Goal: Task Accomplishment & Management: Manage account settings

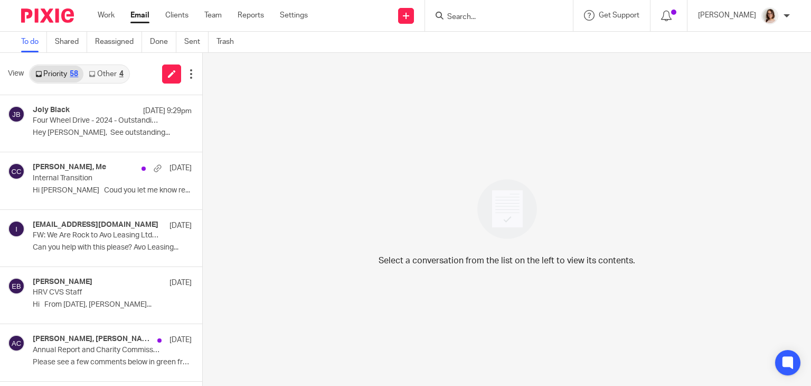
drag, startPoint x: 0, startPoint y: 0, endPoint x: 139, endPoint y: 21, distance: 140.9
click at [139, 21] on link "Email" at bounding box center [139, 15] width 19 height 11
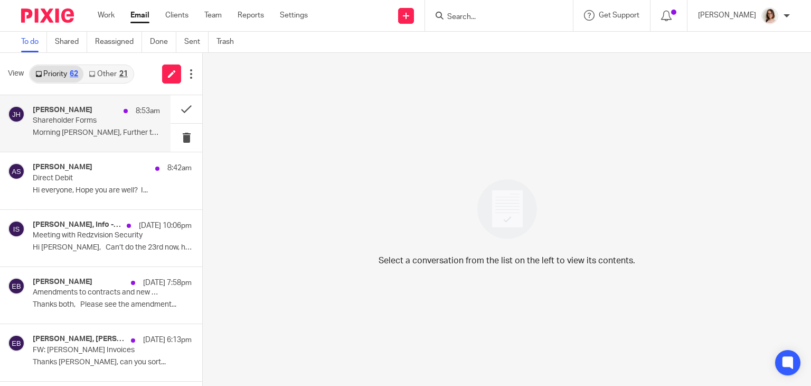
click at [106, 121] on p "Shareholder Forms" at bounding box center [84, 120] width 102 height 9
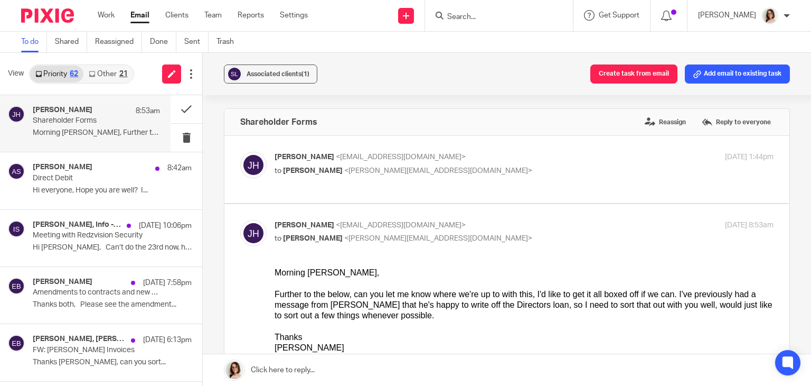
click at [112, 61] on div "View Priority 62 Other 21" at bounding box center [101, 74] width 202 height 42
click at [112, 64] on div "Priority 62 Other 21" at bounding box center [81, 73] width 105 height 19
click at [114, 72] on link "Other 21" at bounding box center [107, 73] width 49 height 17
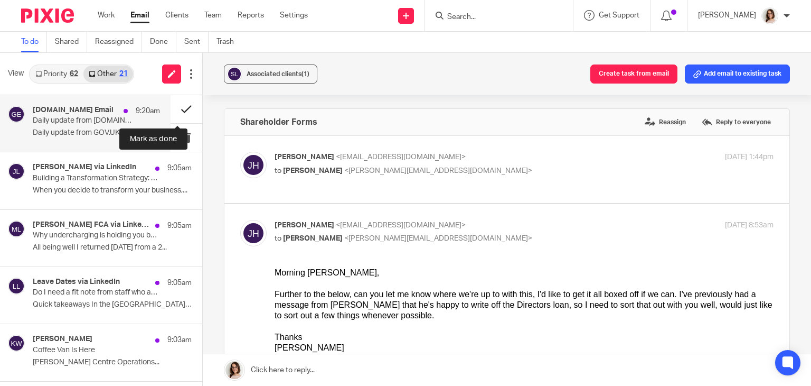
click at [175, 108] on button at bounding box center [187, 109] width 32 height 28
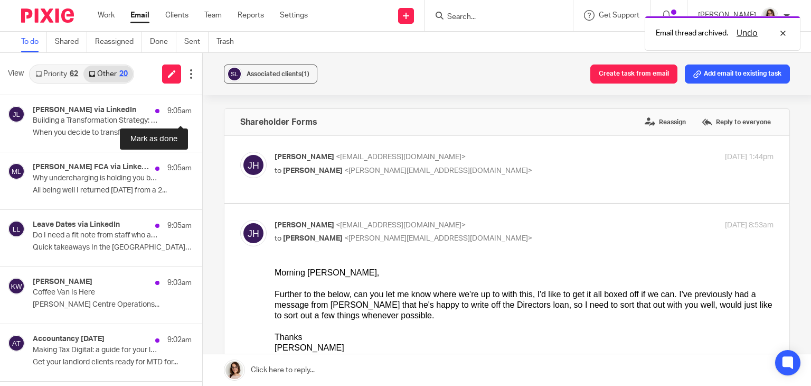
click at [202, 108] on button at bounding box center [206, 109] width 8 height 28
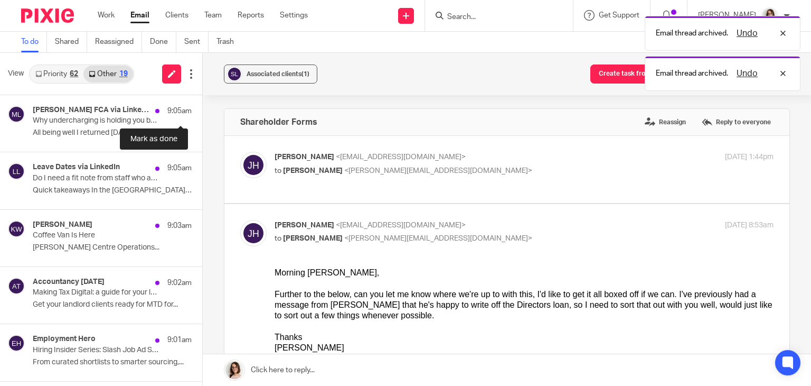
click at [202, 108] on button at bounding box center [206, 109] width 8 height 28
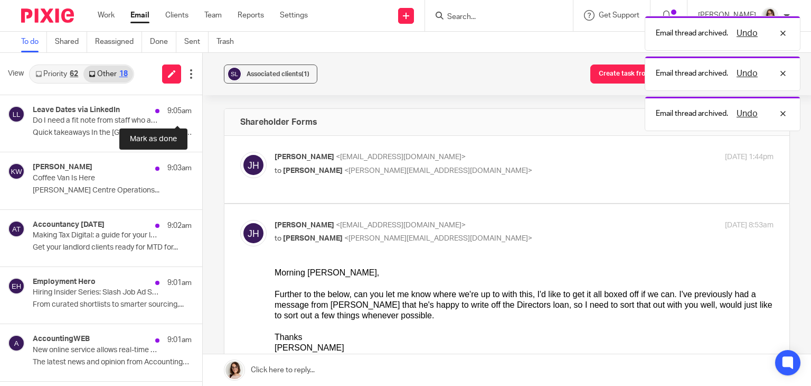
click at [202, 108] on button at bounding box center [206, 109] width 8 height 28
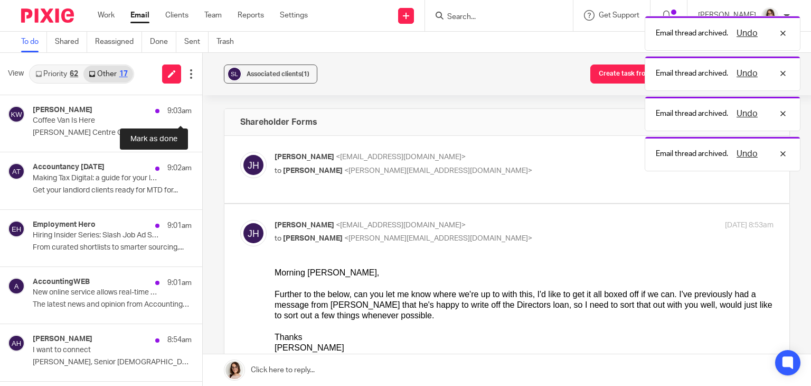
click at [202, 108] on button at bounding box center [206, 109] width 8 height 28
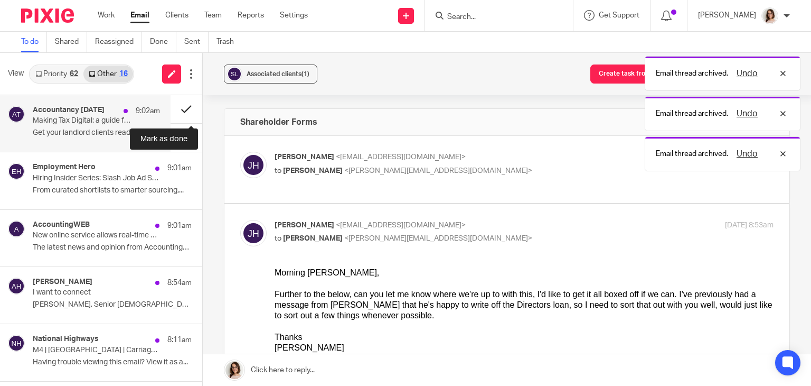
click at [180, 110] on button at bounding box center [187, 109] width 32 height 28
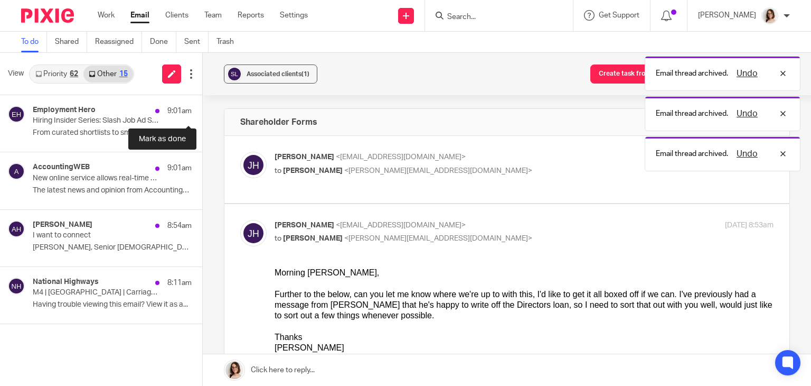
click at [202, 110] on button at bounding box center [206, 109] width 8 height 28
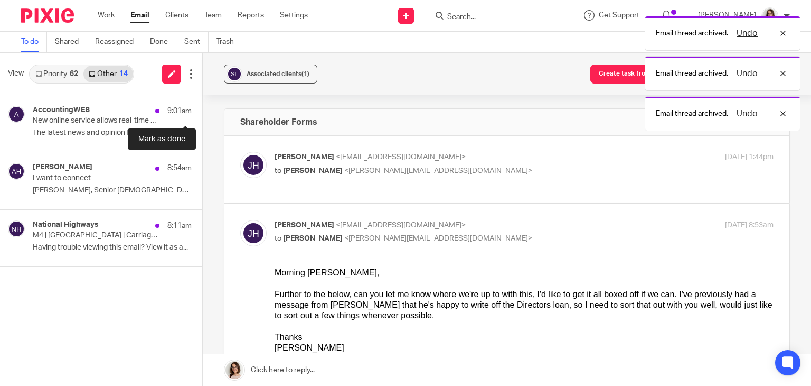
click at [202, 110] on button at bounding box center [206, 109] width 8 height 28
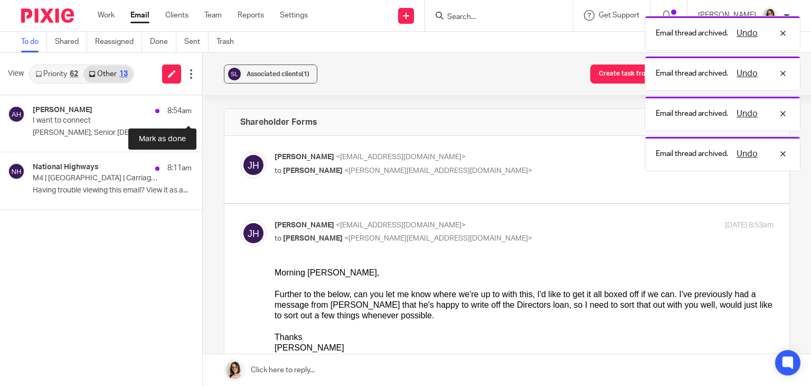
click at [202, 110] on button at bounding box center [206, 109] width 8 height 28
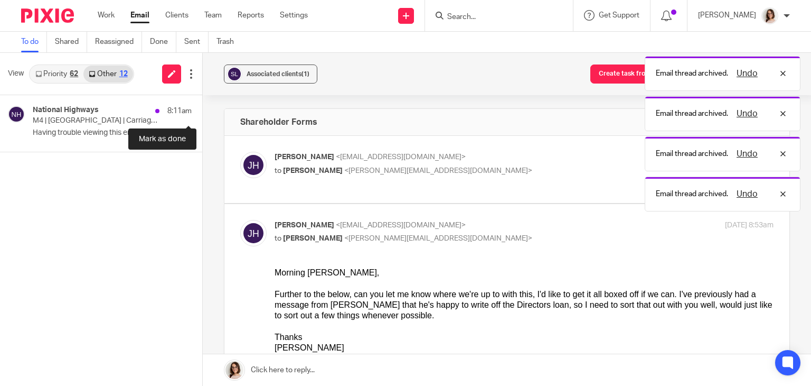
click at [202, 110] on button at bounding box center [206, 109] width 8 height 28
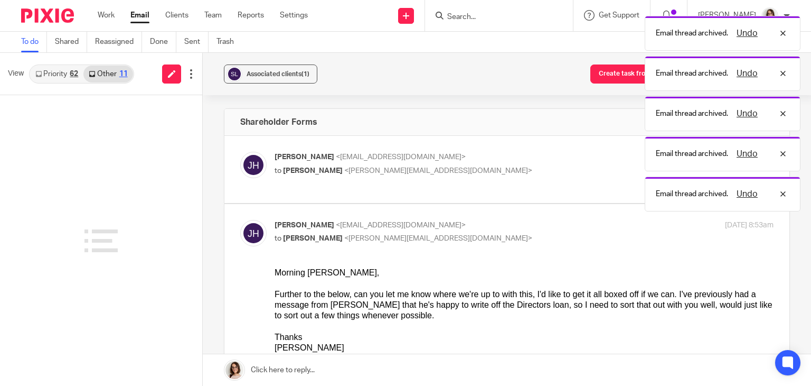
click at [139, 21] on link "Email" at bounding box center [139, 15] width 19 height 11
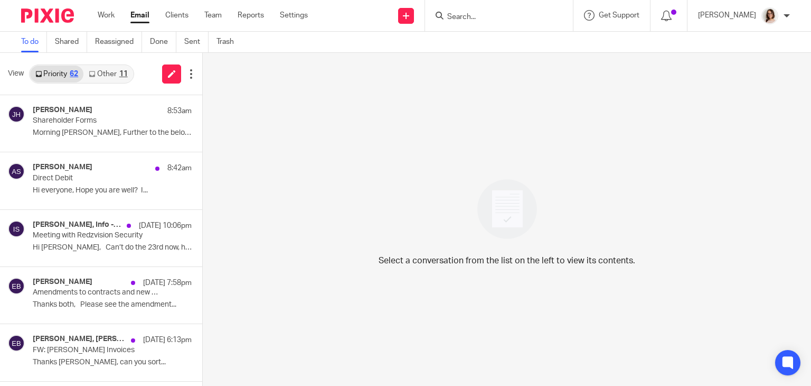
click at [115, 76] on link "Other 11" at bounding box center [107, 73] width 49 height 17
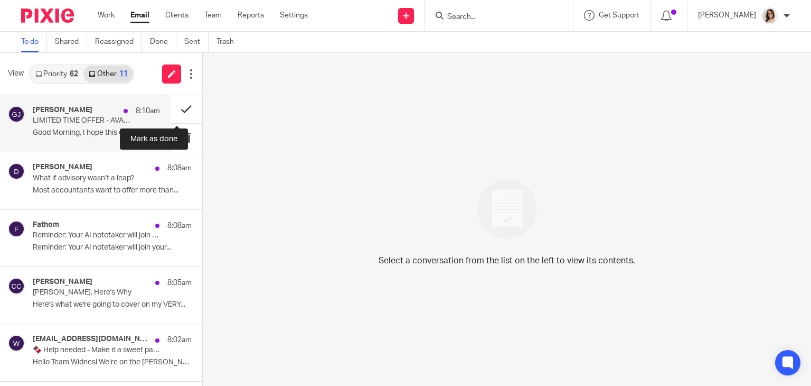
click at [174, 109] on button at bounding box center [187, 109] width 32 height 28
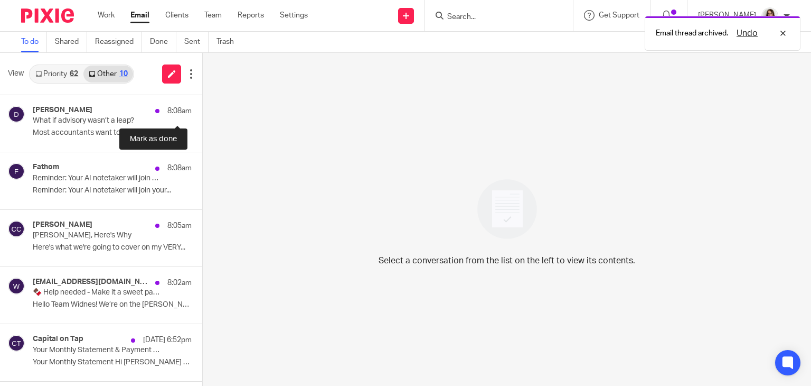
click at [202, 109] on button at bounding box center [206, 109] width 8 height 28
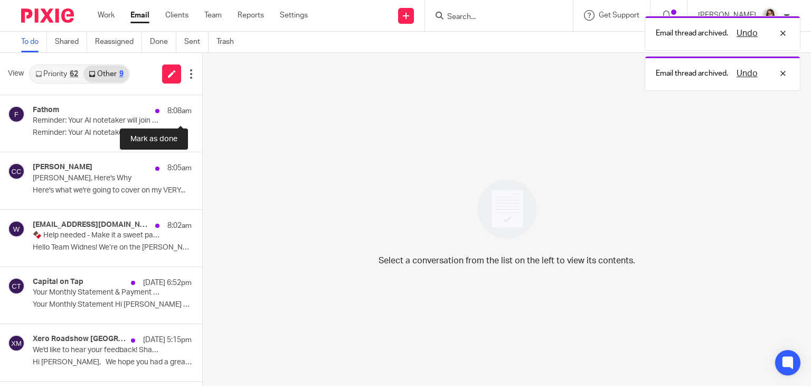
click at [202, 109] on button at bounding box center [206, 109] width 8 height 28
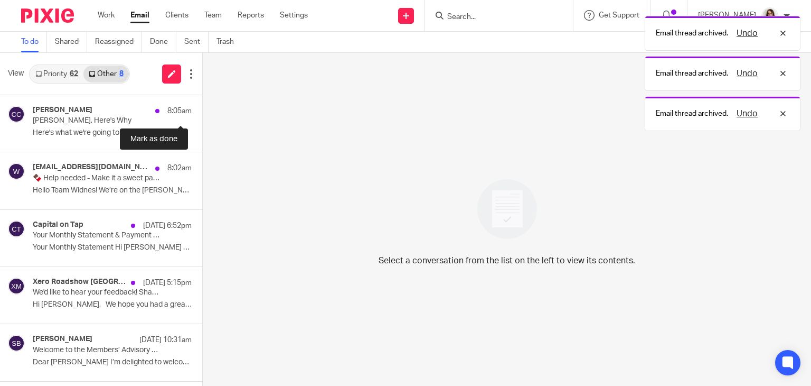
click at [202, 109] on button at bounding box center [206, 109] width 8 height 28
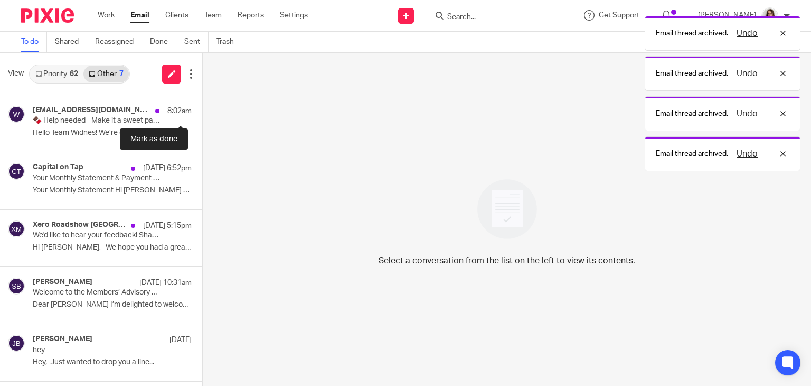
click at [202, 109] on button at bounding box center [206, 109] width 8 height 28
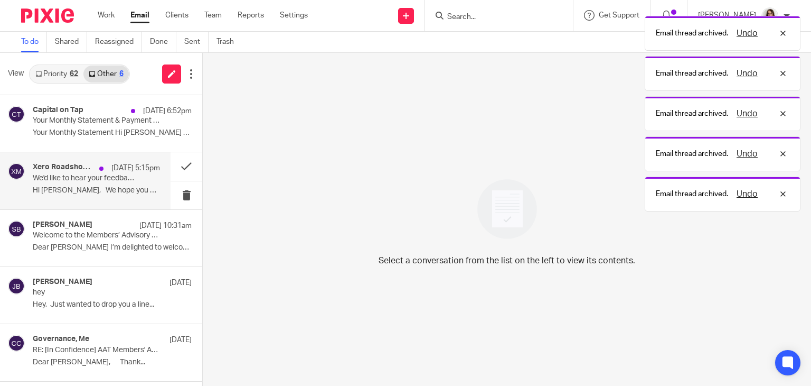
click at [116, 184] on div "Xero Roadshow UK 2025 - Manchester 13 Oct 5:15pm We'd like to hear your feedbac…" at bounding box center [96, 180] width 127 height 35
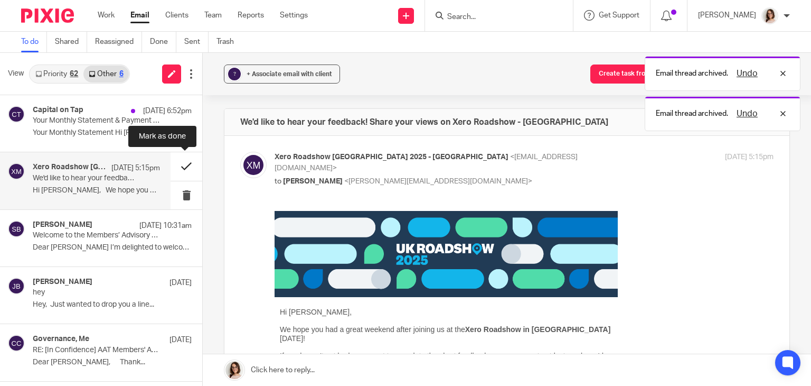
click at [186, 172] on button at bounding box center [187, 166] width 32 height 28
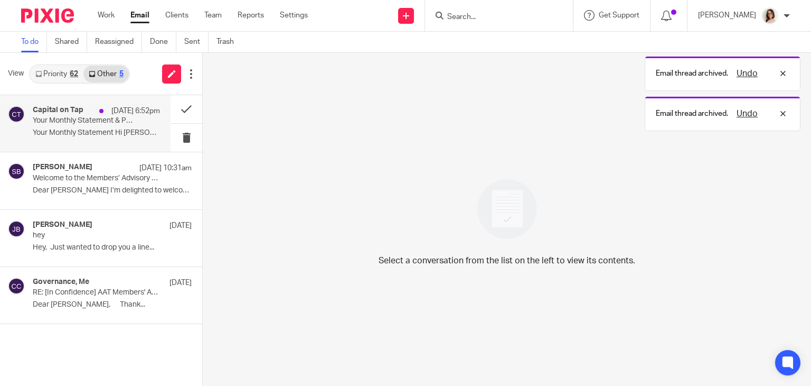
click at [123, 126] on div "Capital on Tap 13 Oct 6:52pm Your Monthly Statement & Payment Details Your Mont…" at bounding box center [96, 123] width 127 height 35
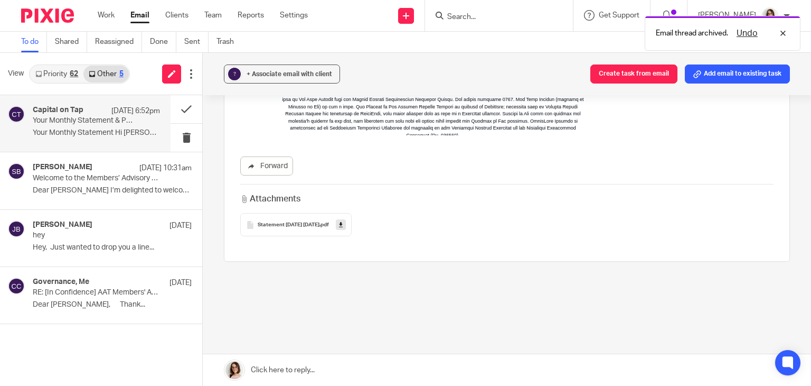
scroll to position [635, 0]
click at [343, 222] on icon at bounding box center [341, 224] width 4 height 8
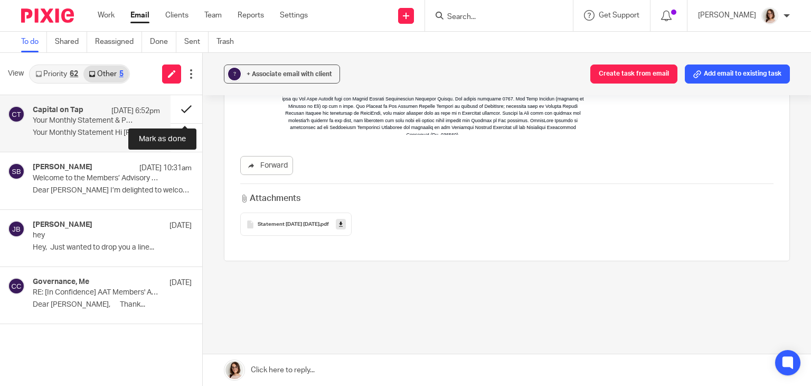
click at [185, 108] on button at bounding box center [187, 109] width 32 height 28
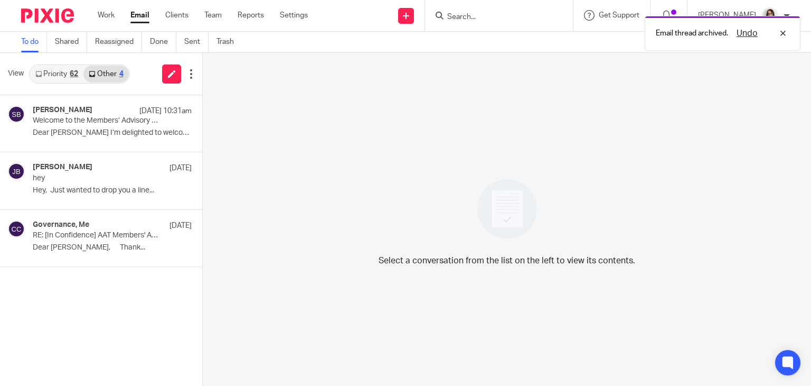
click at [139, 15] on link "Email" at bounding box center [139, 15] width 19 height 11
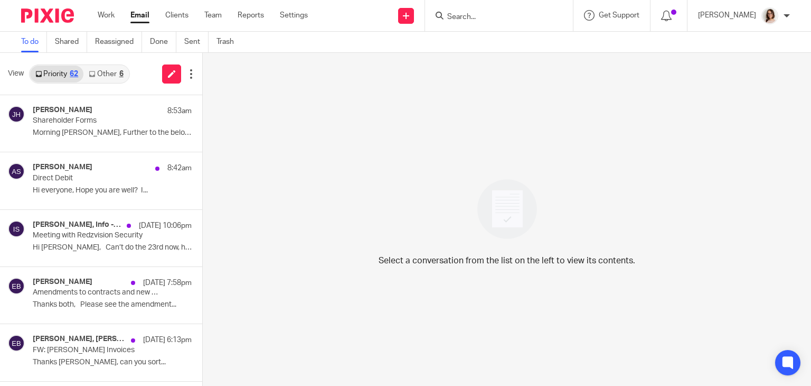
click at [111, 76] on link "Other 6" at bounding box center [105, 73] width 45 height 17
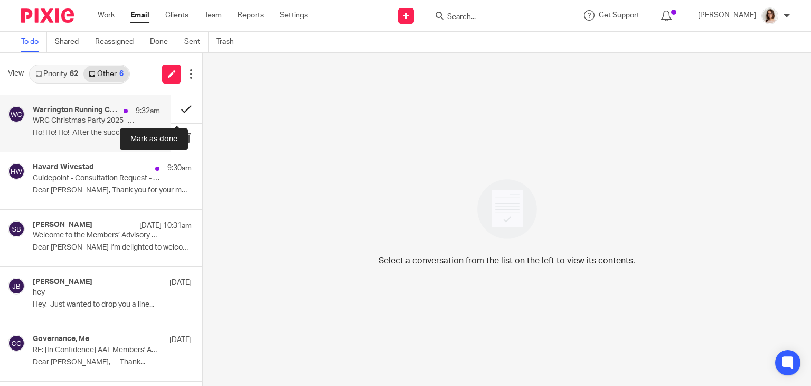
click at [175, 109] on button at bounding box center [187, 109] width 32 height 28
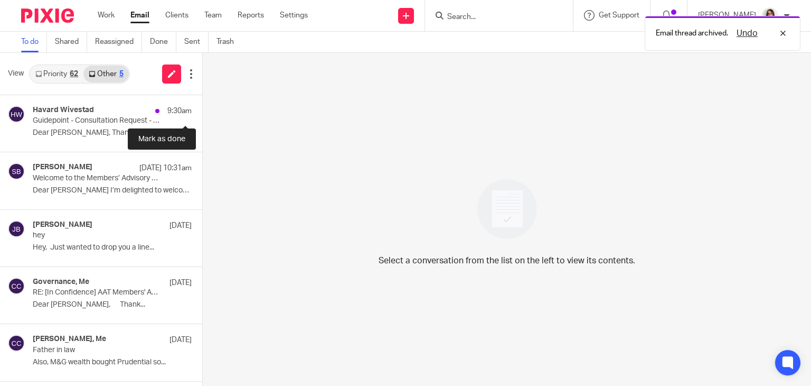
click at [202, 109] on button at bounding box center [206, 109] width 8 height 28
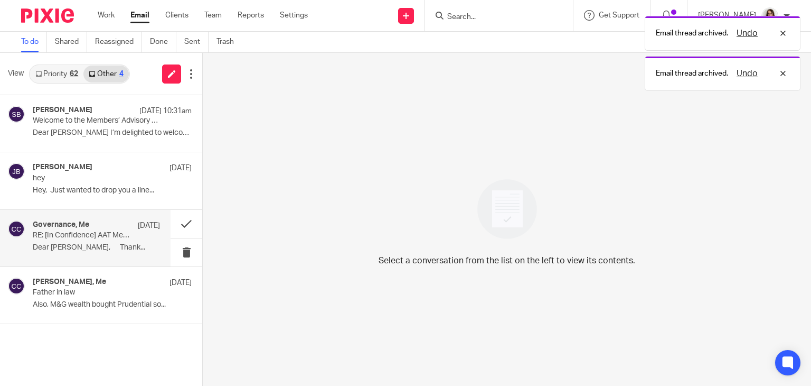
click at [124, 237] on p "RE: [In Confidence] AAT Members' Advisory Council - Completed Forms – Members’ …" at bounding box center [84, 235] width 102 height 9
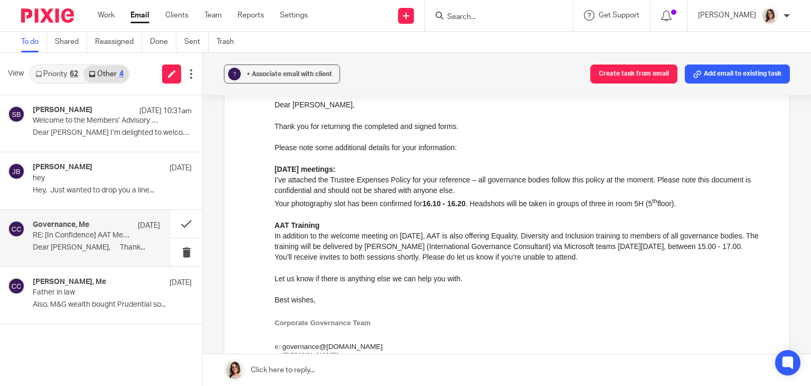
scroll to position [169, 0]
click at [187, 217] on button at bounding box center [187, 224] width 32 height 28
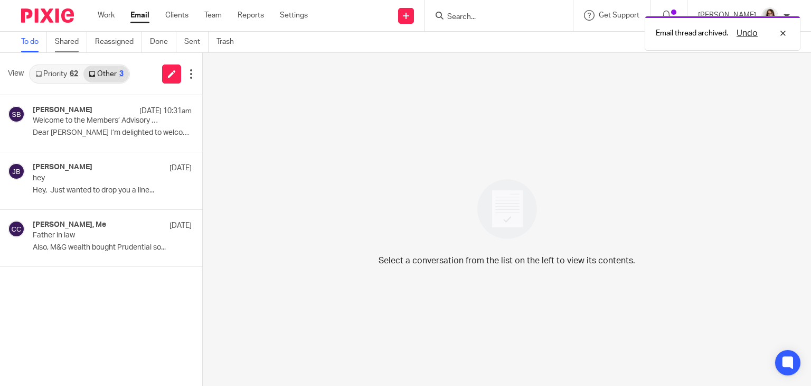
click at [71, 39] on link "Shared" at bounding box center [71, 42] width 32 height 21
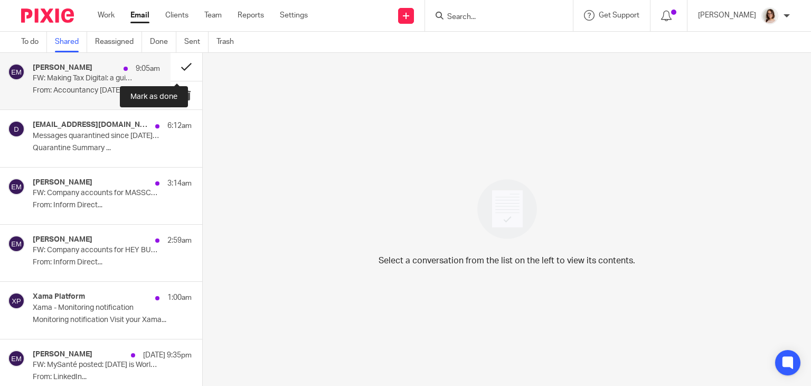
click at [175, 69] on button at bounding box center [187, 67] width 32 height 28
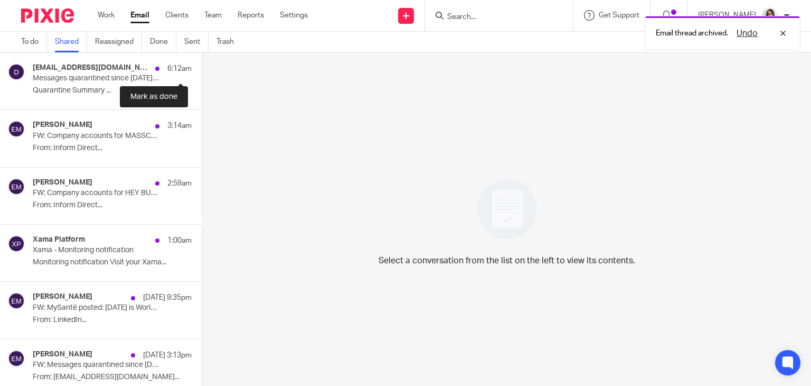
click at [202, 69] on button at bounding box center [206, 67] width 8 height 28
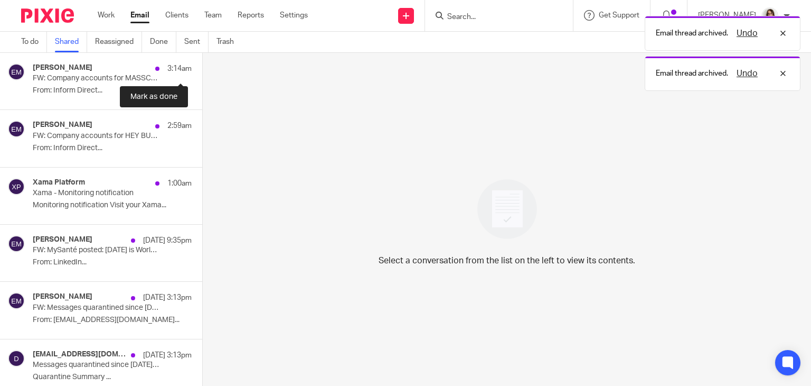
click at [202, 69] on button at bounding box center [206, 67] width 8 height 28
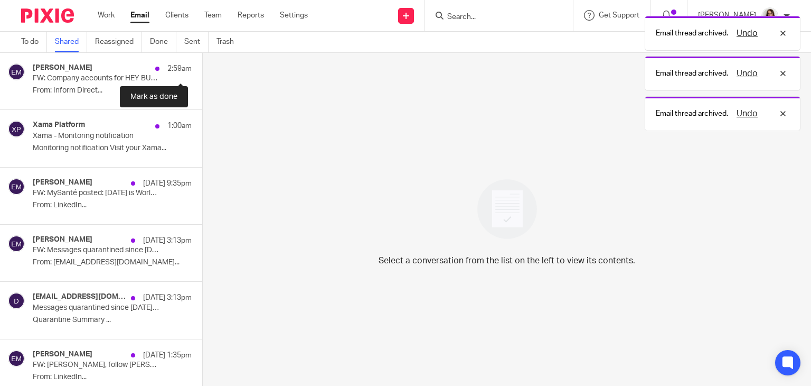
click at [202, 69] on button at bounding box center [206, 67] width 8 height 28
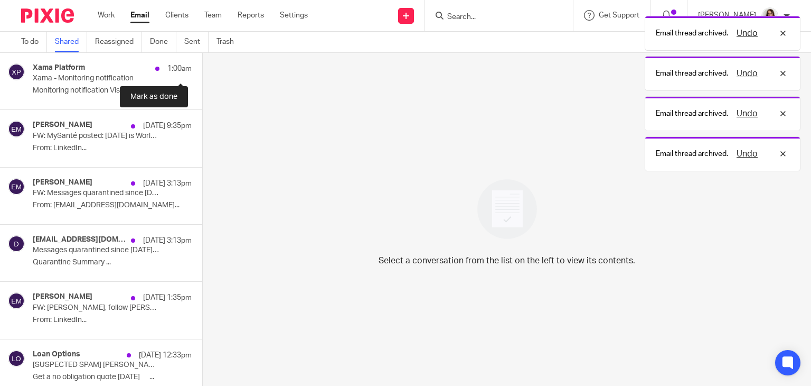
click at [202, 69] on button at bounding box center [206, 67] width 8 height 28
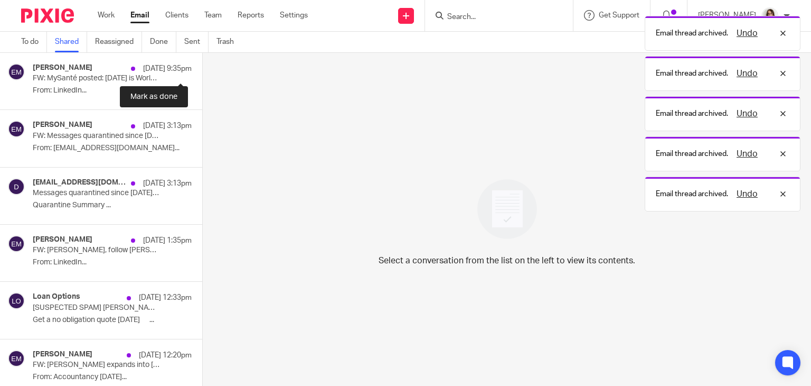
click at [202, 69] on button at bounding box center [206, 67] width 8 height 28
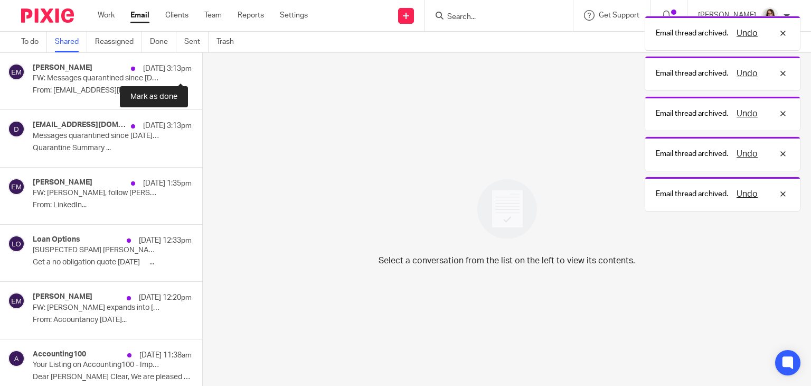
click at [202, 69] on button at bounding box center [206, 67] width 8 height 28
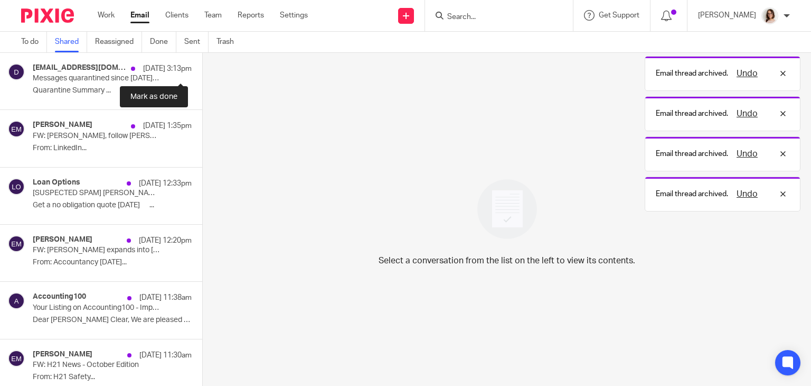
click at [202, 69] on button at bounding box center [206, 67] width 8 height 28
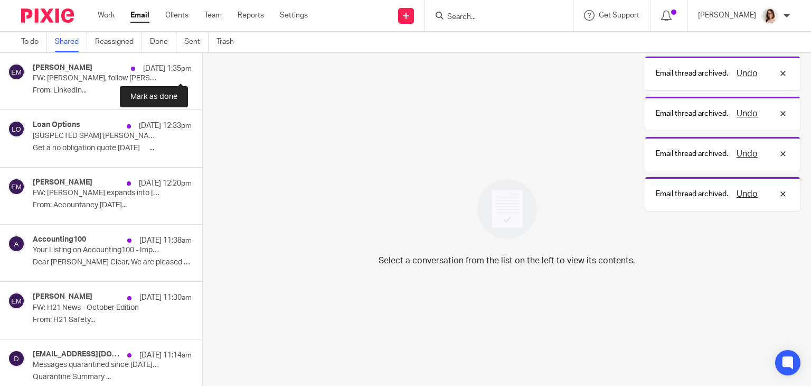
click at [202, 69] on button at bounding box center [206, 67] width 8 height 28
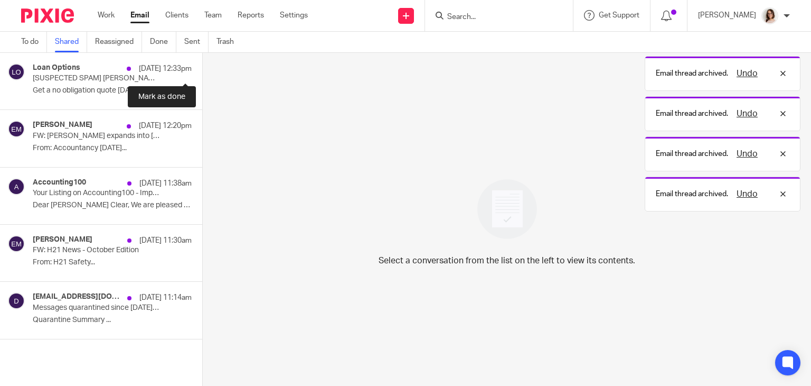
click at [202, 69] on button at bounding box center [206, 67] width 8 height 28
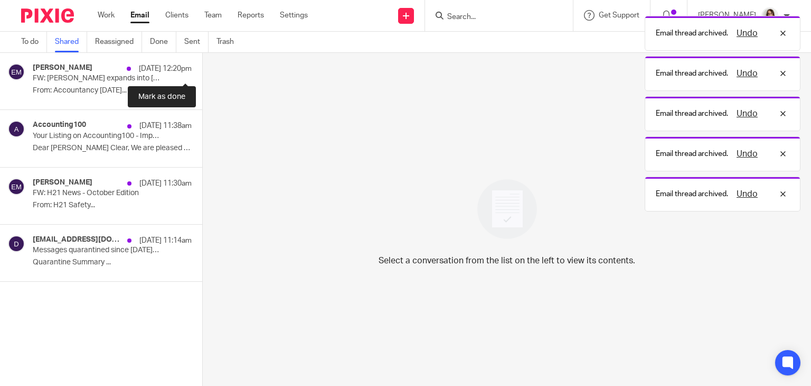
click at [202, 69] on button at bounding box center [206, 67] width 8 height 28
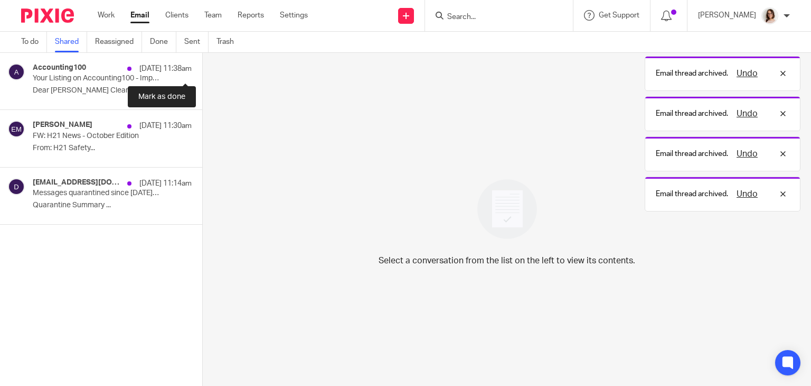
click at [202, 69] on button at bounding box center [206, 67] width 8 height 28
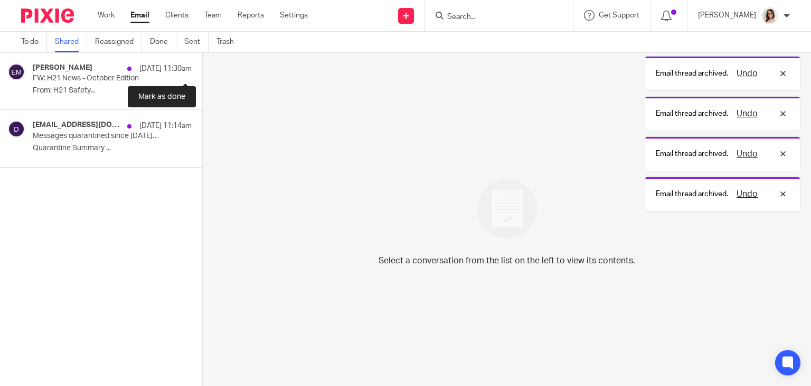
click at [202, 69] on button at bounding box center [206, 67] width 8 height 28
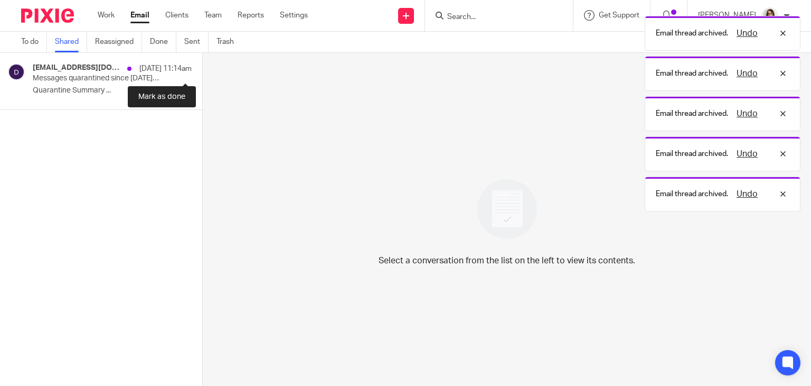
click at [202, 69] on button at bounding box center [206, 67] width 8 height 28
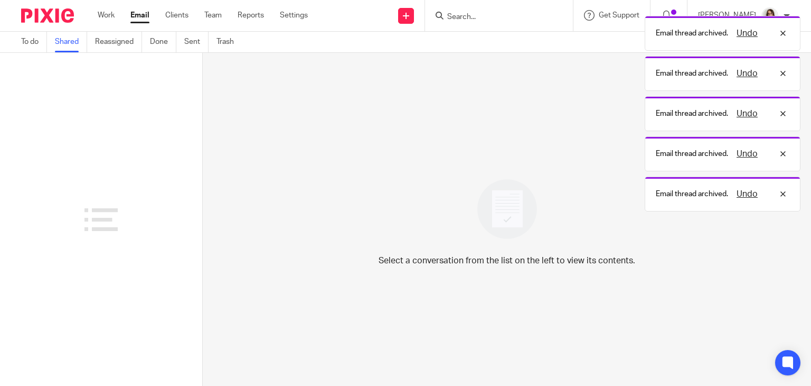
click at [143, 17] on link "Email" at bounding box center [139, 15] width 19 height 11
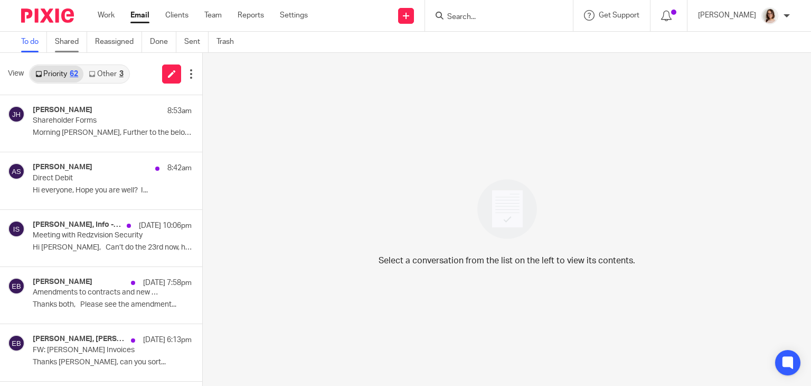
click at [68, 43] on link "Shared" at bounding box center [71, 42] width 32 height 21
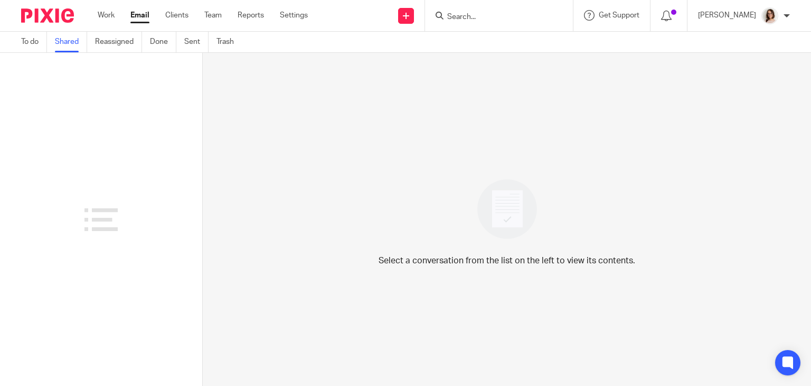
click at [151, 25] on div "Work Email Clients Team Reports Settings Work Email Clients Team Reports Settin…" at bounding box center [205, 15] width 237 height 31
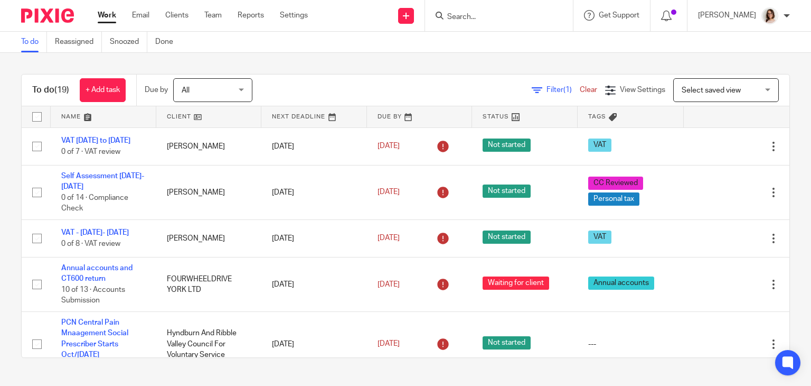
click at [98, 19] on link "Work" at bounding box center [107, 15] width 18 height 11
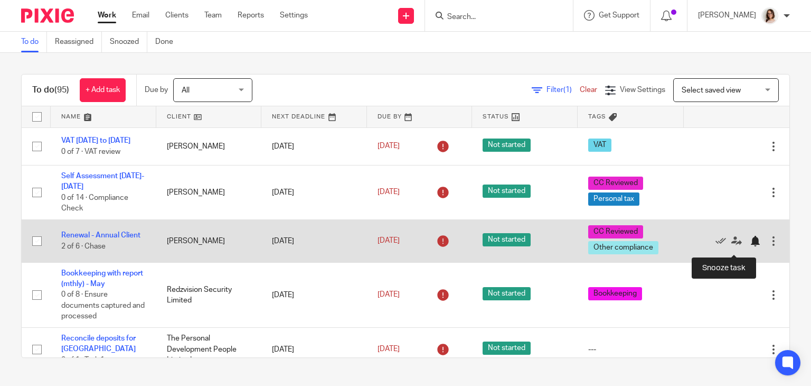
click at [750, 246] on div at bounding box center [755, 241] width 11 height 11
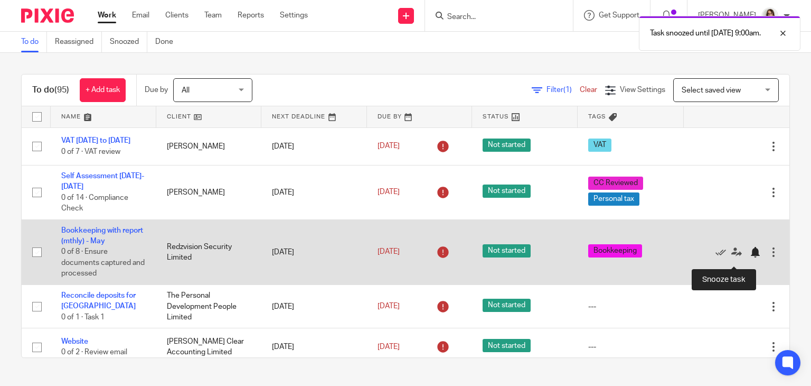
click at [750, 257] on div at bounding box center [755, 252] width 11 height 11
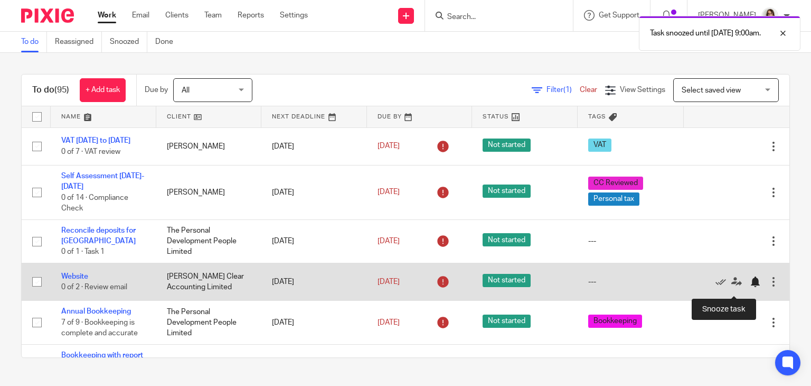
click at [750, 287] on div at bounding box center [755, 281] width 11 height 11
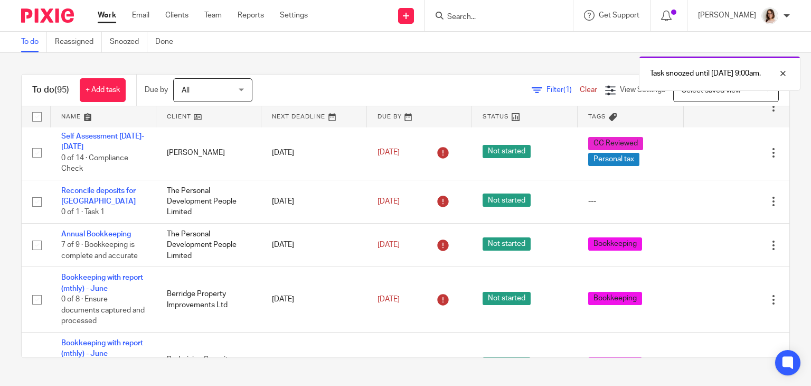
scroll to position [40, 0]
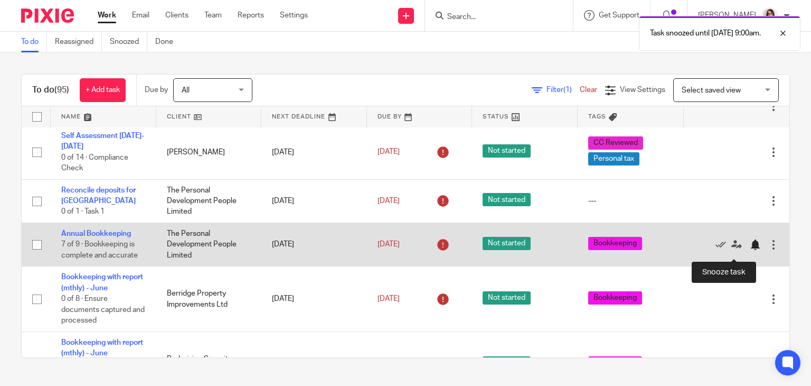
click at [750, 250] on div at bounding box center [755, 244] width 11 height 11
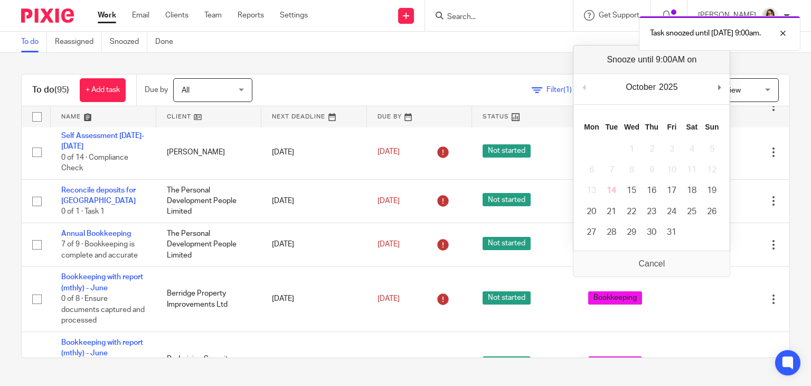
click at [776, 271] on div "To do (95) + Add task Due by All All Today Tomorrow This week Next week This mo…" at bounding box center [405, 216] width 811 height 326
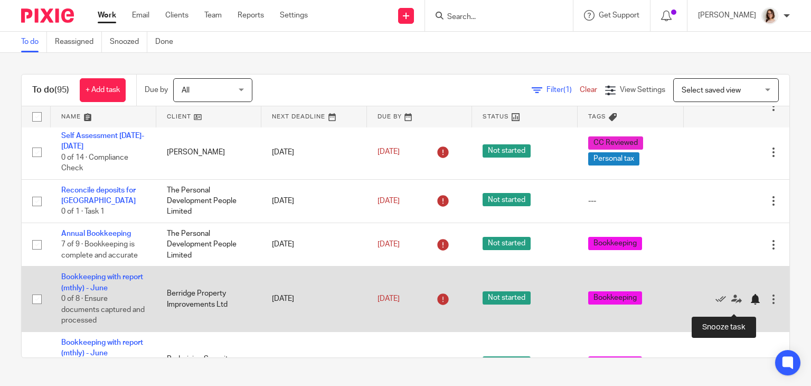
click at [750, 304] on div at bounding box center [755, 299] width 11 height 11
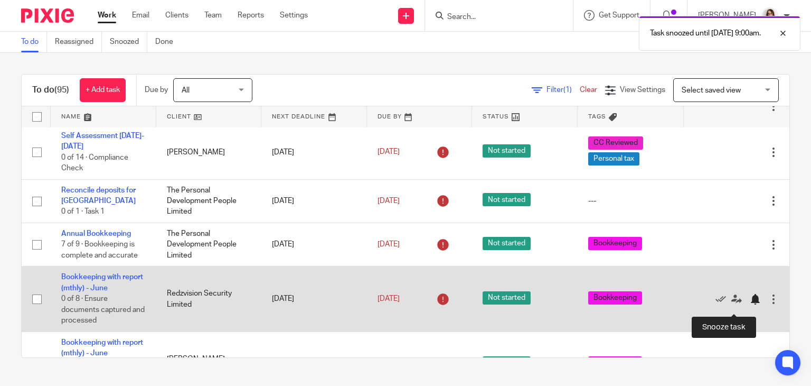
click at [750, 304] on div at bounding box center [755, 299] width 11 height 11
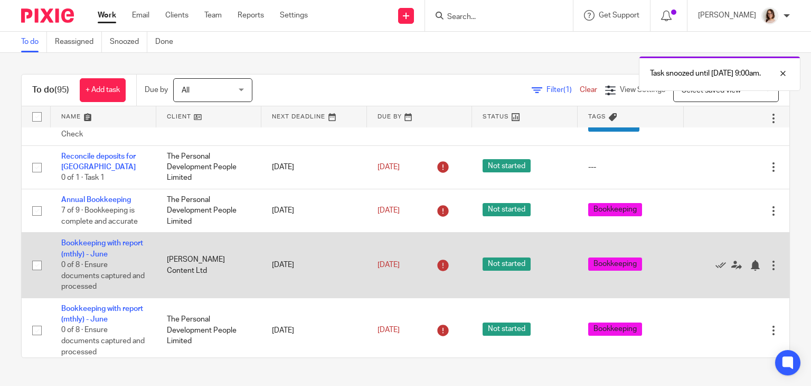
scroll to position [80, 0]
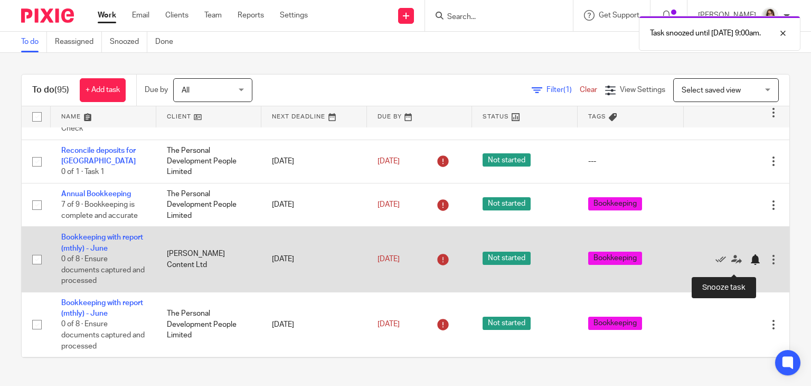
click at [750, 265] on div at bounding box center [755, 259] width 11 height 11
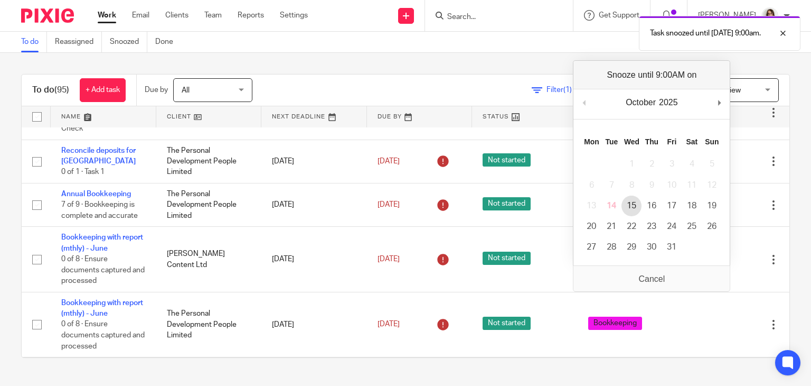
click at [641, 213] on td "15" at bounding box center [632, 205] width 20 height 21
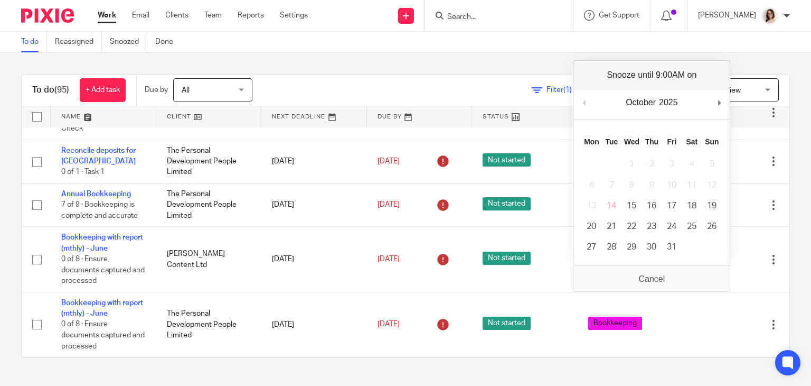
click at [794, 242] on div "To do (95) + Add task Due by All All Today Tomorrow This week Next week This mo…" at bounding box center [405, 216] width 811 height 326
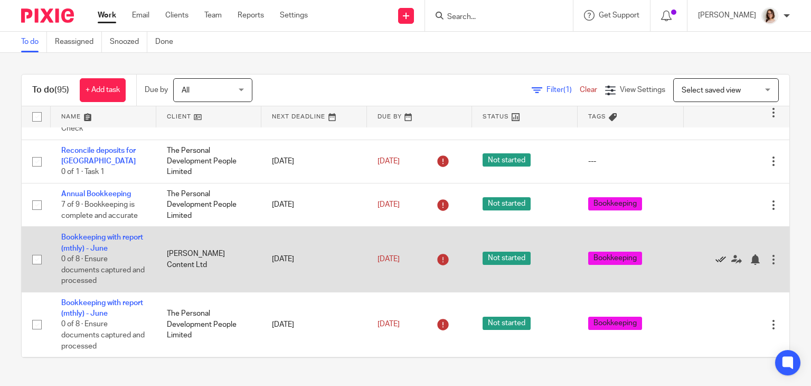
click at [716, 265] on icon at bounding box center [721, 259] width 11 height 11
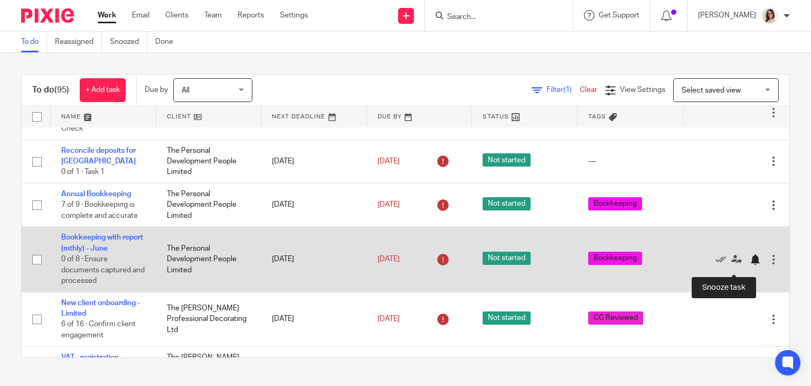
click at [750, 265] on div at bounding box center [755, 259] width 11 height 11
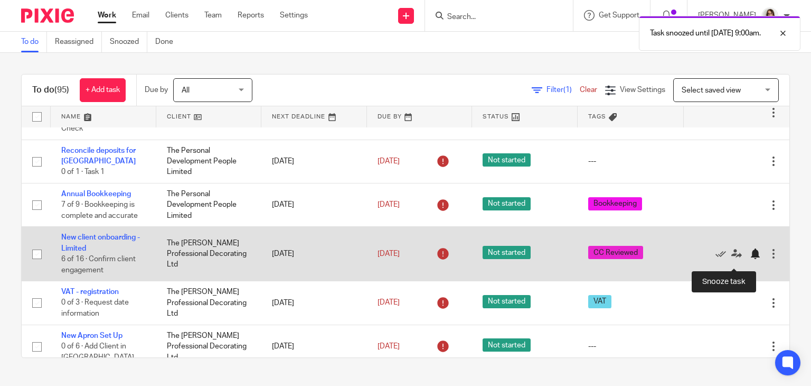
click at [750, 259] on div at bounding box center [755, 253] width 11 height 11
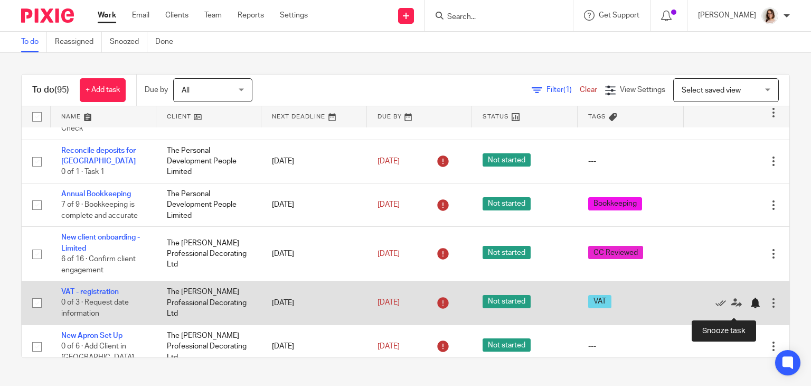
click at [750, 308] on div at bounding box center [755, 302] width 11 height 11
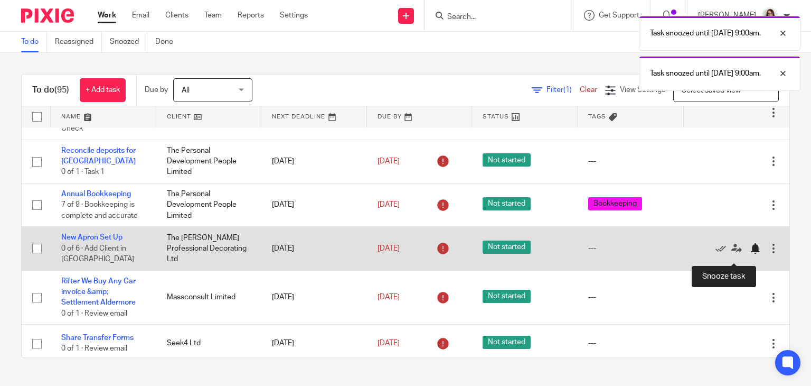
click at [750, 254] on div at bounding box center [755, 248] width 11 height 11
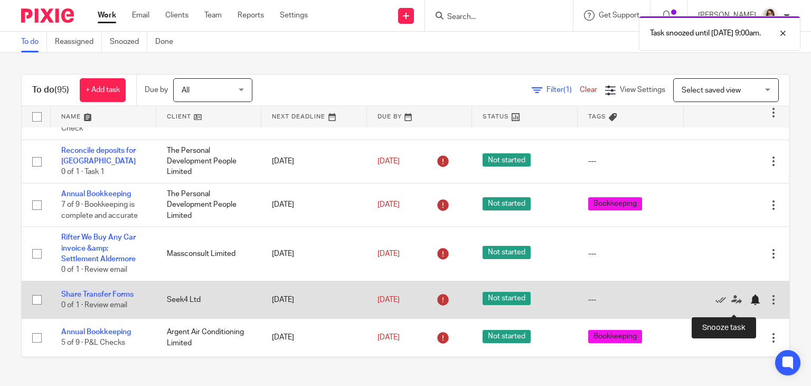
click at [750, 305] on div at bounding box center [755, 299] width 11 height 11
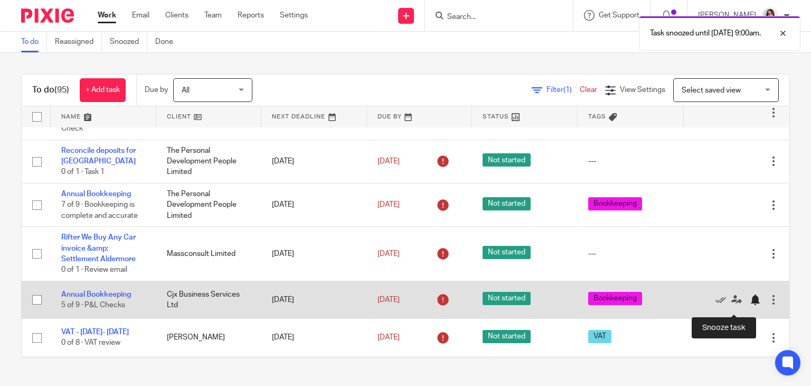
click at [750, 305] on div at bounding box center [755, 299] width 11 height 11
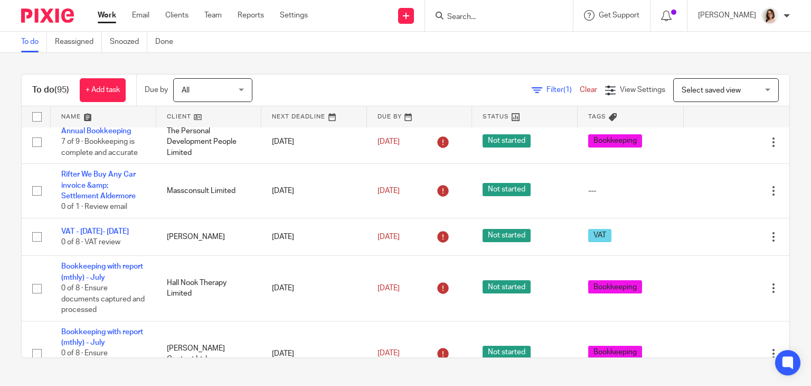
scroll to position [143, 0]
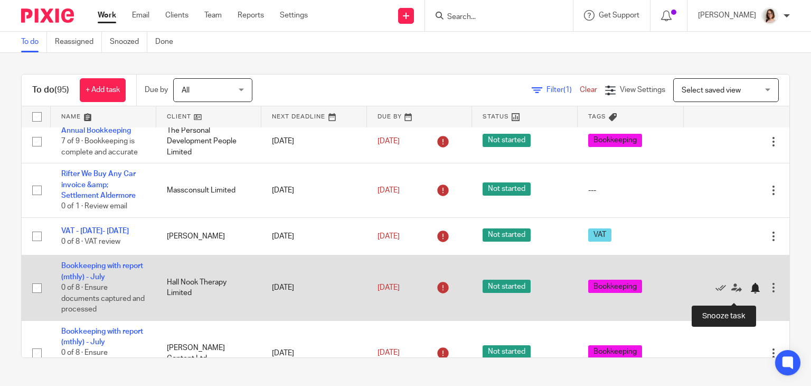
click at [750, 293] on div at bounding box center [755, 288] width 11 height 11
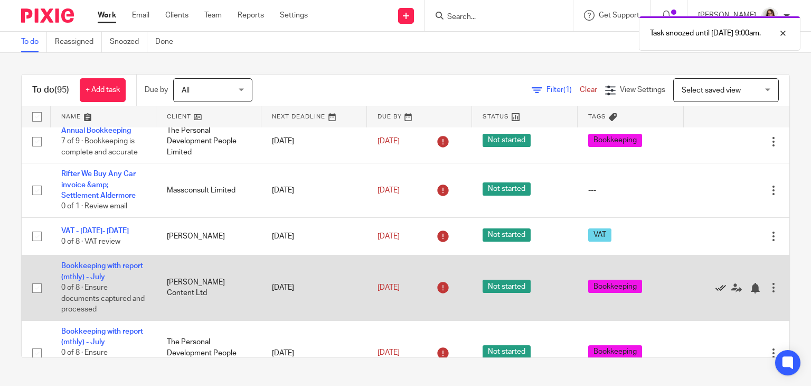
click at [716, 293] on icon at bounding box center [721, 288] width 11 height 11
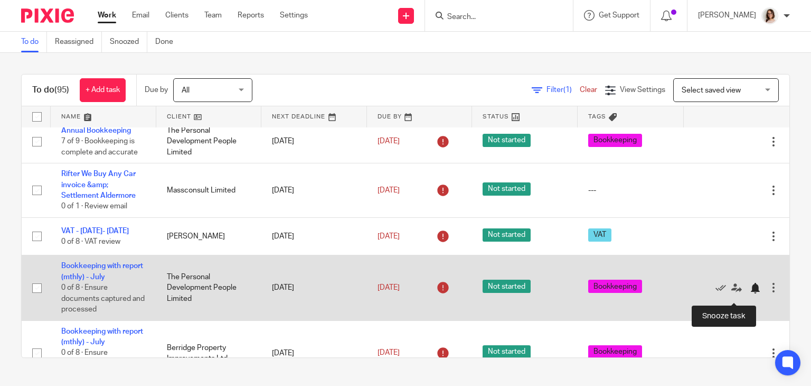
click at [750, 293] on div at bounding box center [755, 288] width 11 height 11
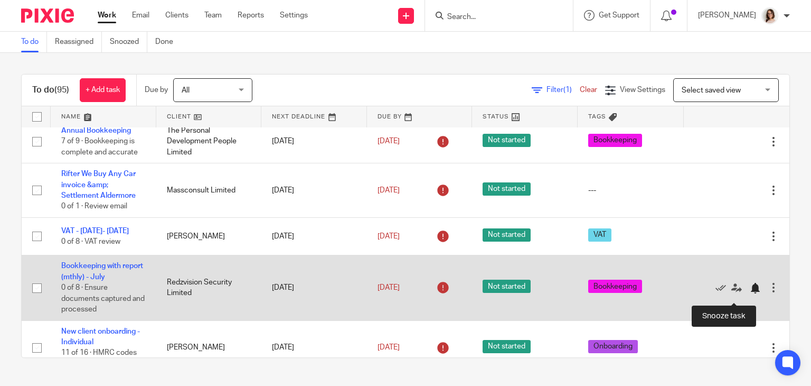
click at [750, 293] on div at bounding box center [755, 288] width 11 height 11
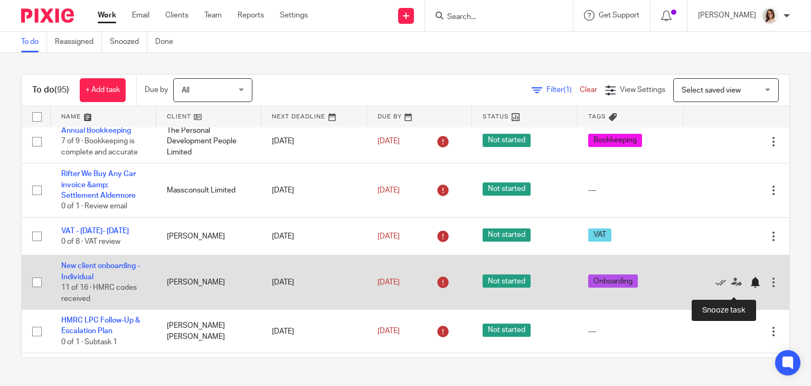
click at [750, 287] on div at bounding box center [755, 282] width 11 height 11
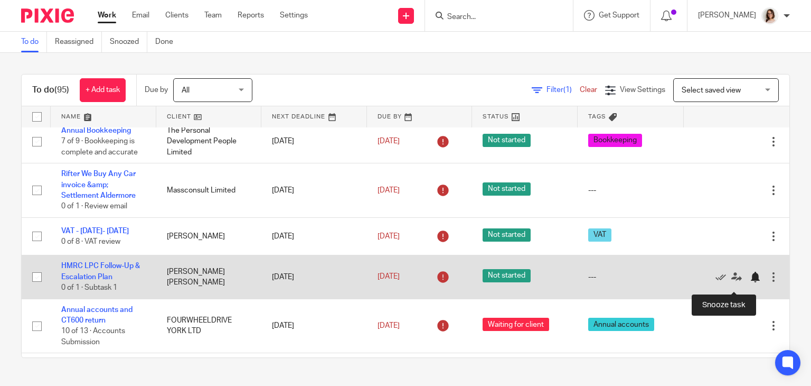
click at [750, 282] on div at bounding box center [755, 276] width 11 height 11
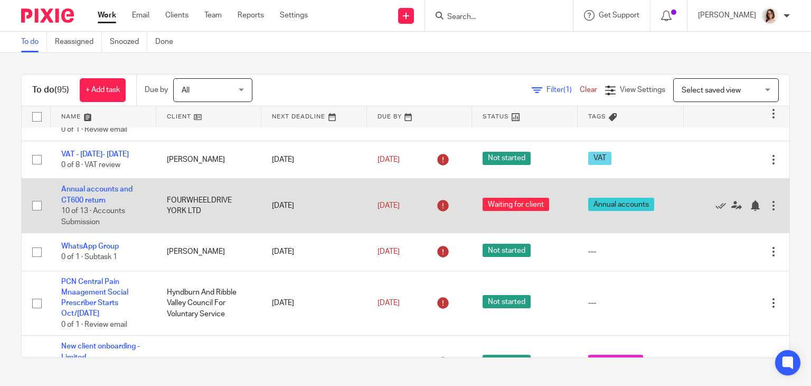
scroll to position [223, 0]
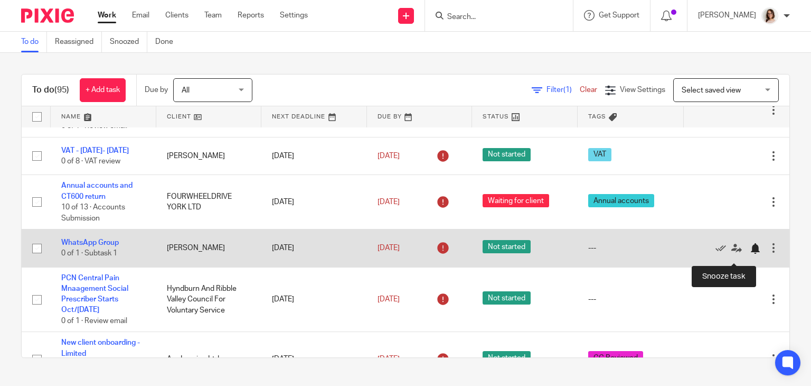
click at [750, 254] on div at bounding box center [755, 248] width 11 height 11
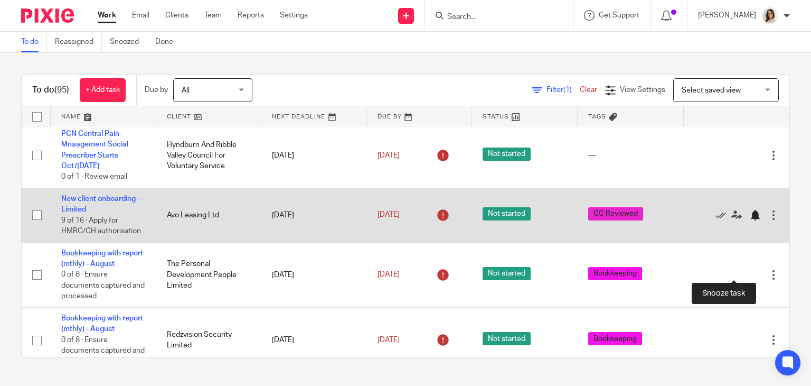
scroll to position [350, 0]
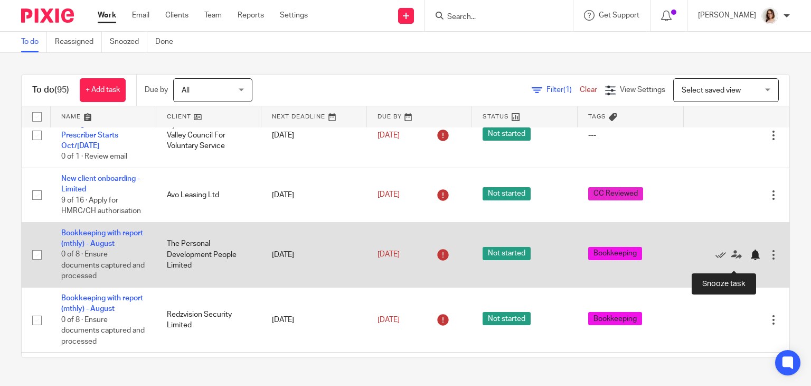
click at [750, 260] on div at bounding box center [755, 254] width 11 height 11
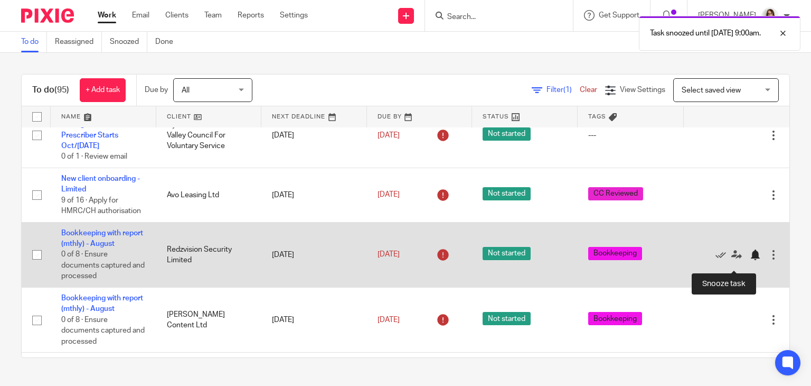
click at [750, 260] on div at bounding box center [755, 254] width 11 height 11
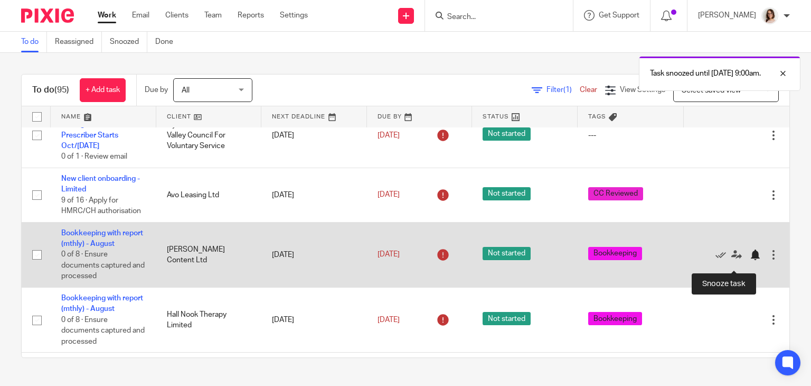
click at [750, 260] on div at bounding box center [755, 254] width 11 height 11
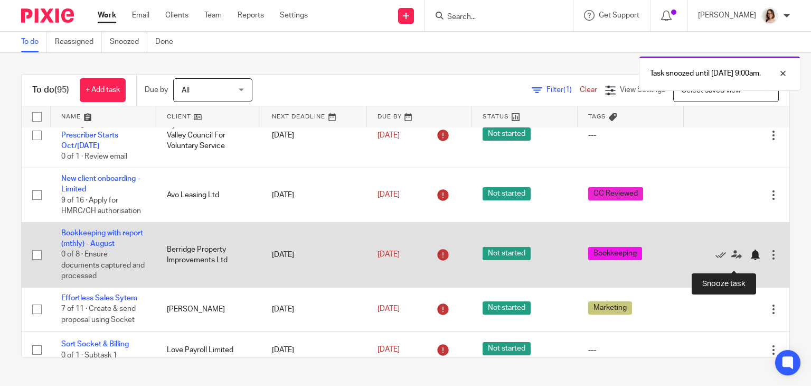
click at [750, 260] on div at bounding box center [755, 254] width 11 height 11
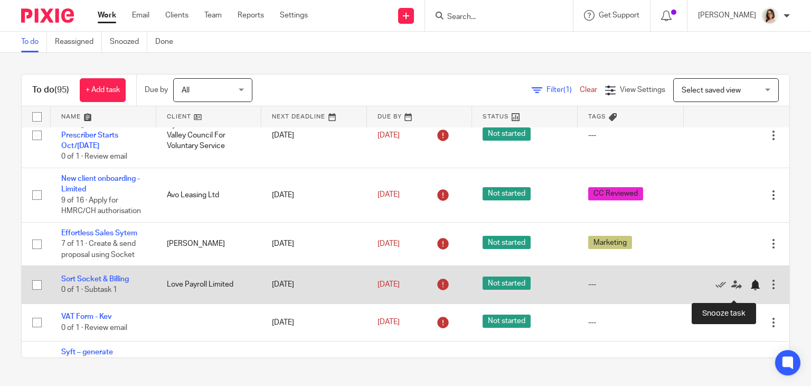
click at [750, 290] on div at bounding box center [755, 284] width 11 height 11
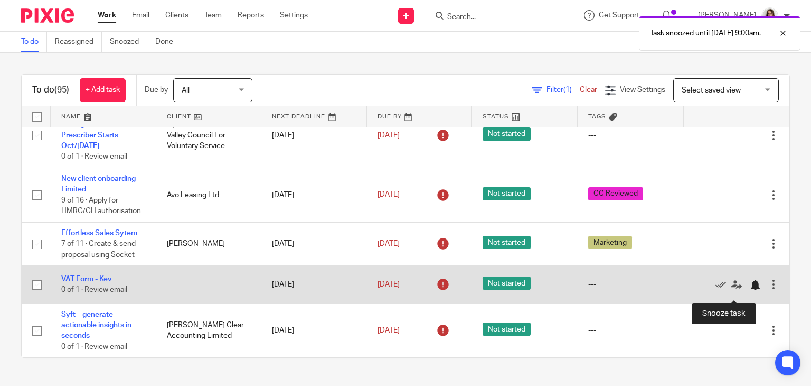
click at [750, 290] on div at bounding box center [755, 284] width 11 height 11
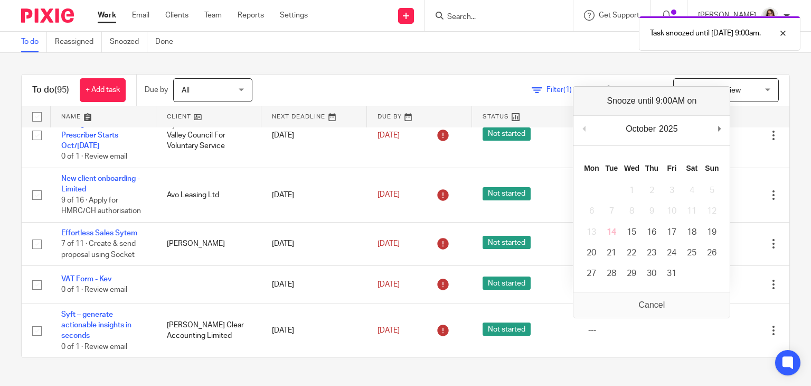
click at [774, 275] on div "To do (95) + Add task Due by All All Today Tomorrow This week Next week This mo…" at bounding box center [405, 216] width 811 height 326
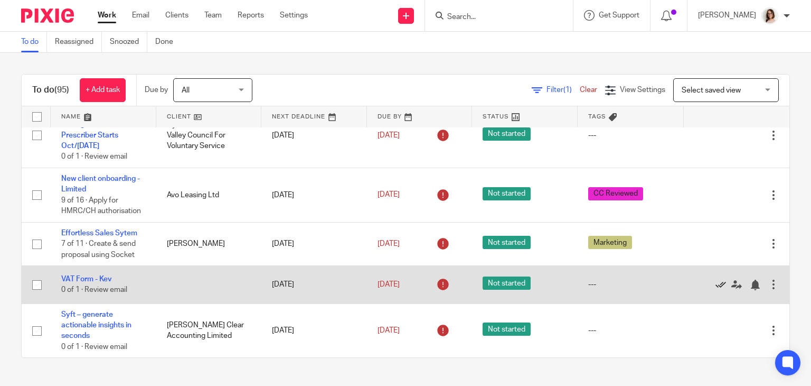
click at [716, 290] on icon at bounding box center [721, 284] width 11 height 11
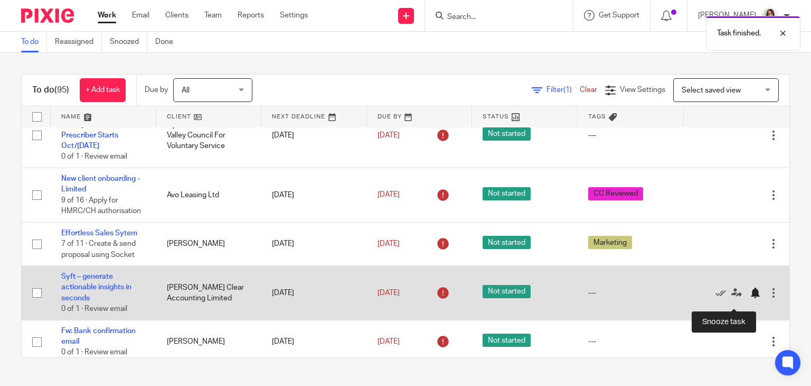
click at [750, 298] on div at bounding box center [755, 292] width 11 height 11
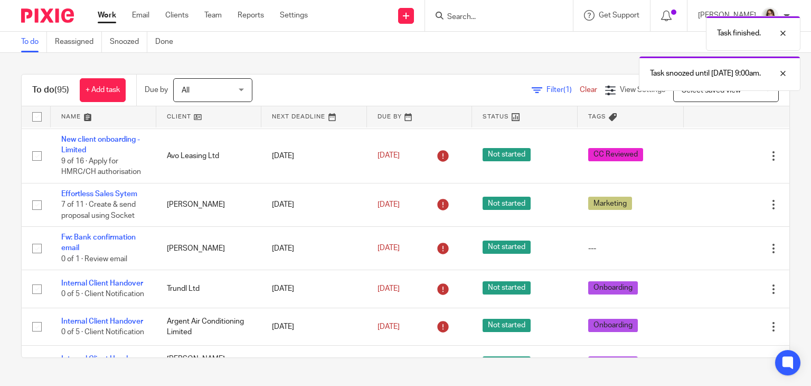
scroll to position [391, 0]
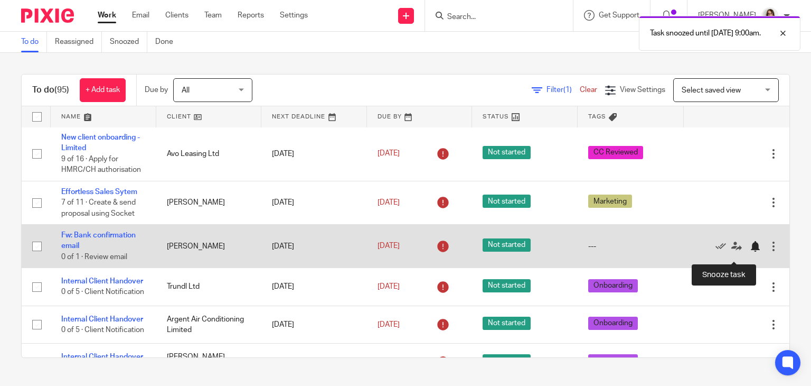
click at [750, 251] on div at bounding box center [755, 246] width 11 height 11
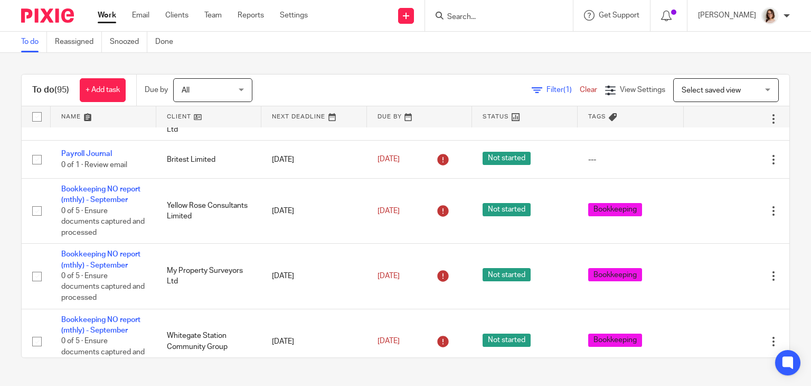
scroll to position [980, 0]
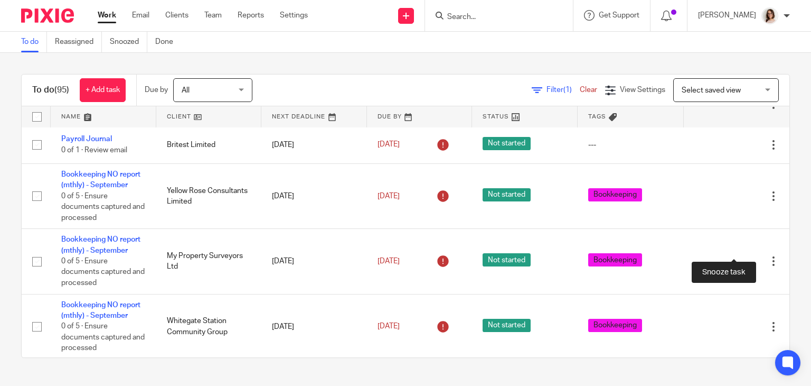
click at [750, 109] on div at bounding box center [755, 104] width 11 height 11
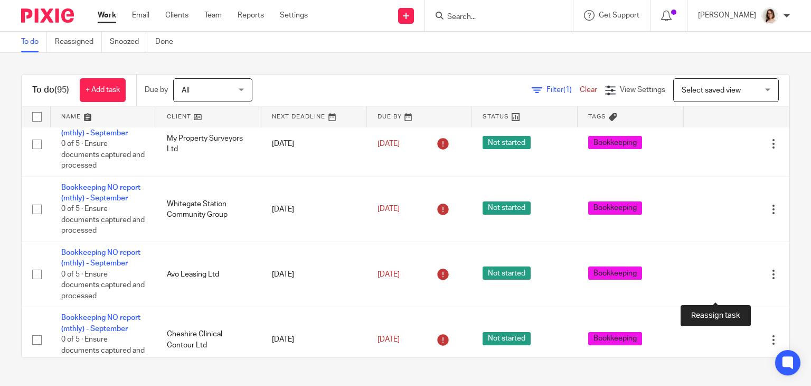
scroll to position [1054, 0]
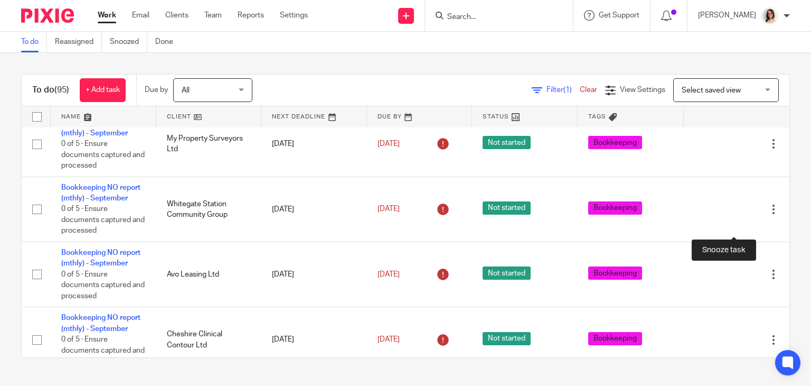
click at [750, 84] on div at bounding box center [755, 78] width 11 height 11
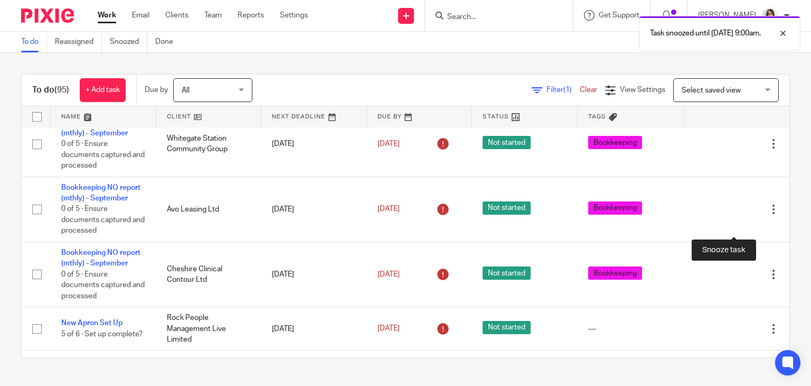
click at [750, 84] on div at bounding box center [755, 78] width 11 height 11
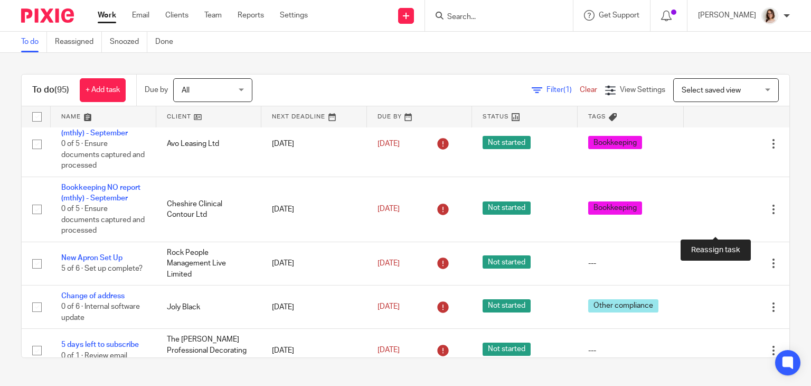
click at [731, 84] on icon at bounding box center [736, 78] width 11 height 11
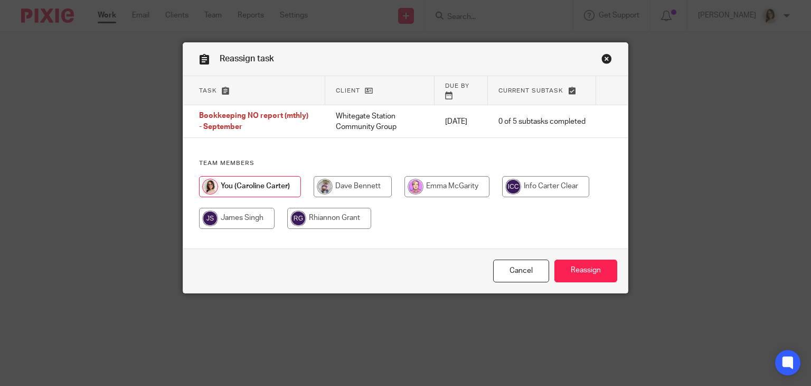
click at [337, 208] on input "radio" at bounding box center [329, 218] width 84 height 21
radio input "true"
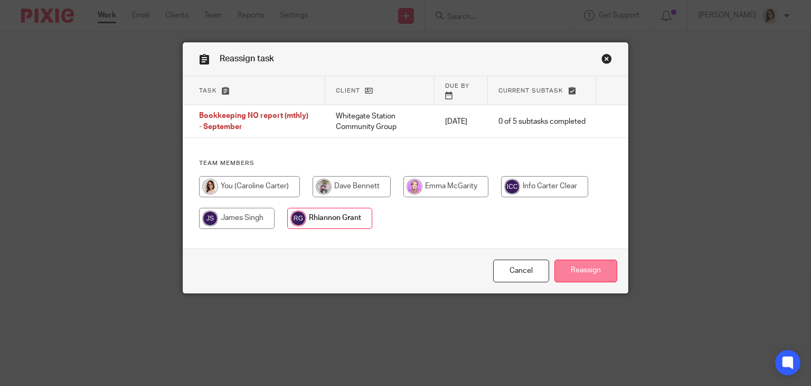
click at [575, 278] on input "Reassign" at bounding box center [586, 270] width 63 height 23
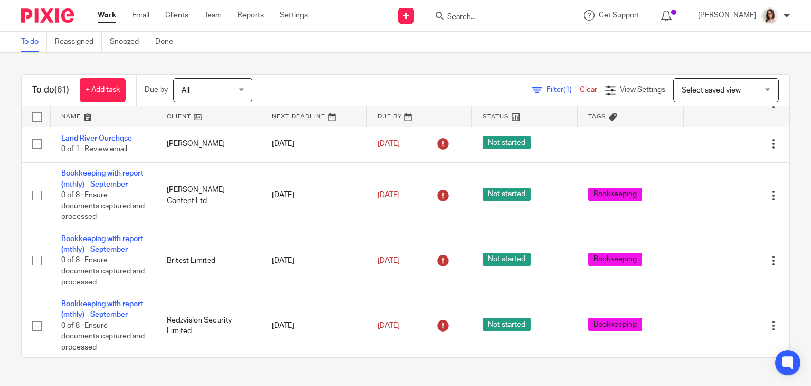
scroll to position [1260, 0]
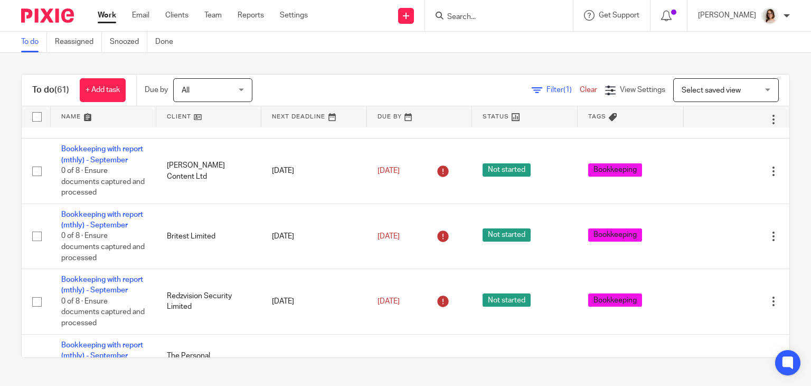
click at [716, 85] on icon at bounding box center [721, 79] width 11 height 11
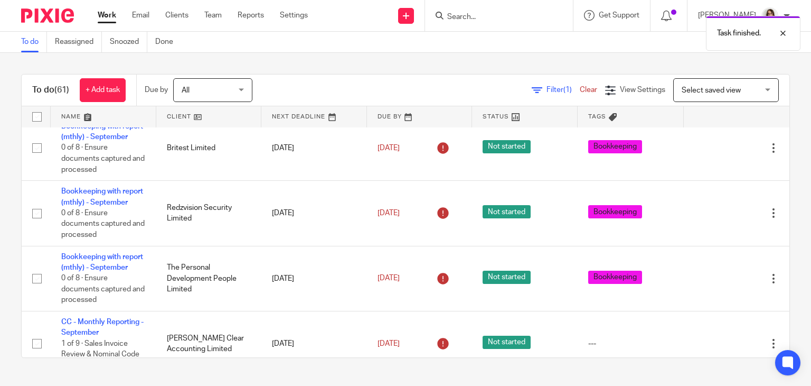
scroll to position [1307, 0]
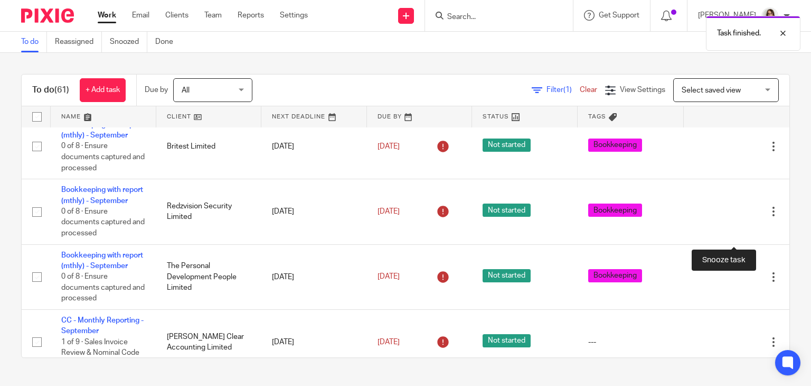
click at [750, 87] on div at bounding box center [755, 81] width 11 height 11
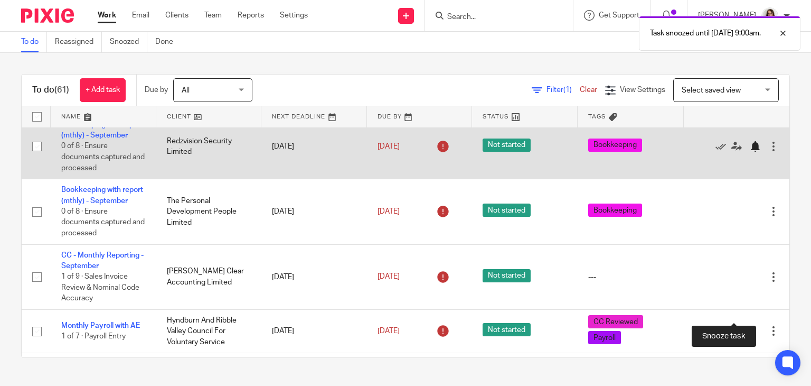
click at [750, 152] on div at bounding box center [755, 146] width 11 height 11
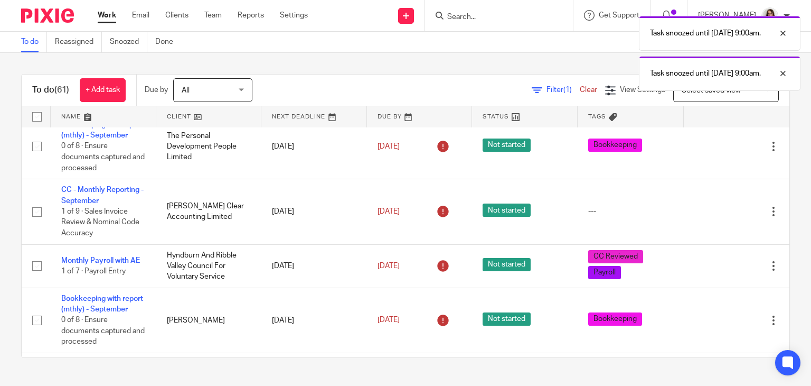
click at [108, 18] on link "Work" at bounding box center [107, 15] width 18 height 11
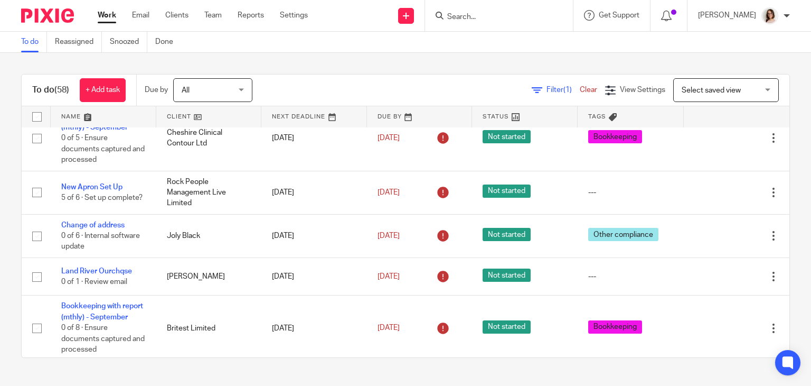
scroll to position [1059, 0]
click at [750, 79] on div at bounding box center [755, 73] width 11 height 11
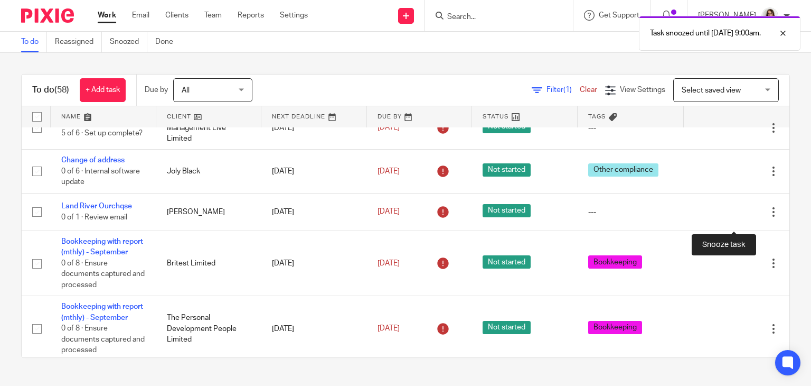
click at [750, 79] on div at bounding box center [755, 73] width 11 height 11
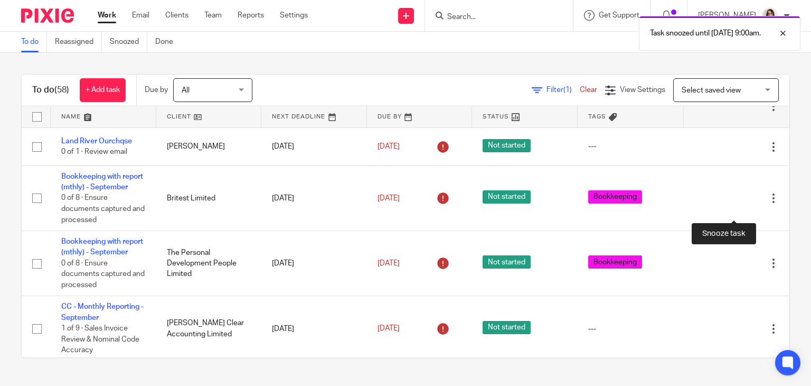
click at [750, 68] on div at bounding box center [755, 63] width 11 height 11
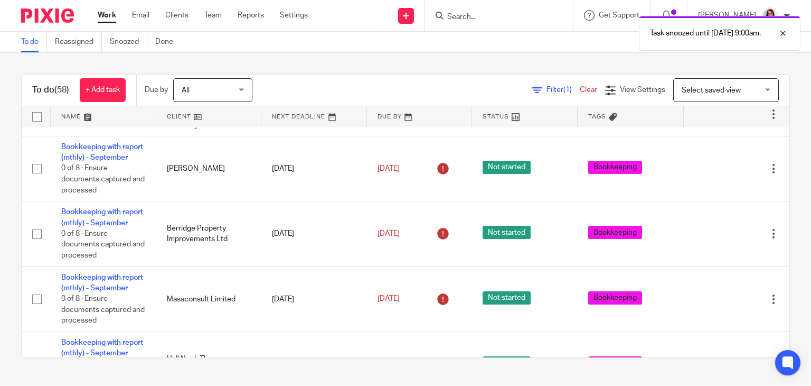
scroll to position [1286, 0]
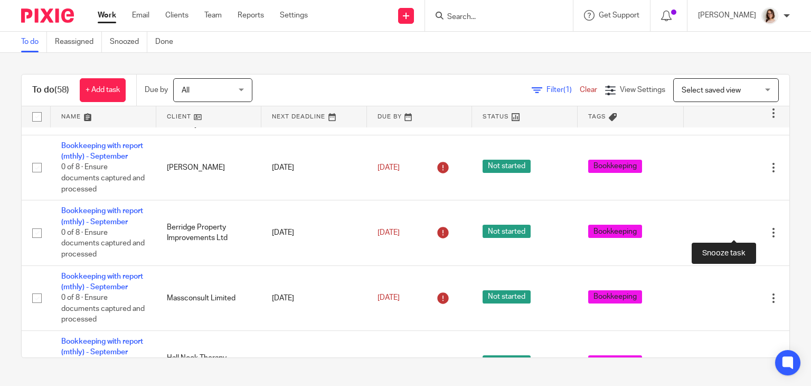
click at [750, 64] on div at bounding box center [755, 59] width 11 height 11
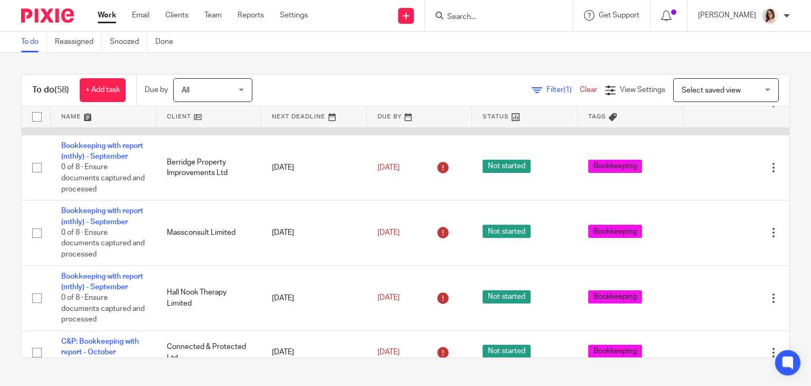
click at [716, 108] on icon at bounding box center [721, 102] width 11 height 11
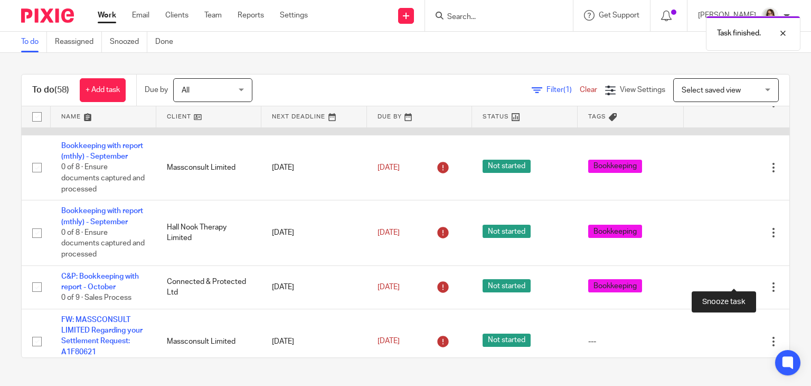
click at [750, 108] on div at bounding box center [755, 102] width 11 height 11
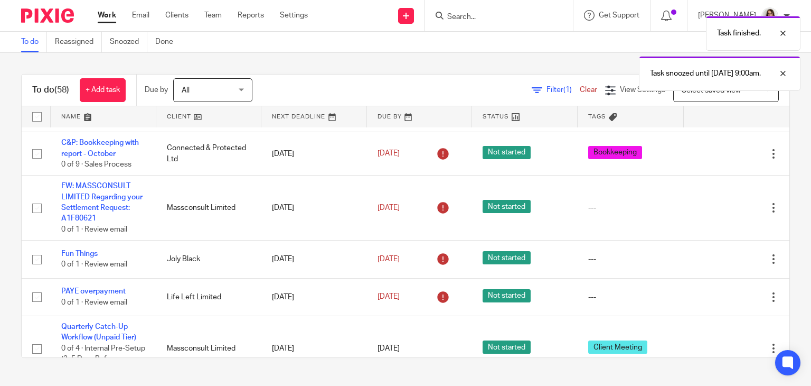
scroll to position [1355, 0]
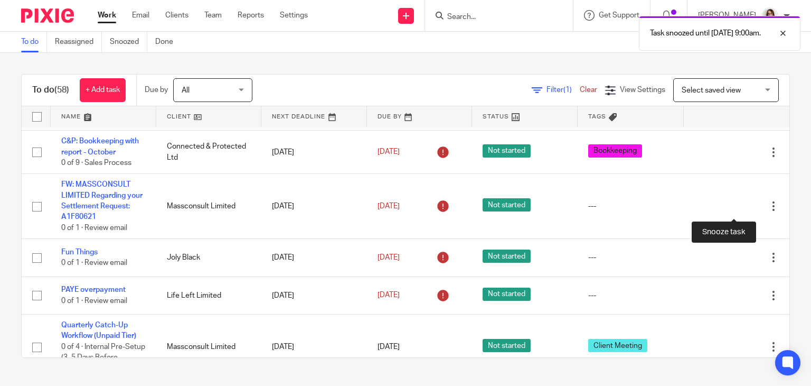
click at [750, 38] on div at bounding box center [755, 32] width 11 height 11
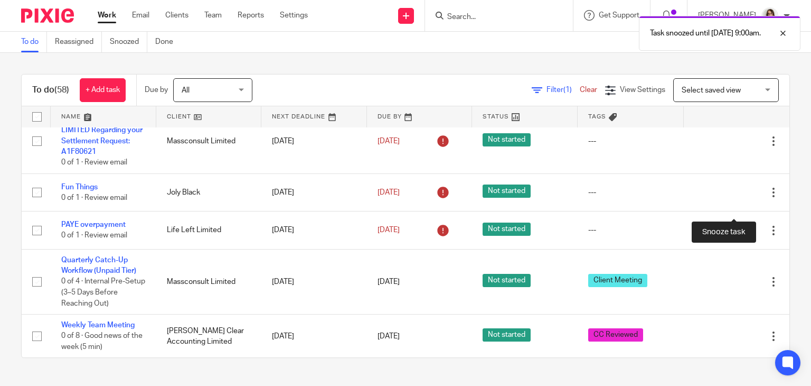
click at [750, 38] on div at bounding box center [755, 32] width 11 height 11
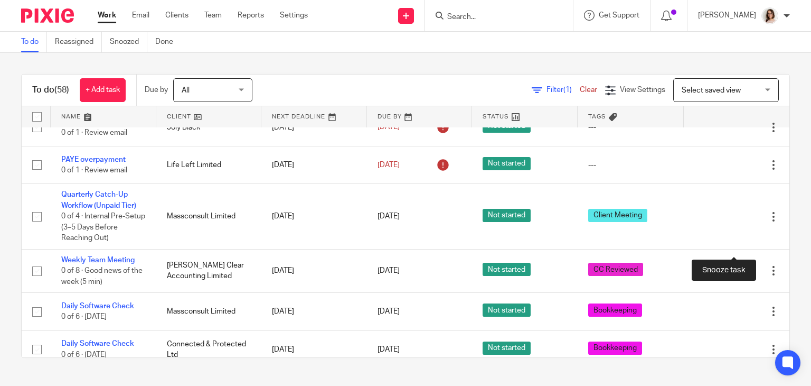
click at [750, 81] on div at bounding box center [755, 76] width 11 height 11
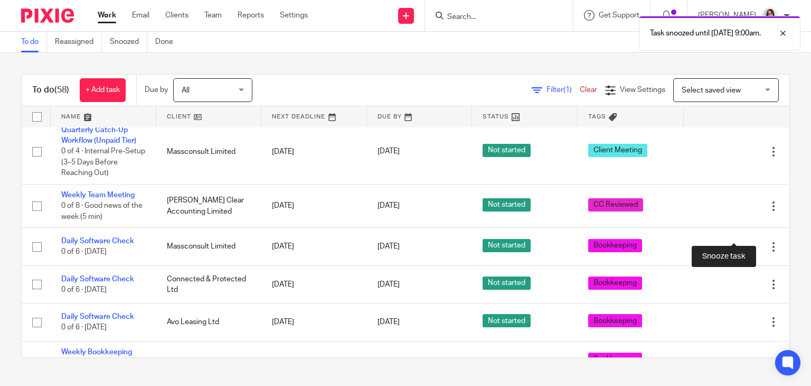
click at [750, 68] on div at bounding box center [755, 62] width 11 height 11
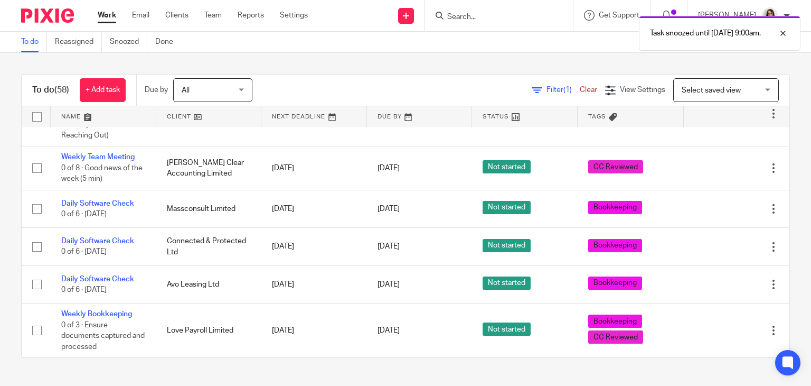
click at [716, 68] on icon at bounding box center [721, 62] width 11 height 11
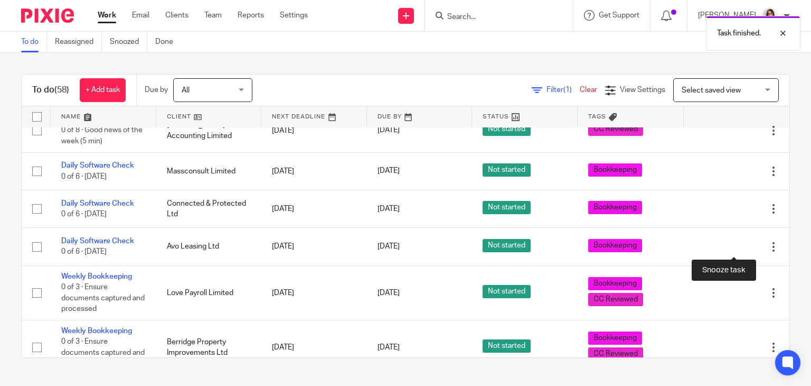
click at [750, 81] on div at bounding box center [755, 76] width 11 height 11
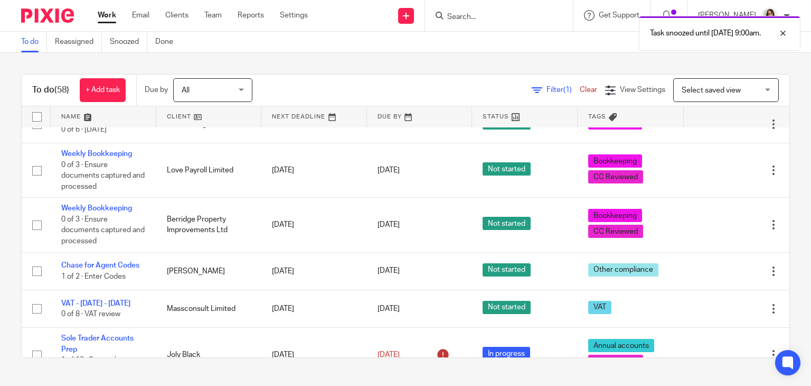
scroll to position [1423, 0]
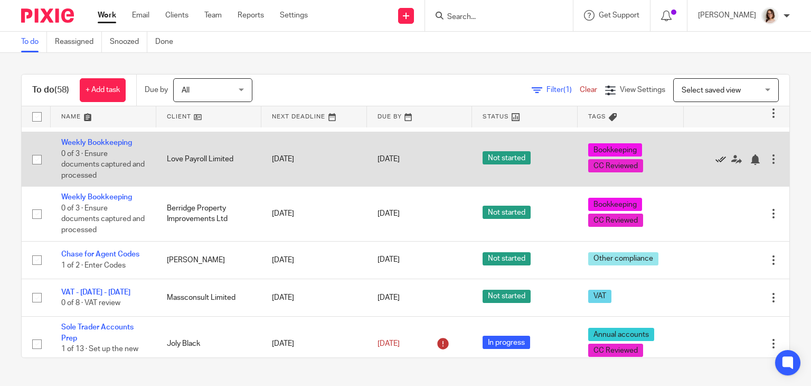
click at [716, 165] on icon at bounding box center [721, 159] width 11 height 11
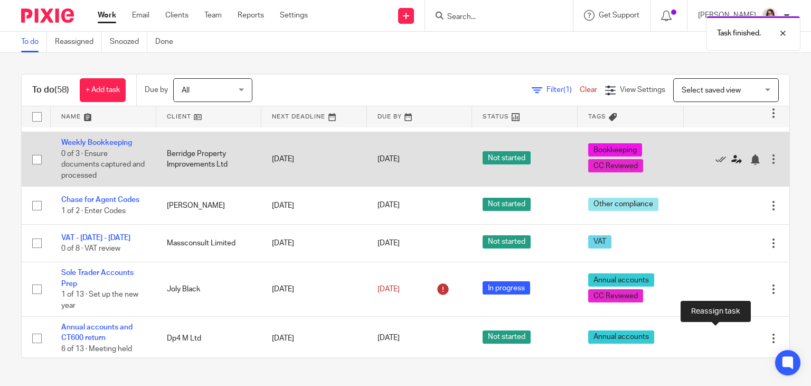
click at [731, 165] on icon at bounding box center [736, 159] width 11 height 11
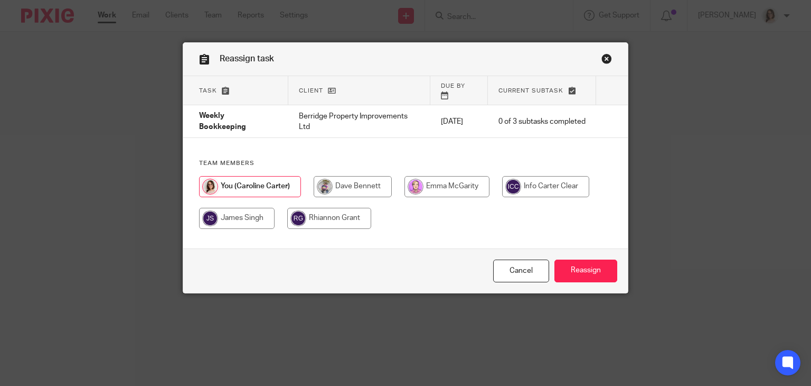
click at [353, 181] on input "radio" at bounding box center [353, 186] width 78 height 21
radio input "true"
click at [562, 271] on input "Reassign" at bounding box center [586, 270] width 63 height 23
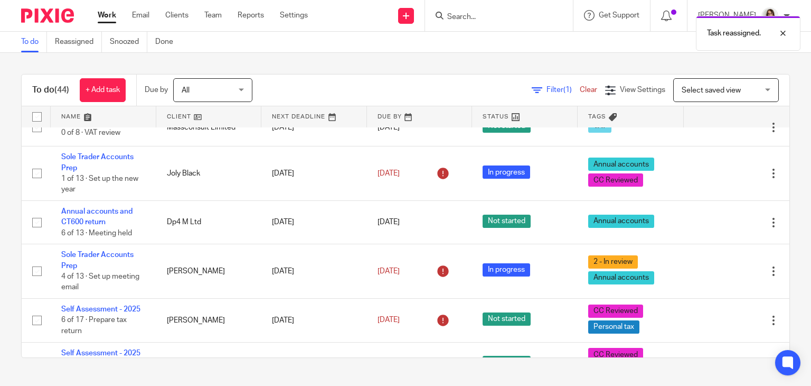
scroll to position [1485, 0]
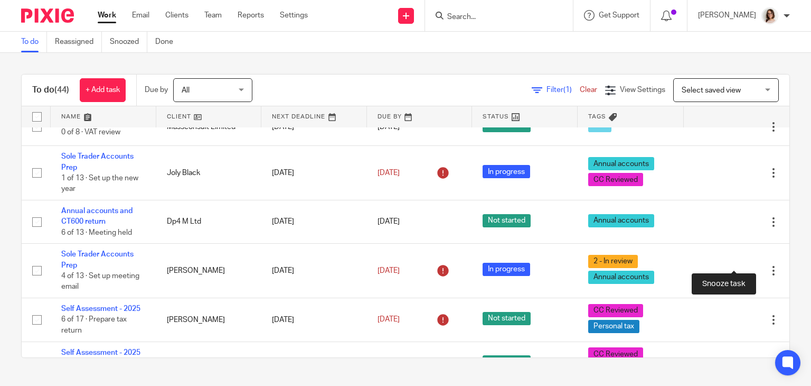
click at [750, 95] on div at bounding box center [755, 89] width 11 height 11
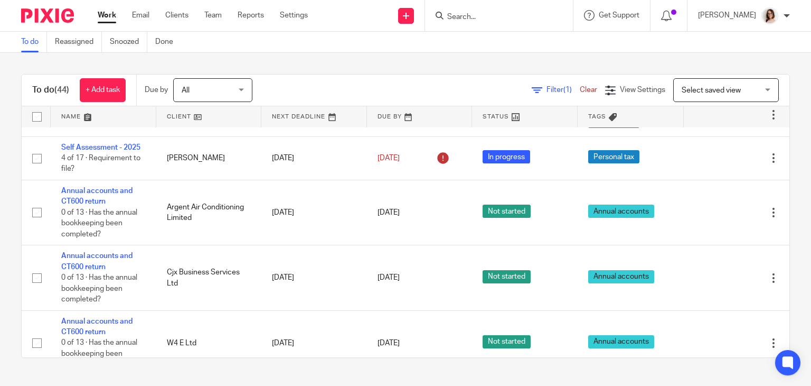
scroll to position [1709, 0]
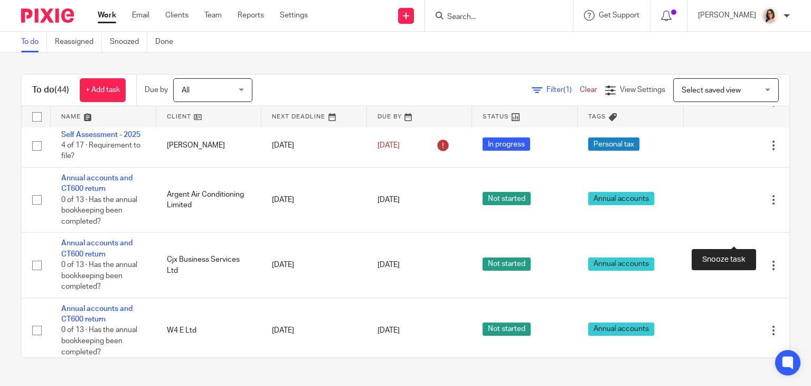
click at [750, 64] on div at bounding box center [755, 58] width 11 height 11
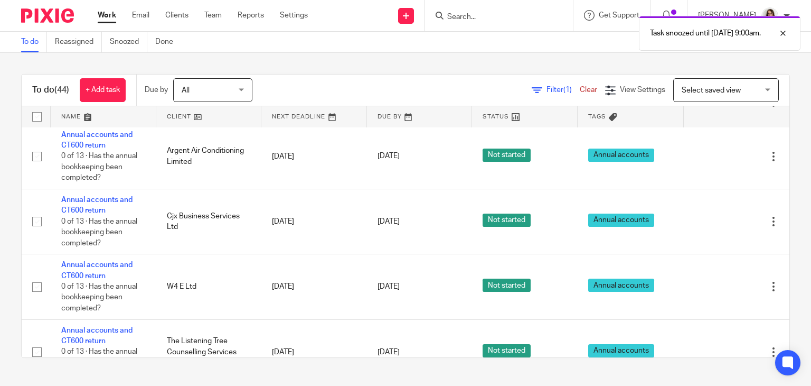
click at [725, 63] on div at bounding box center [732, 58] width 74 height 11
click at [750, 64] on div at bounding box center [755, 58] width 11 height 11
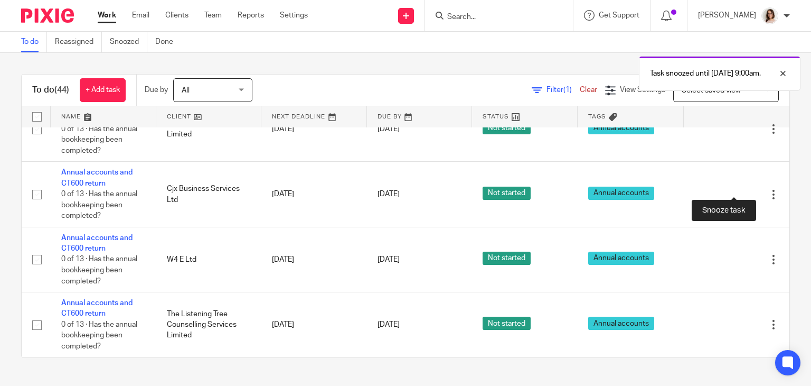
click at [750, 31] on div at bounding box center [755, 26] width 11 height 11
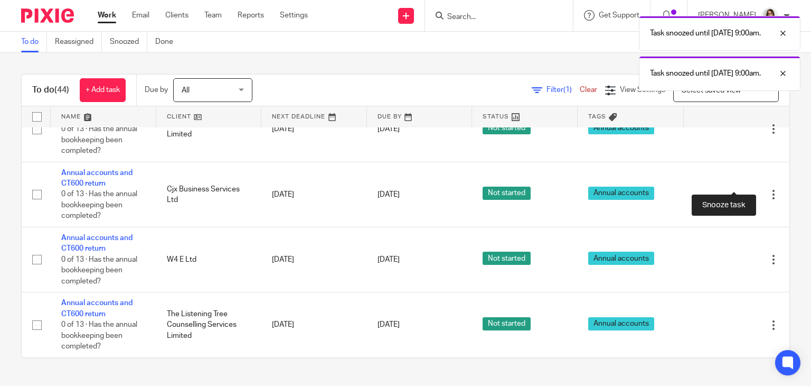
click at [750, 80] on div at bounding box center [755, 75] width 11 height 11
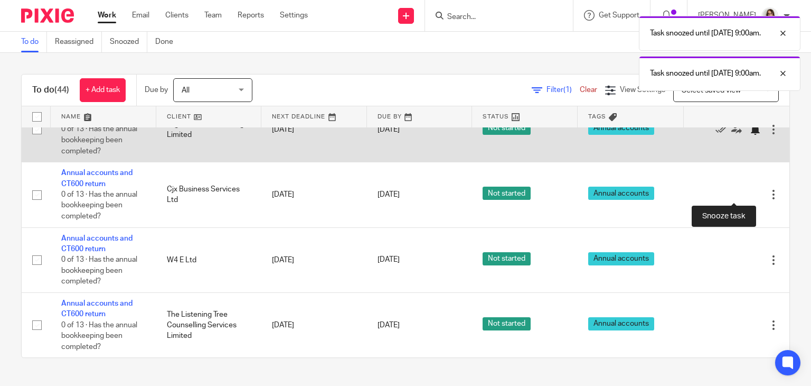
click at [750, 135] on div at bounding box center [755, 129] width 11 height 11
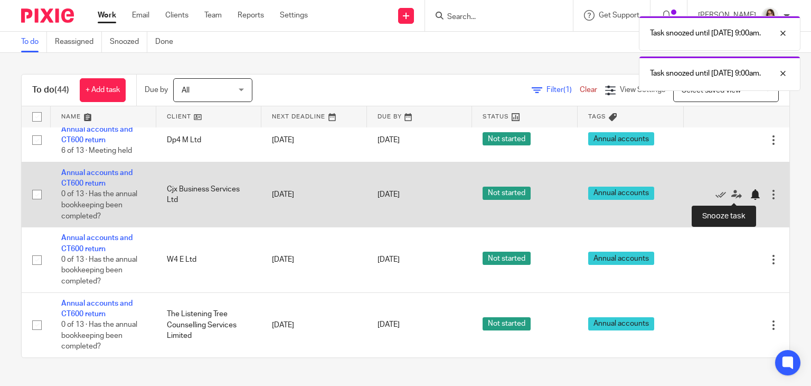
click at [750, 195] on div at bounding box center [755, 194] width 11 height 11
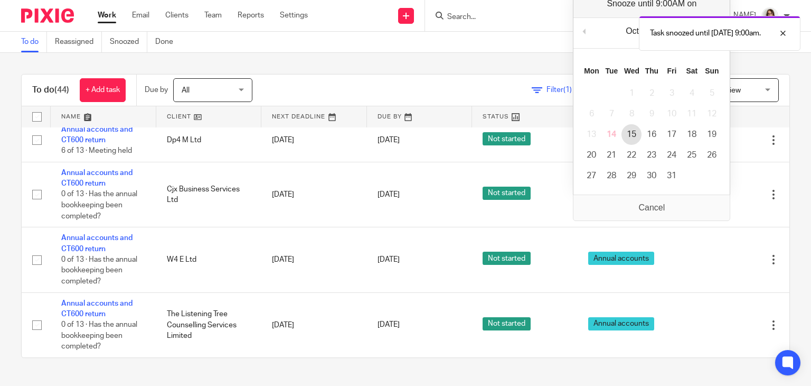
scroll to position [1645, 0]
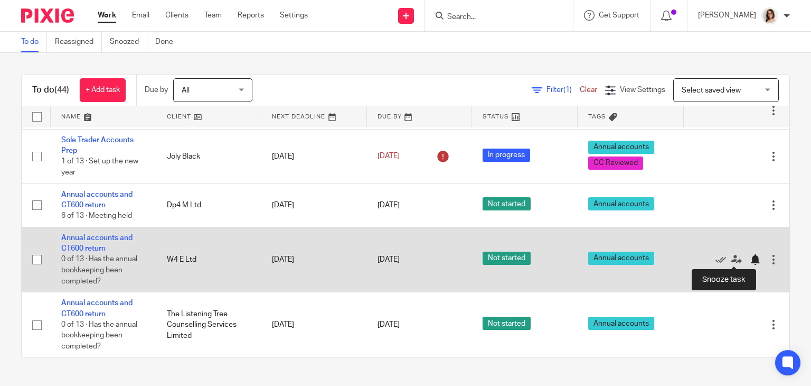
click at [750, 258] on div at bounding box center [755, 259] width 11 height 11
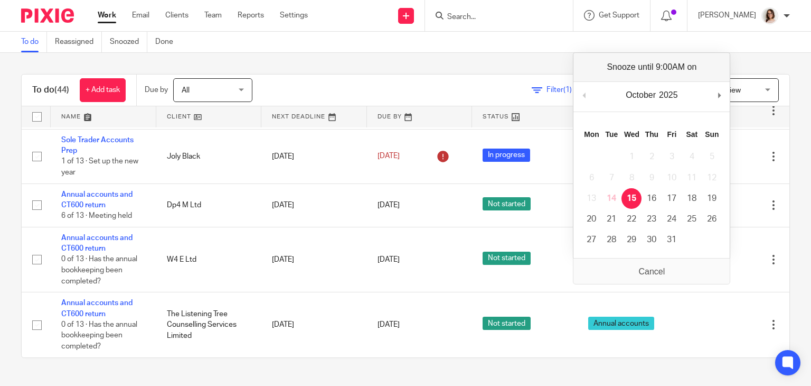
scroll to position [1579, 0]
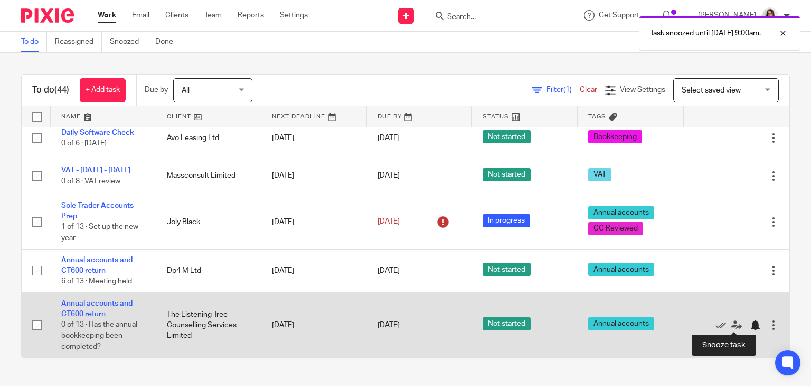
click at [750, 322] on div at bounding box center [755, 325] width 11 height 11
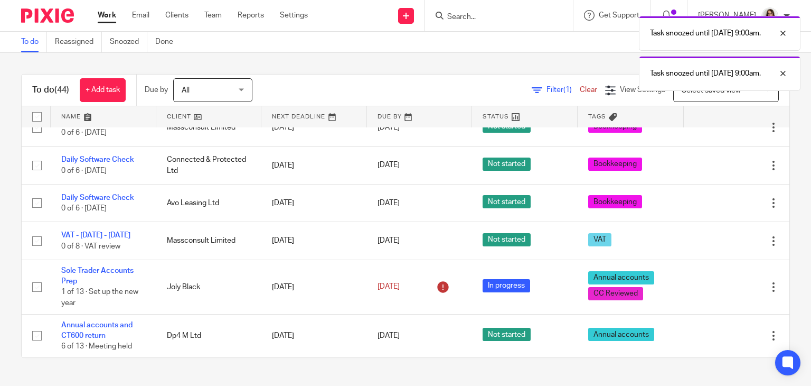
scroll to position [1513, 0]
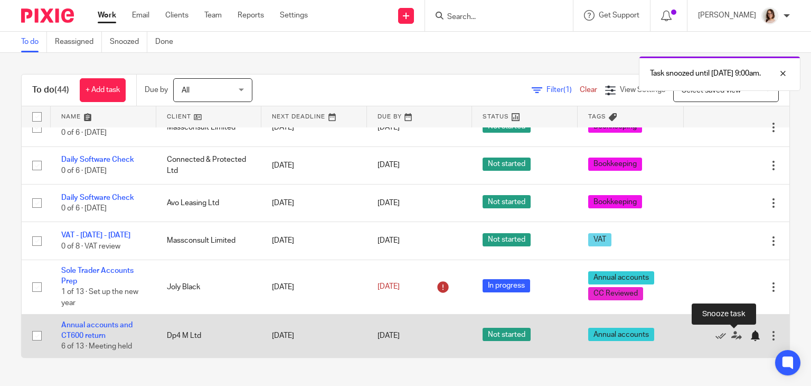
click at [750, 335] on div at bounding box center [755, 335] width 11 height 11
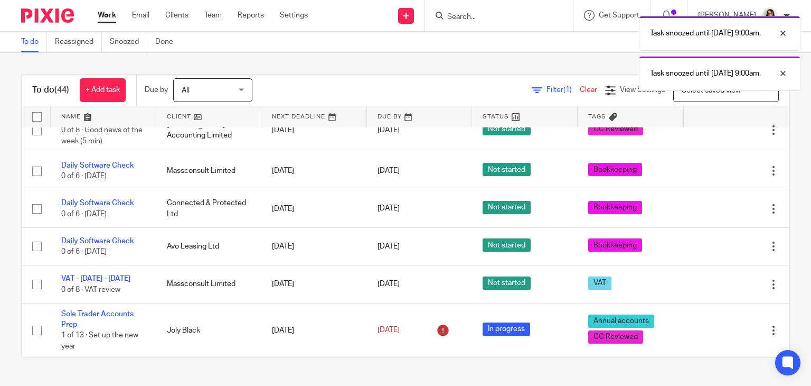
scroll to position [1470, 0]
click at [110, 15] on link "Work" at bounding box center [107, 15] width 18 height 11
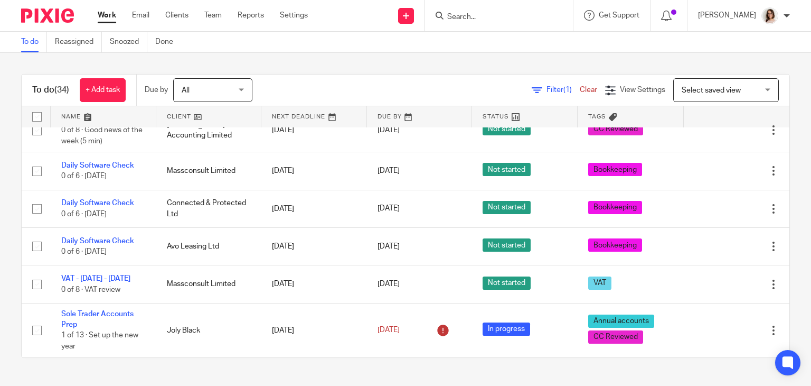
scroll to position [1381, 0]
click at [462, 21] on input "Search" at bounding box center [493, 18] width 95 height 10
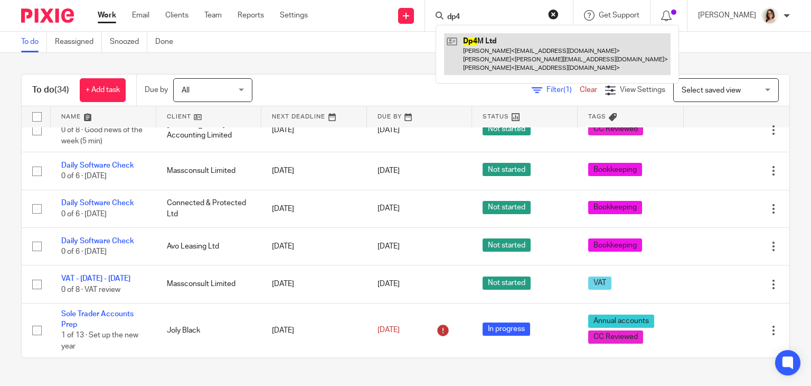
type input "dp4"
click at [511, 49] on link at bounding box center [557, 54] width 227 height 42
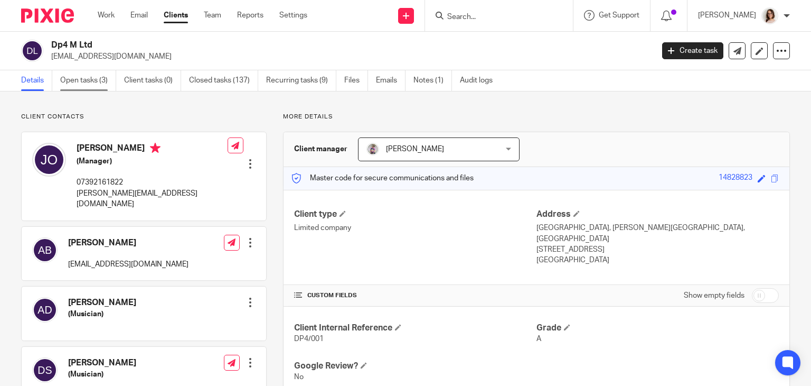
click at [76, 83] on link "Open tasks (3)" at bounding box center [88, 80] width 56 height 21
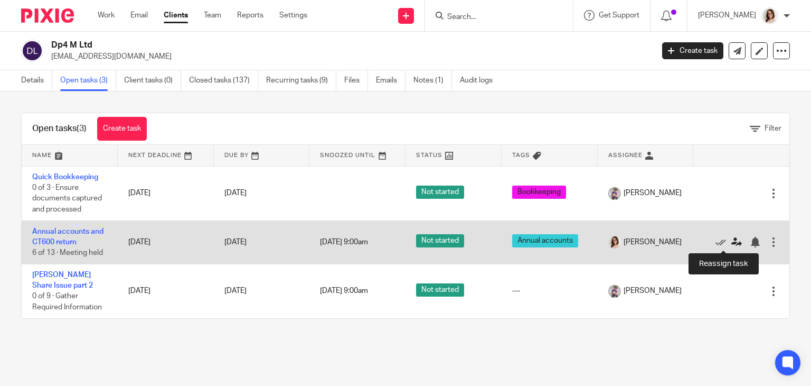
click at [731, 243] on icon at bounding box center [736, 242] width 11 height 11
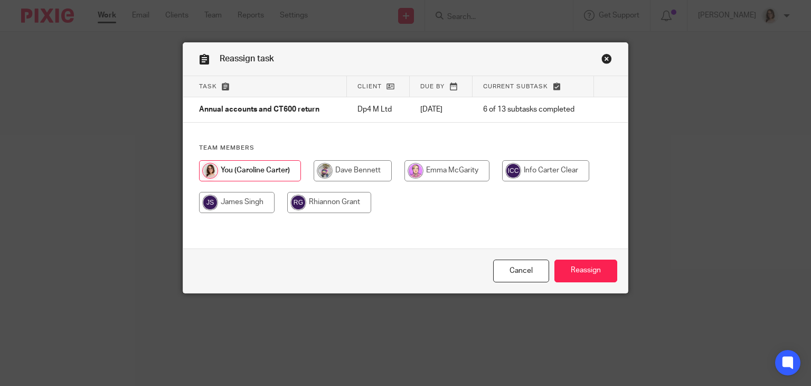
click at [357, 172] on input "radio" at bounding box center [353, 170] width 78 height 21
radio input "true"
click at [576, 277] on input "Reassign" at bounding box center [586, 270] width 63 height 23
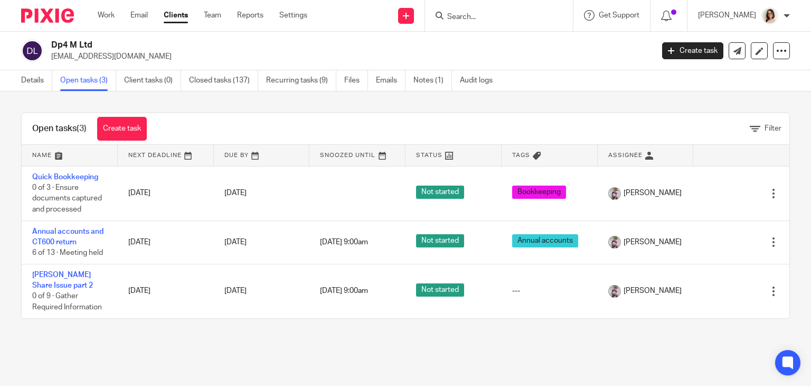
click at [175, 15] on link "Clients" at bounding box center [176, 15] width 24 height 11
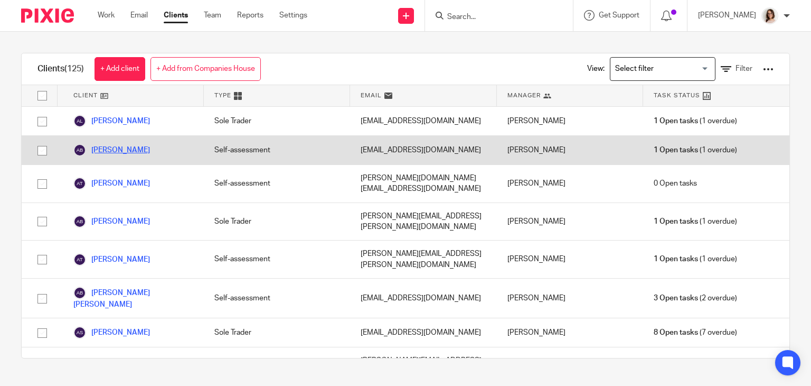
click at [114, 152] on link "[PERSON_NAME]" at bounding box center [111, 150] width 77 height 13
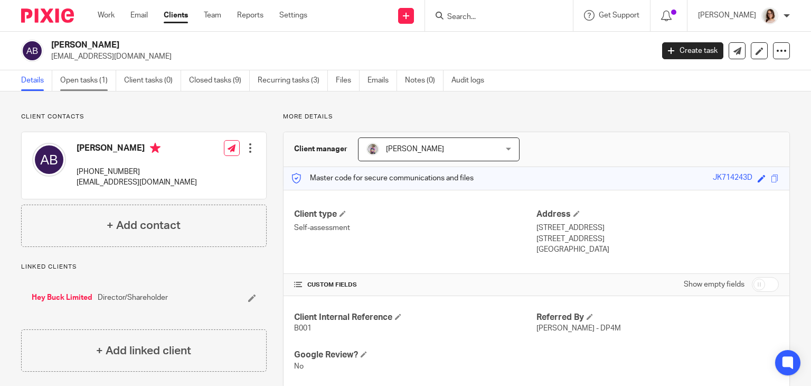
click at [77, 83] on link "Open tasks (1)" at bounding box center [88, 80] width 56 height 21
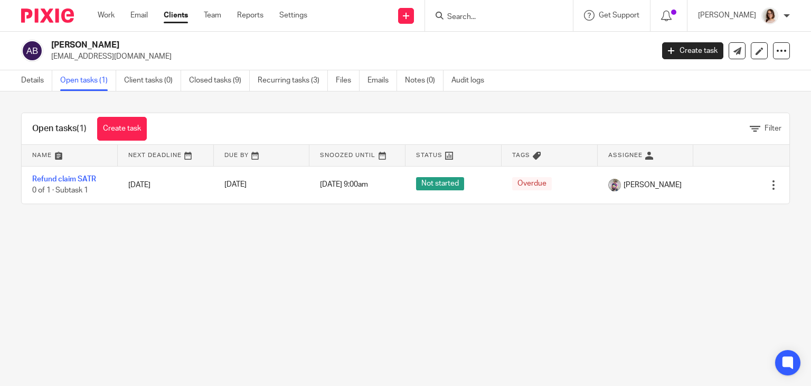
click at [179, 17] on link "Clients" at bounding box center [176, 15] width 24 height 11
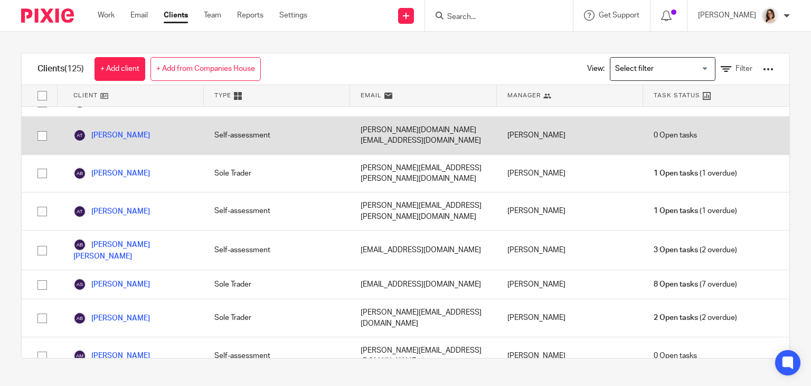
scroll to position [50, 0]
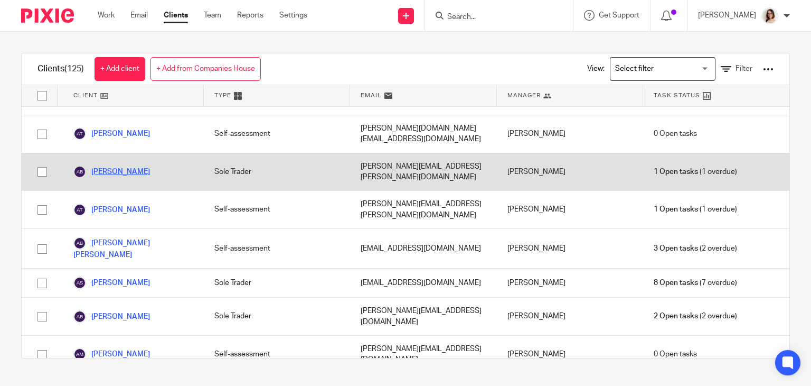
click at [126, 165] on link "[PERSON_NAME]" at bounding box center [111, 171] width 77 height 13
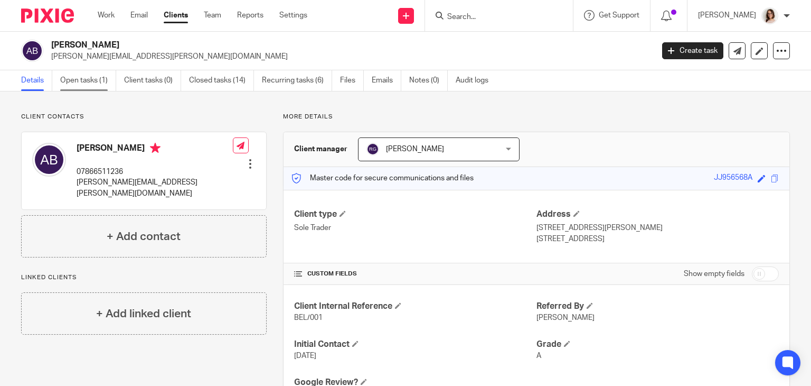
click at [80, 83] on link "Open tasks (1)" at bounding box center [88, 80] width 56 height 21
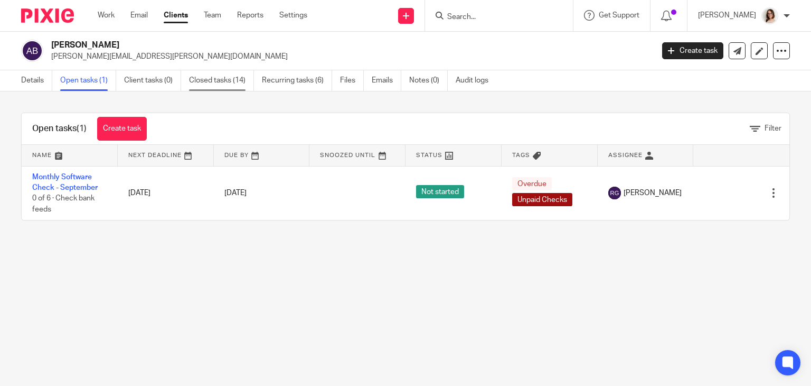
click at [232, 78] on link "Closed tasks (14)" at bounding box center [221, 80] width 65 height 21
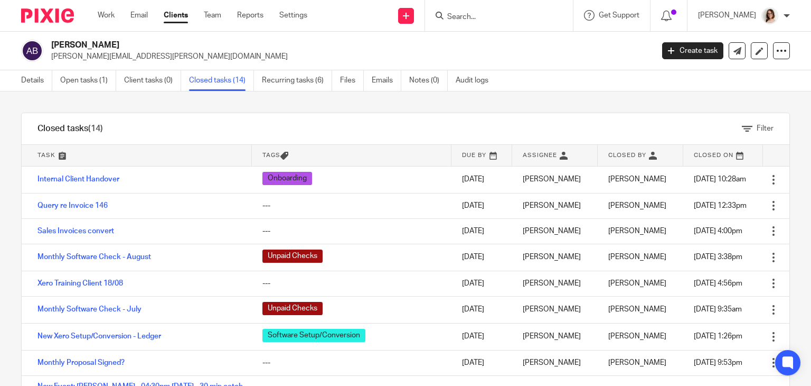
click at [182, 15] on link "Clients" at bounding box center [176, 15] width 24 height 11
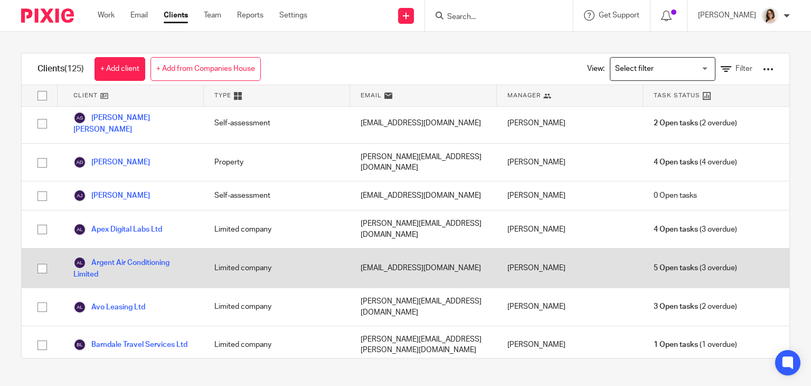
scroll to position [321, 0]
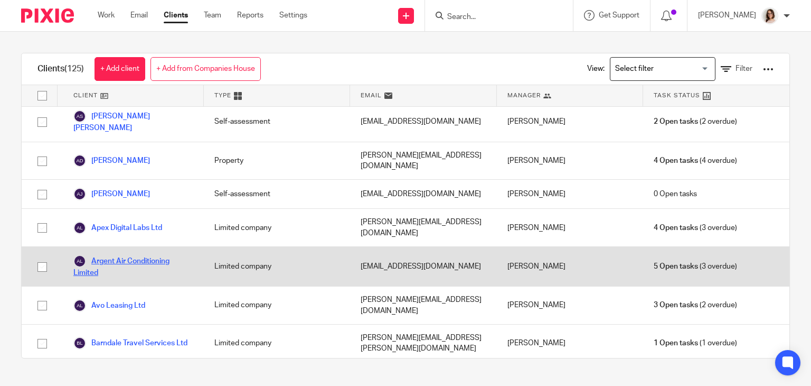
click at [134, 255] on link "Argent Air Conditioning Limited" at bounding box center [133, 266] width 120 height 23
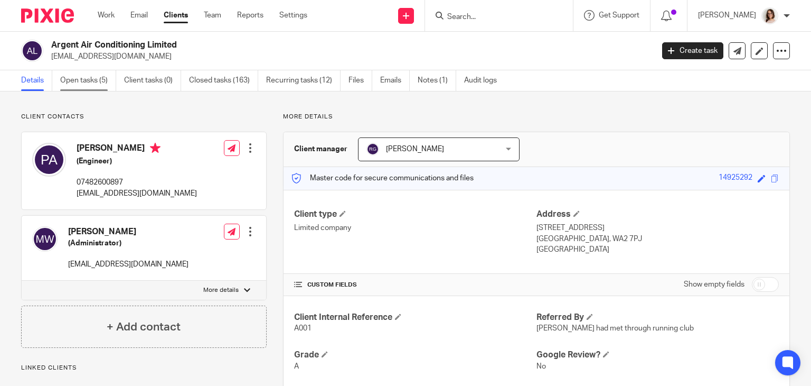
click at [76, 81] on link "Open tasks (5)" at bounding box center [88, 80] width 56 height 21
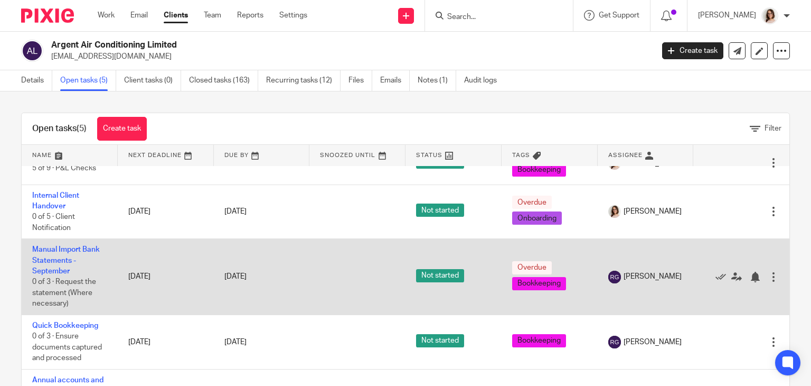
scroll to position [25, 0]
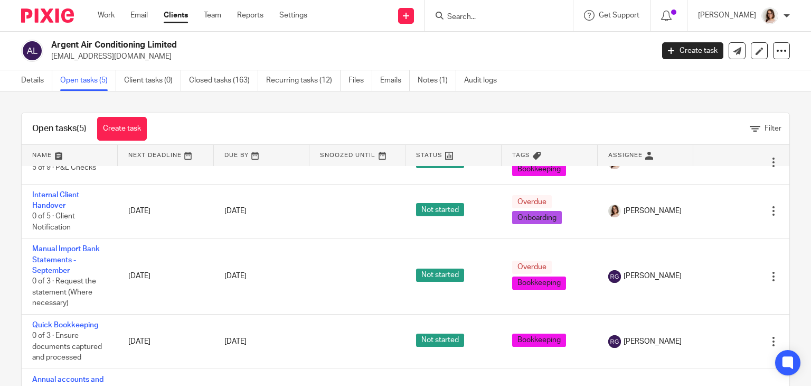
click at [173, 15] on link "Clients" at bounding box center [176, 15] width 24 height 11
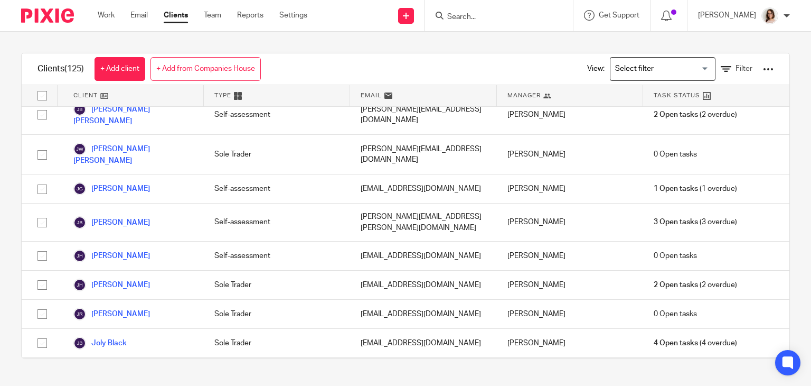
scroll to position [1654, 0]
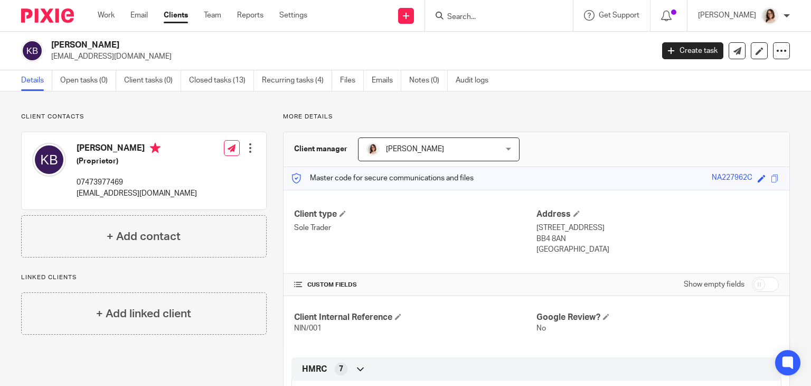
click at [92, 81] on link "Open tasks (0)" at bounding box center [88, 80] width 56 height 21
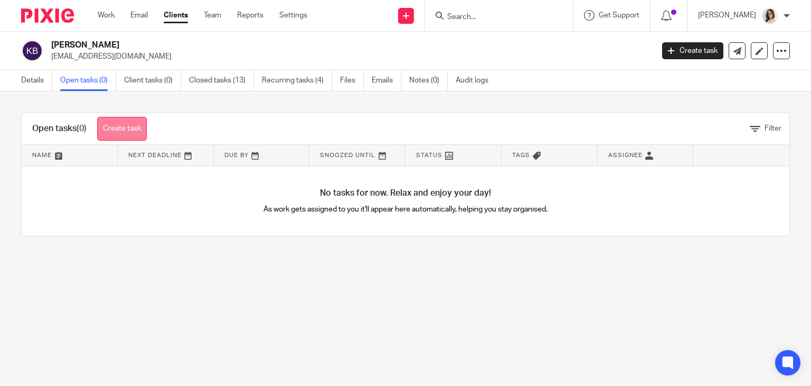
click at [133, 123] on link "Create task" at bounding box center [122, 129] width 50 height 24
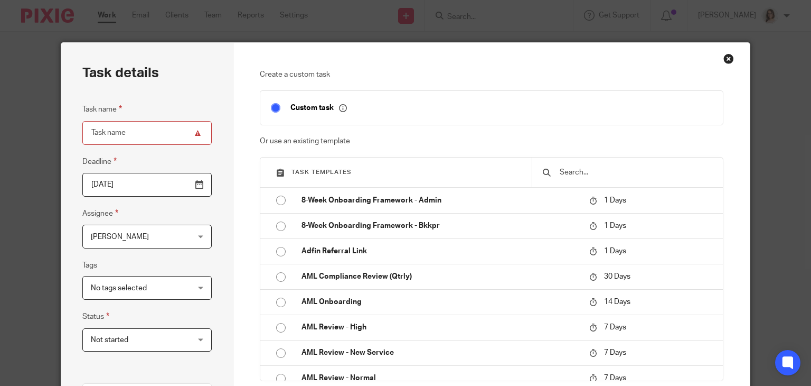
click at [559, 172] on input "text" at bounding box center [636, 172] width 154 height 12
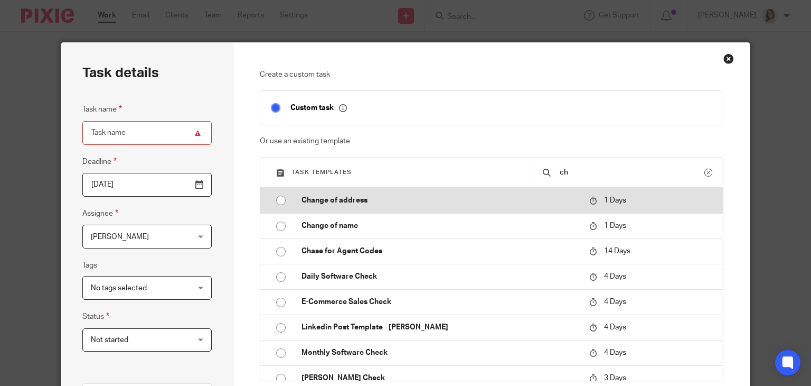
type input "ch"
click at [274, 198] on input "radio" at bounding box center [281, 200] width 20 height 20
type input "2025-10-15"
type input "Change of address"
checkbox input "false"
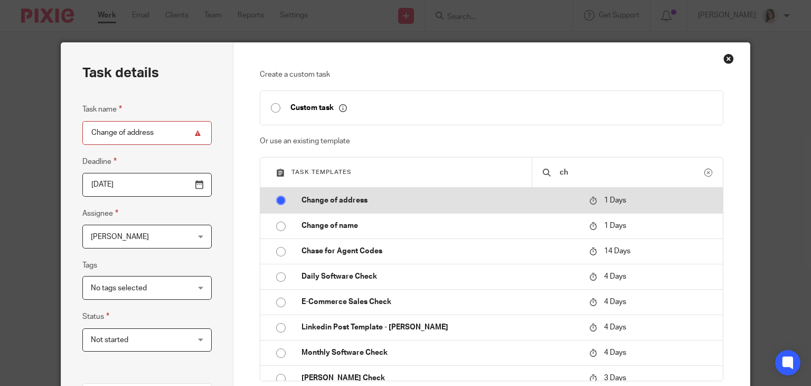
radio input "false"
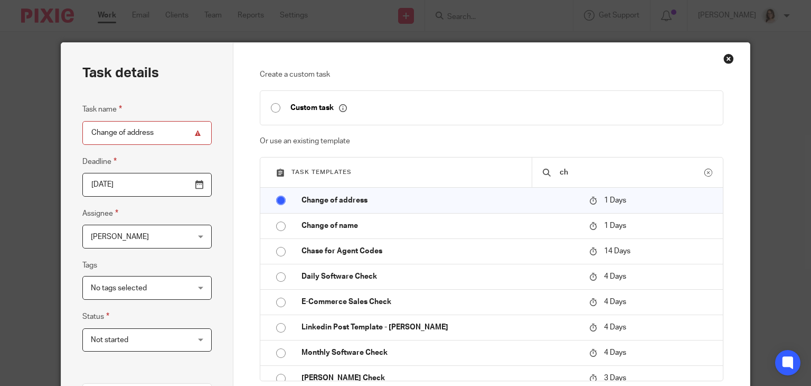
scroll to position [238, 0]
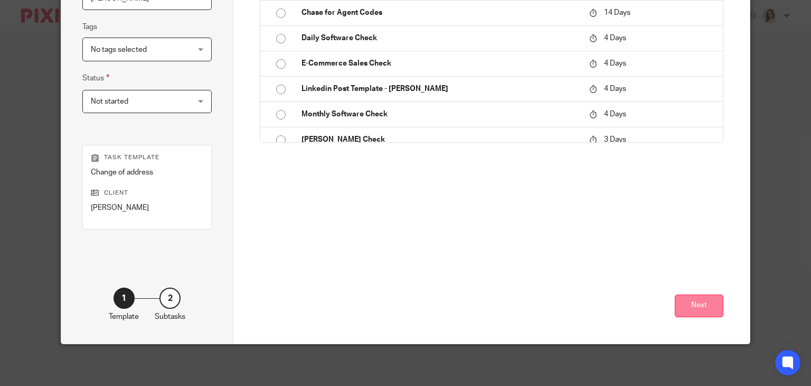
click at [690, 311] on button "Next" at bounding box center [699, 305] width 49 height 23
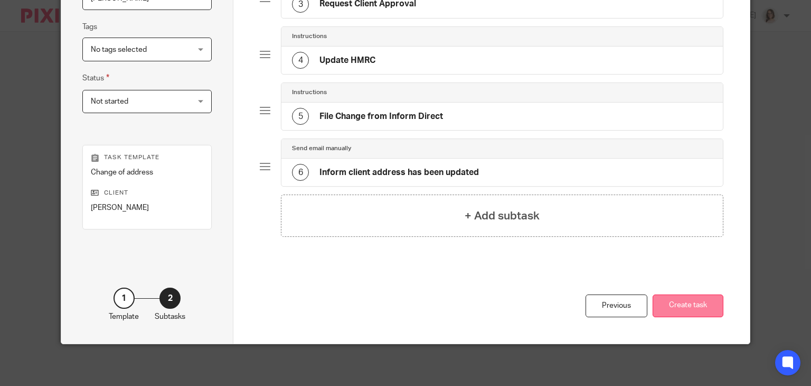
click at [679, 307] on button "Create task" at bounding box center [688, 305] width 71 height 23
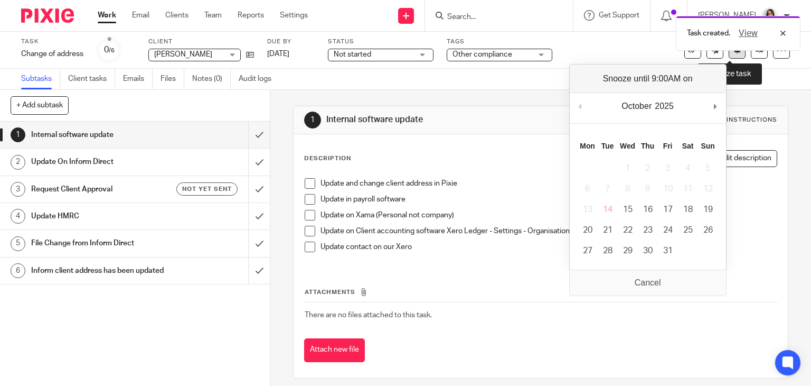
click at [729, 57] on button at bounding box center [737, 50] width 17 height 17
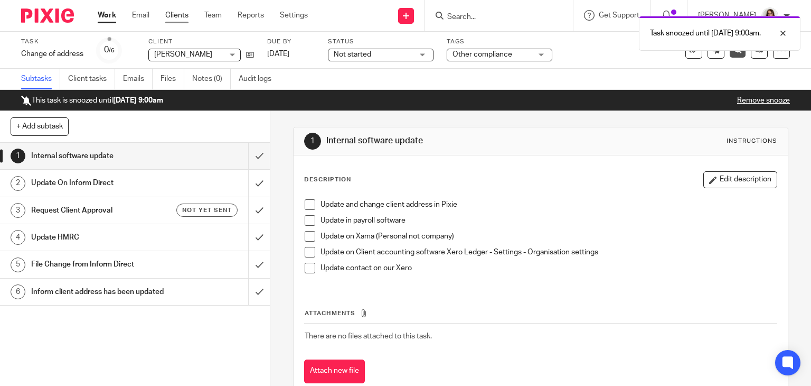
click at [173, 15] on link "Clients" at bounding box center [176, 15] width 23 height 11
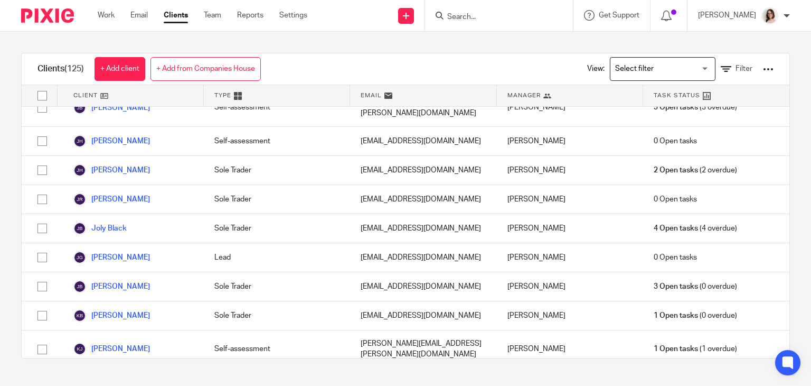
scroll to position [1768, 0]
click at [118, 376] on link "[PERSON_NAME]" at bounding box center [111, 382] width 77 height 13
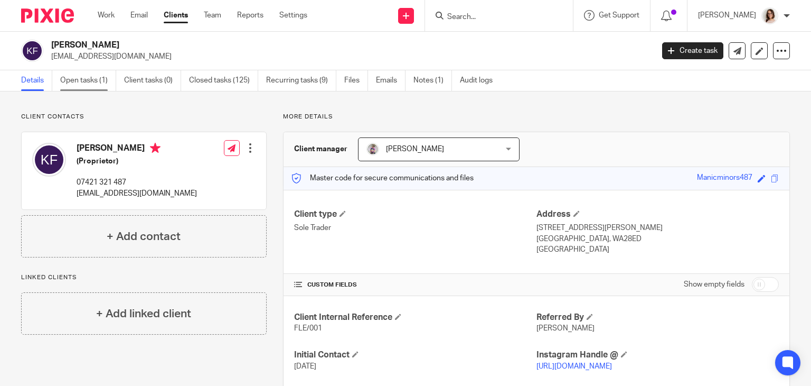
click at [82, 83] on link "Open tasks (1)" at bounding box center [88, 80] width 56 height 21
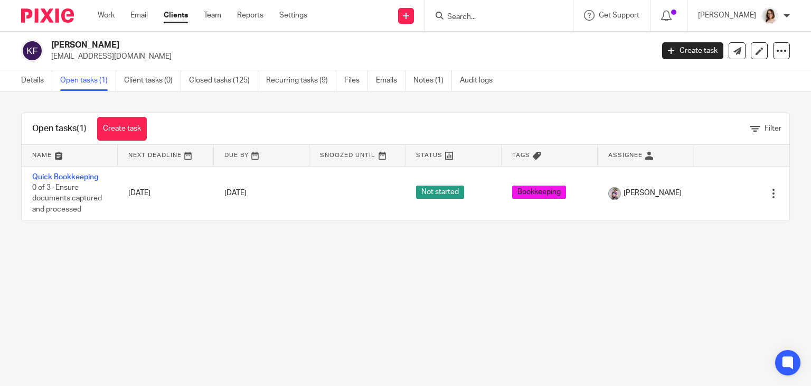
click at [173, 20] on link "Clients" at bounding box center [176, 15] width 24 height 11
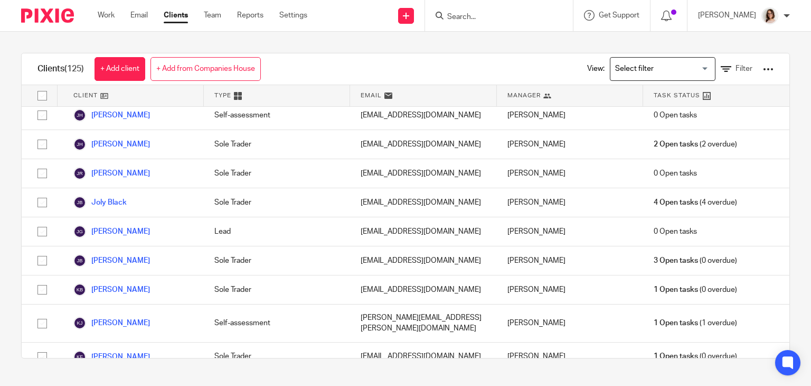
scroll to position [1796, 0]
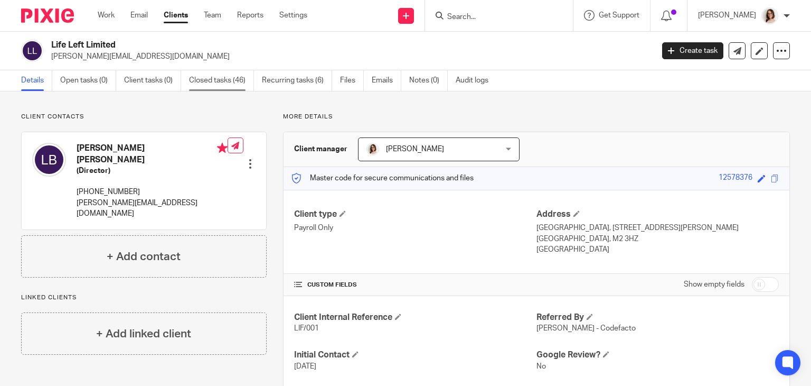
click at [227, 82] on link "Closed tasks (46)" at bounding box center [221, 80] width 65 height 21
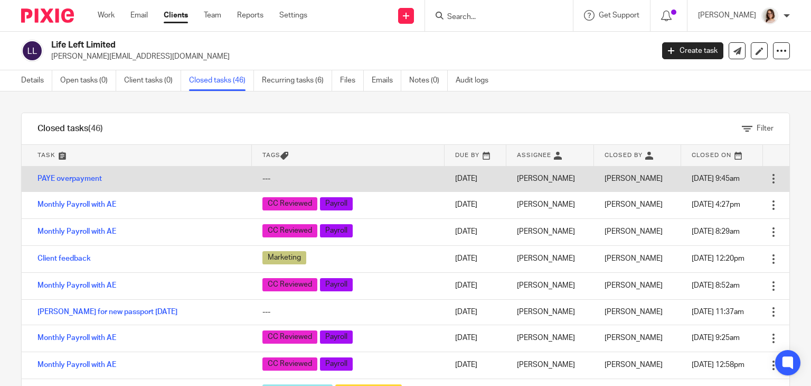
click at [768, 175] on div at bounding box center [773, 178] width 11 height 11
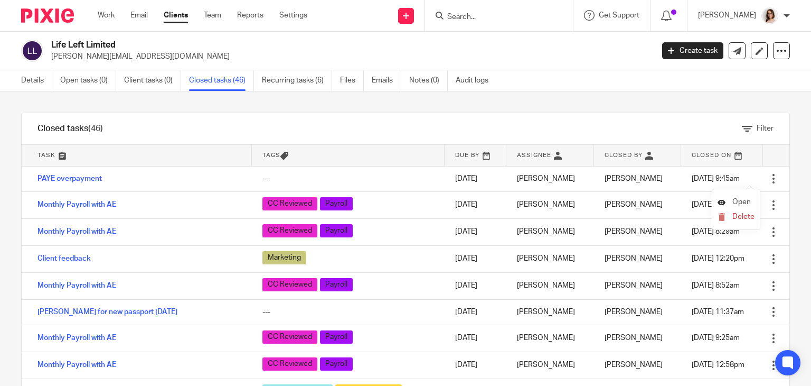
click at [734, 201] on span "Open" at bounding box center [742, 201] width 18 height 7
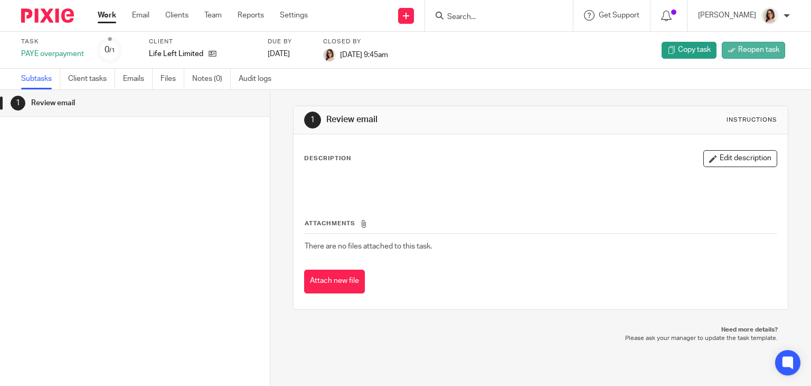
click at [738, 49] on span "Reopen task" at bounding box center [758, 49] width 41 height 11
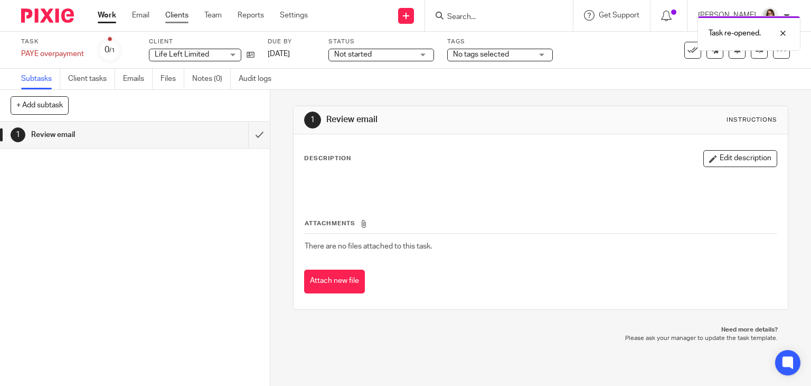
click at [184, 16] on link "Clients" at bounding box center [176, 15] width 23 height 11
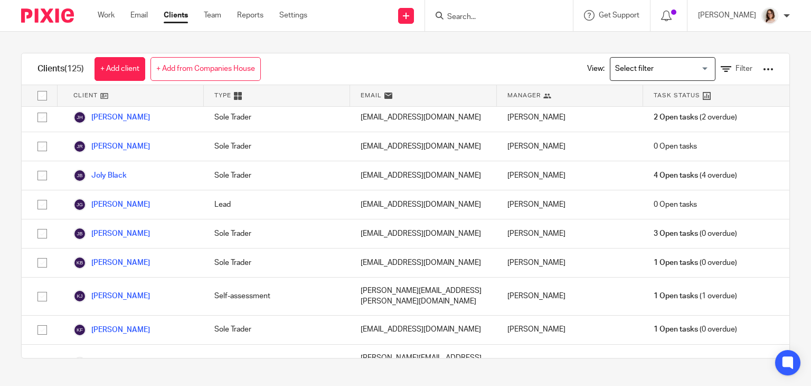
scroll to position [1827, 0]
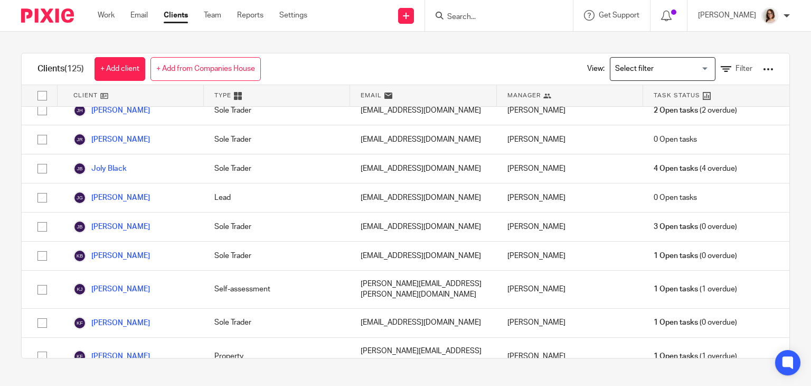
click at [473, 20] on input "Search" at bounding box center [493, 18] width 95 height 10
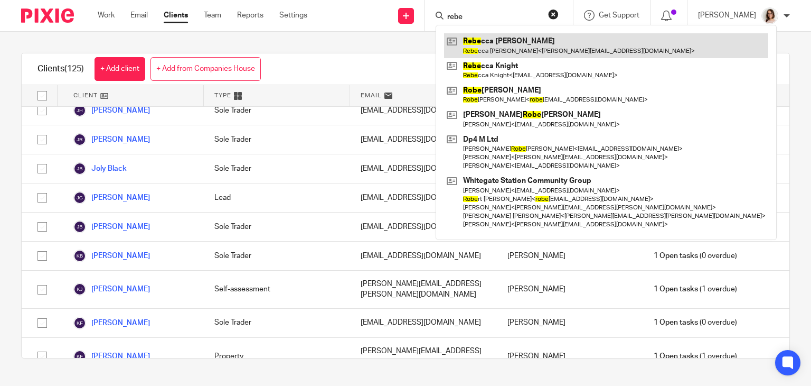
type input "rebe"
click at [495, 48] on link at bounding box center [606, 45] width 324 height 24
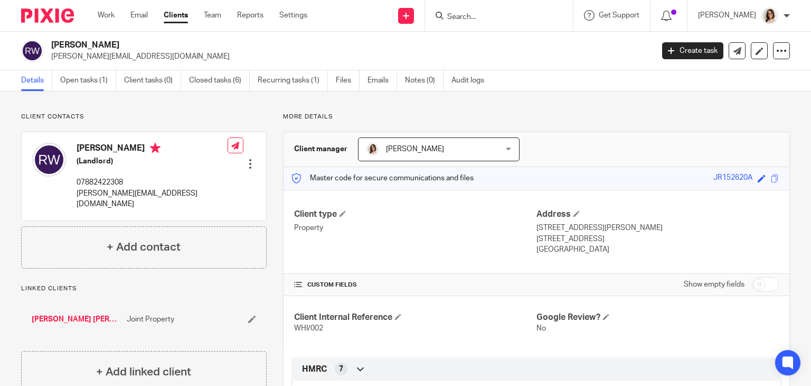
click at [168, 17] on link "Clients" at bounding box center [176, 15] width 24 height 11
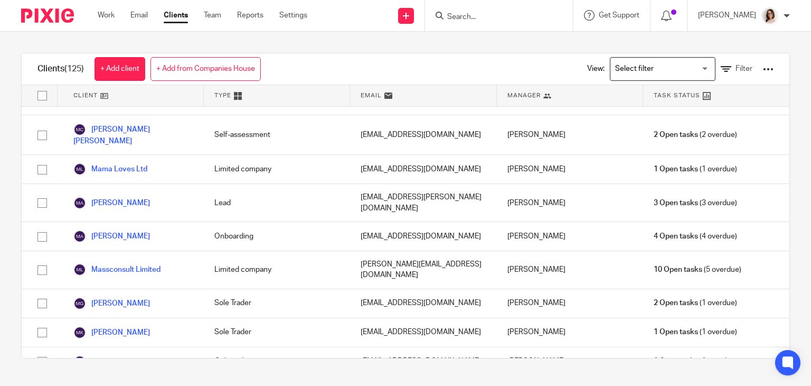
scroll to position [2340, 0]
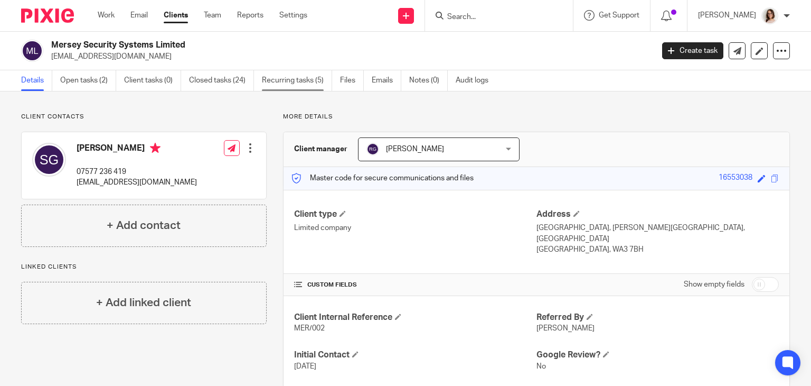
click at [271, 74] on link "Recurring tasks (5)" at bounding box center [297, 80] width 70 height 21
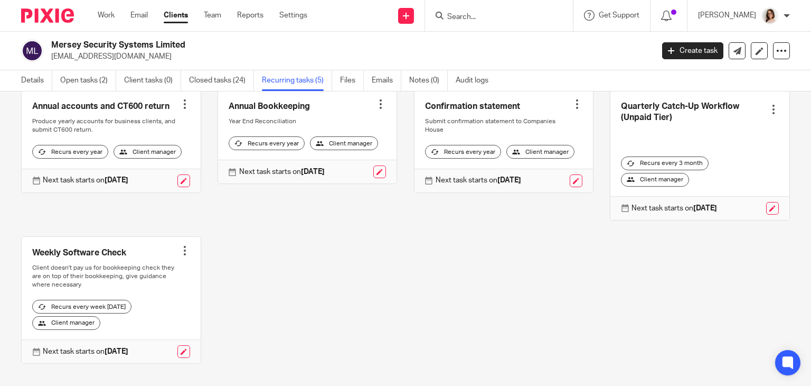
scroll to position [67, 0]
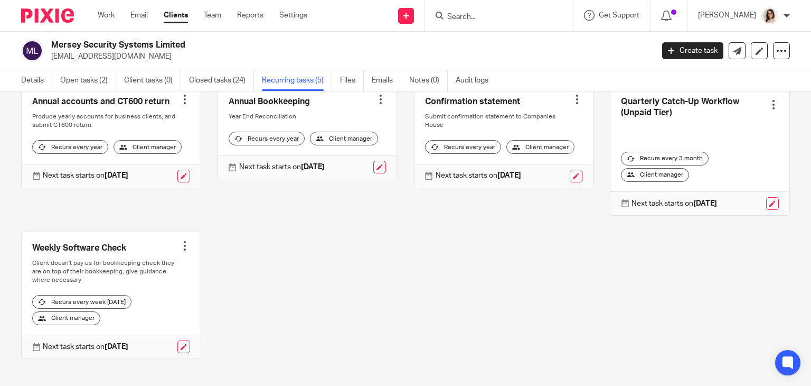
click at [184, 238] on link at bounding box center [111, 295] width 179 height 126
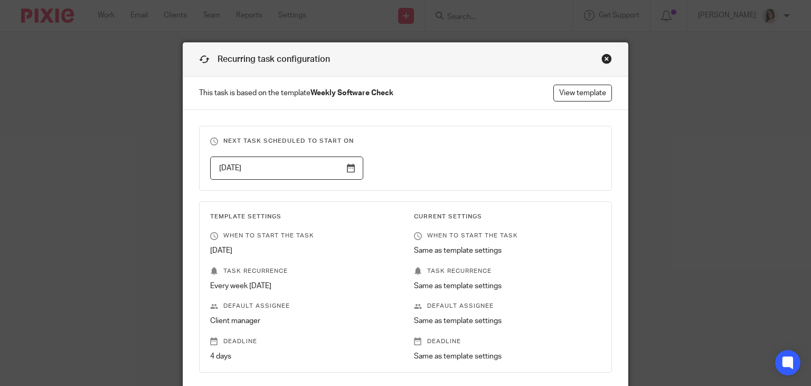
click at [183, 243] on div "Next task scheduled to start on [DATE] Template Settings When to start the task…" at bounding box center [405, 254] width 445 height 289
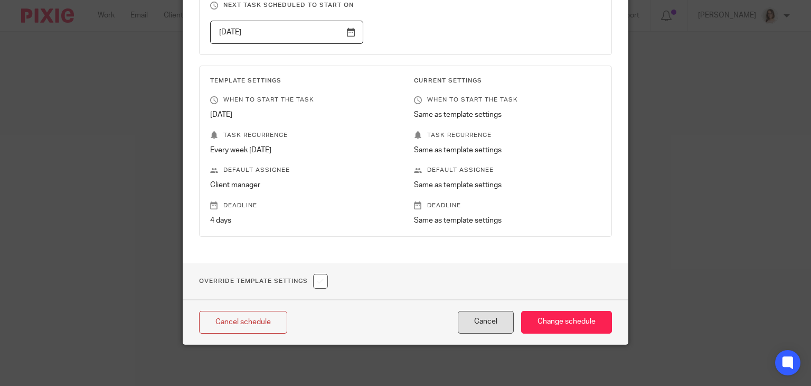
click at [492, 323] on button "Cancel" at bounding box center [486, 322] width 56 height 23
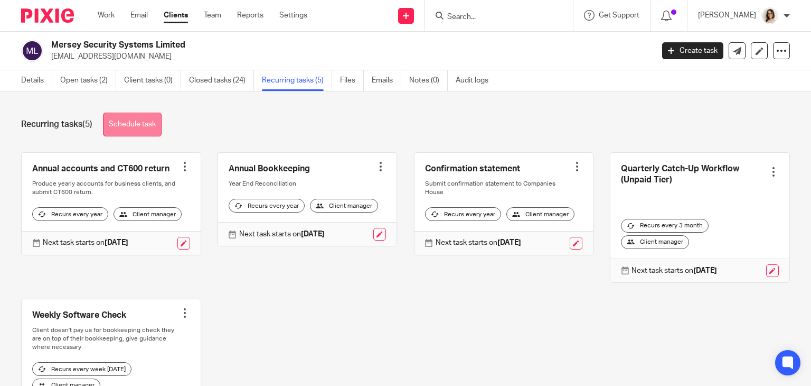
click at [152, 116] on link "Schedule task" at bounding box center [132, 124] width 59 height 24
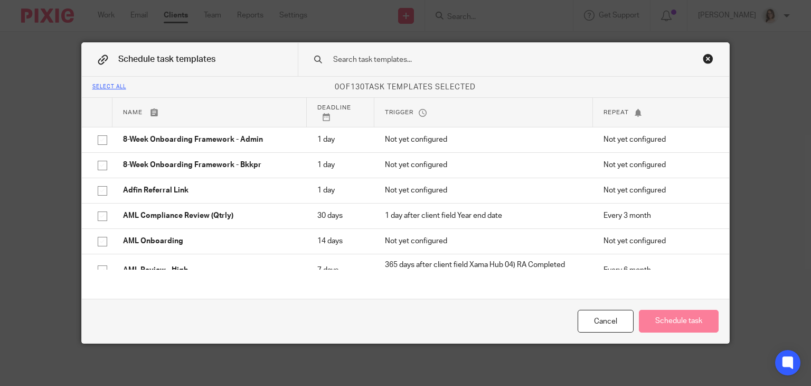
click at [364, 59] on input "text" at bounding box center [498, 60] width 333 height 12
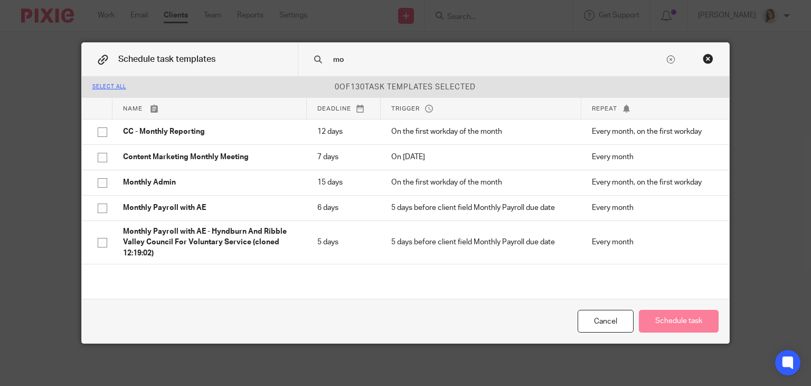
type input "m"
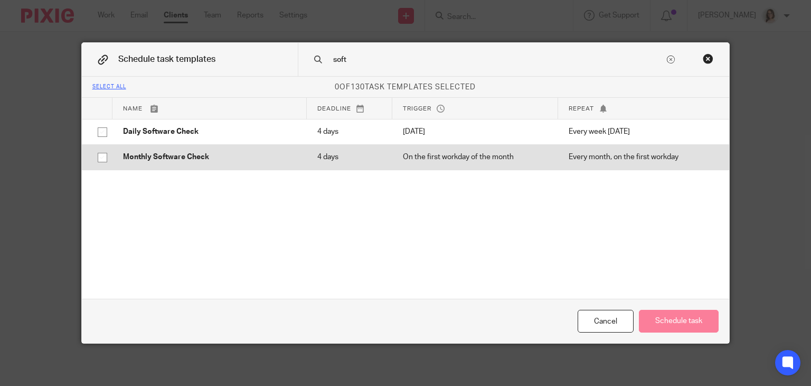
type input "soft"
click at [99, 158] on input "checkbox" at bounding box center [102, 157] width 20 height 20
checkbox input "true"
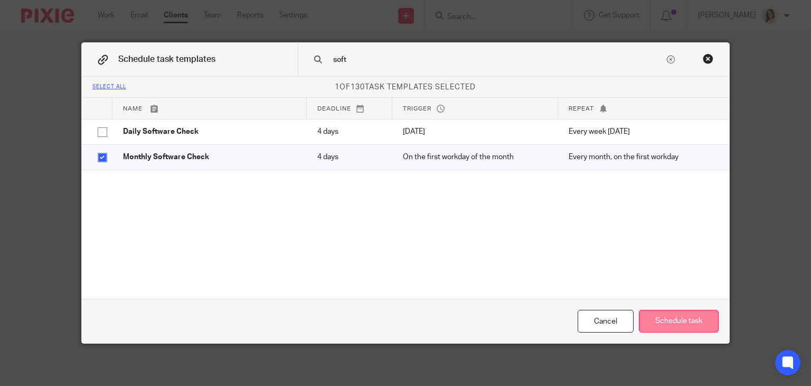
click at [666, 316] on button "Schedule task" at bounding box center [679, 320] width 80 height 23
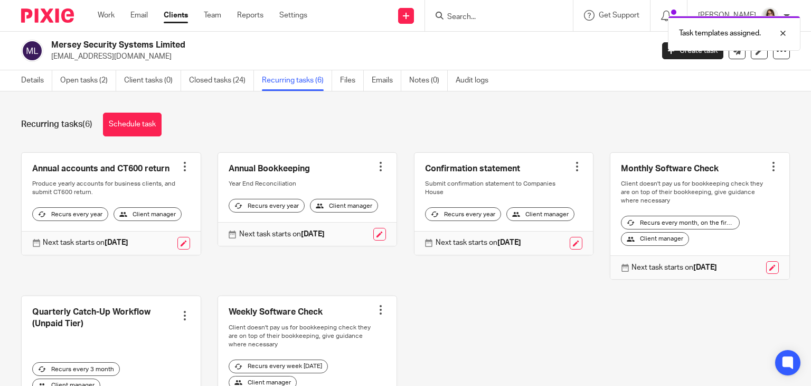
click at [172, 17] on link "Clients" at bounding box center [176, 15] width 24 height 11
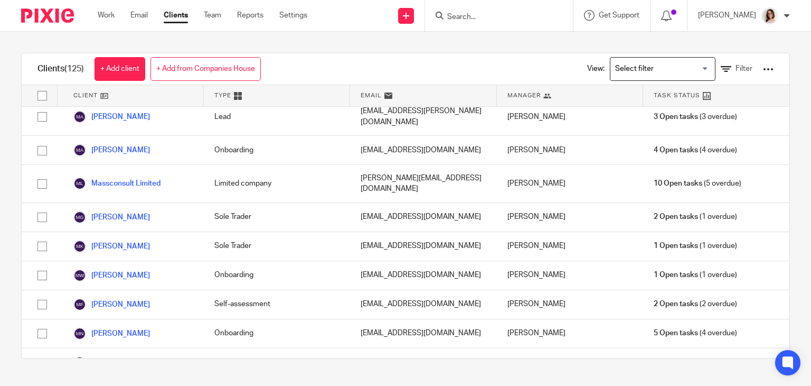
scroll to position [2418, 0]
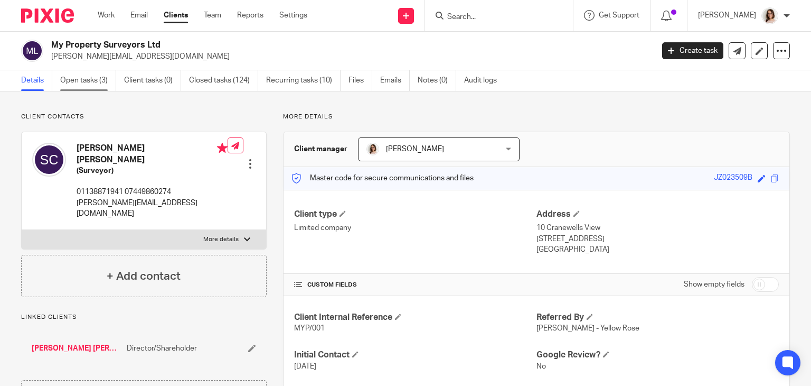
click at [75, 88] on link "Open tasks (3)" at bounding box center [88, 80] width 56 height 21
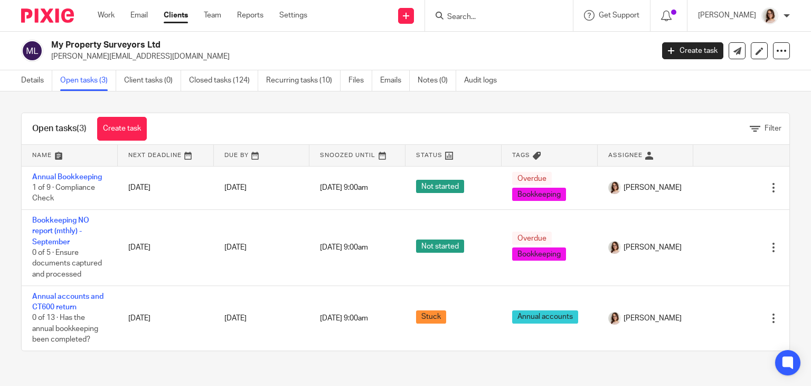
click at [177, 18] on link "Clients" at bounding box center [176, 15] width 24 height 11
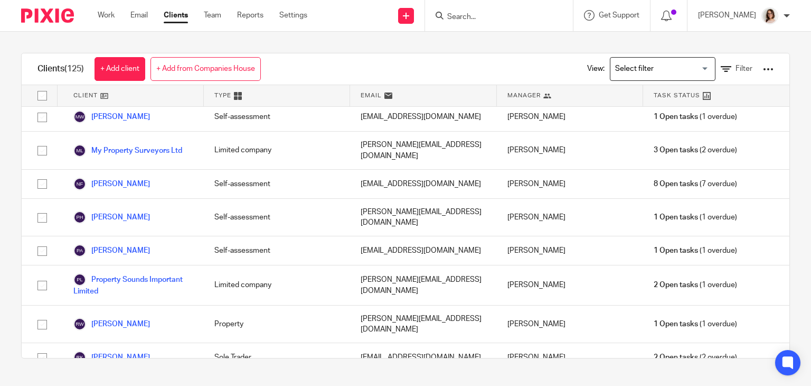
scroll to position [2810, 0]
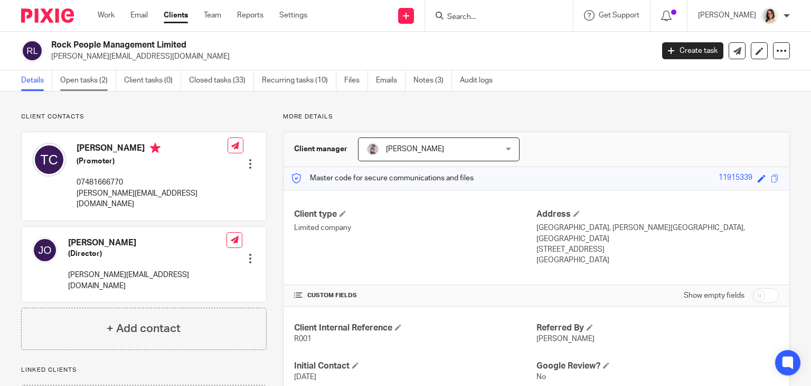
click at [85, 81] on link "Open tasks (2)" at bounding box center [88, 80] width 56 height 21
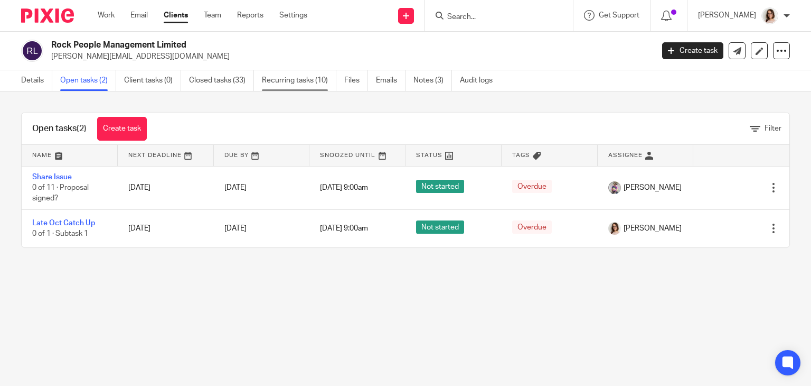
click at [308, 81] on link "Recurring tasks (10)" at bounding box center [299, 80] width 74 height 21
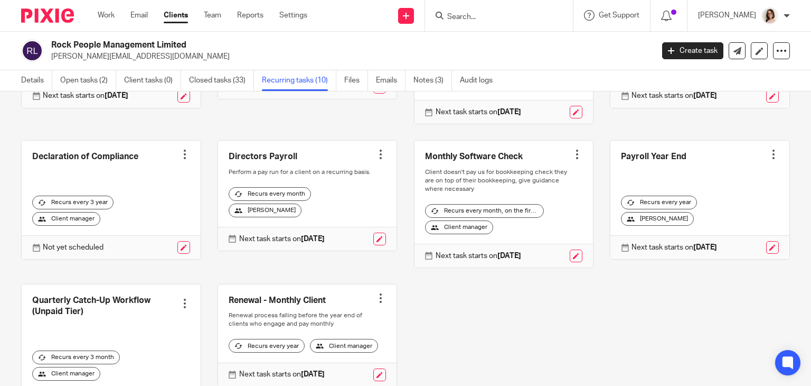
scroll to position [146, 0]
click at [177, 14] on link "Clients" at bounding box center [176, 15] width 24 height 11
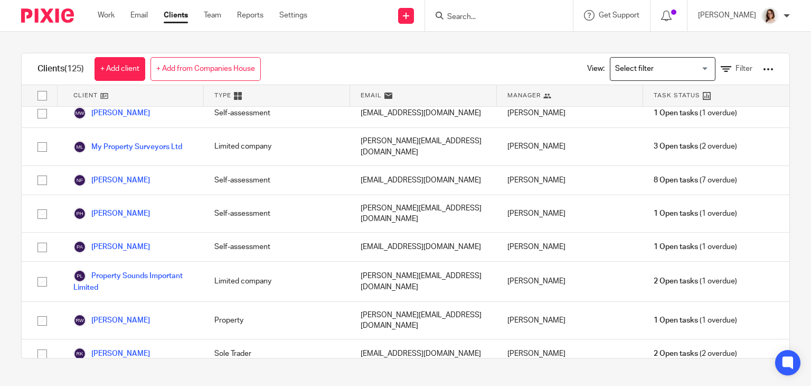
scroll to position [2808, 0]
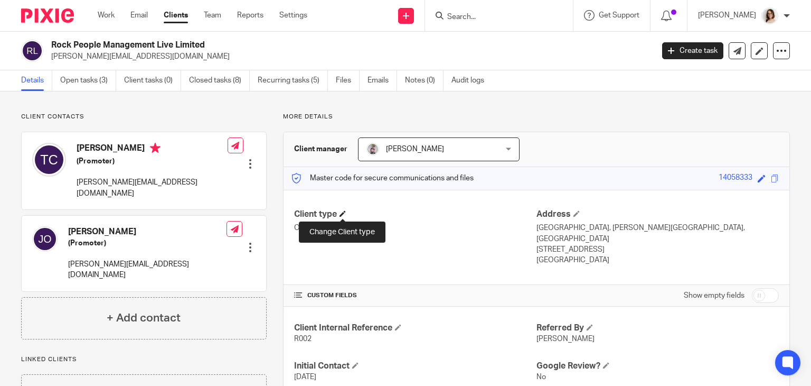
click at [340, 214] on span at bounding box center [343, 213] width 6 height 6
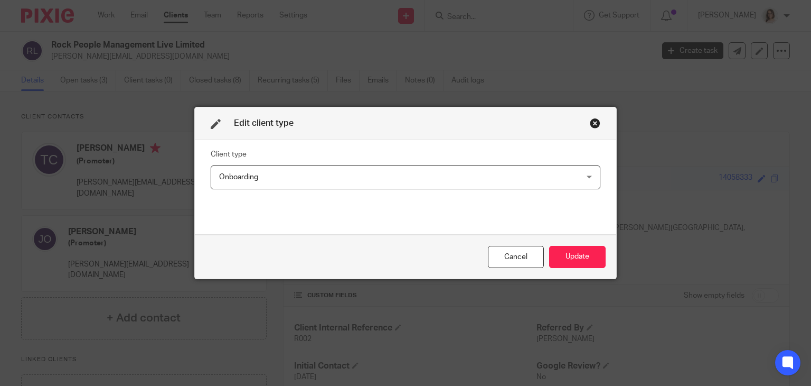
click at [369, 173] on span "Onboarding" at bounding box center [371, 177] width 305 height 22
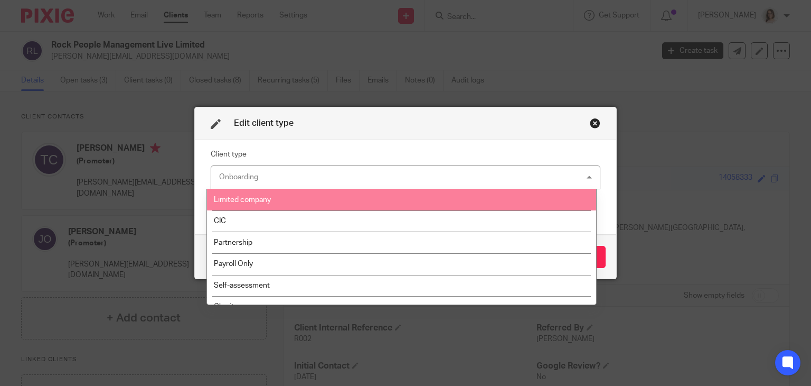
click at [296, 205] on li "Limited company" at bounding box center [401, 200] width 389 height 22
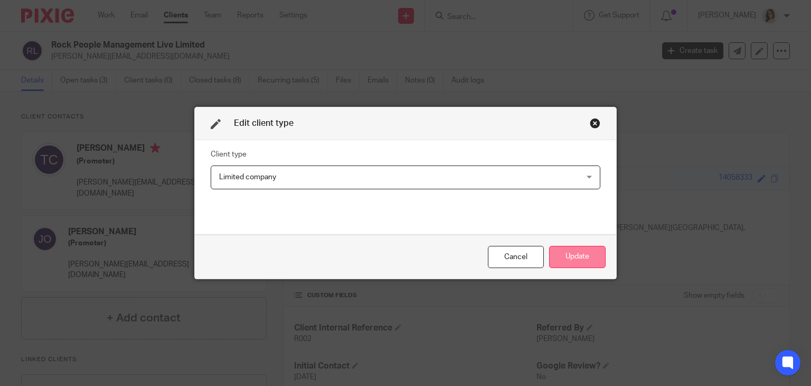
click at [568, 246] on button "Update" at bounding box center [577, 257] width 57 height 23
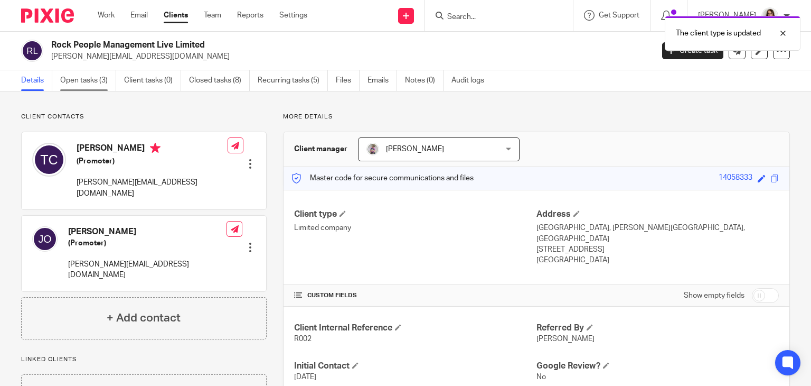
click at [88, 86] on link "Open tasks (3)" at bounding box center [88, 80] width 56 height 21
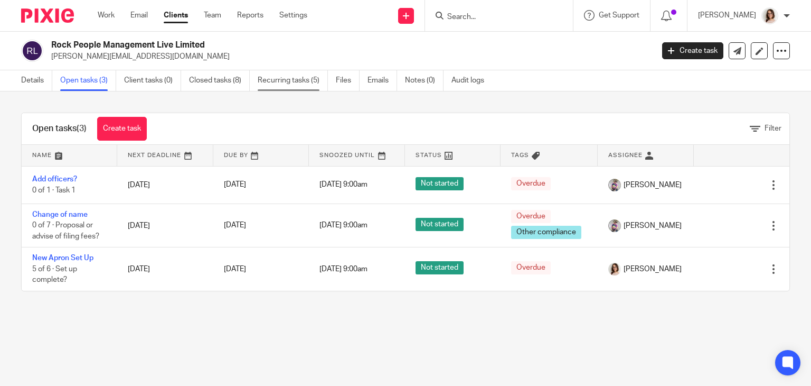
click at [287, 73] on link "Recurring tasks (5)" at bounding box center [293, 80] width 70 height 21
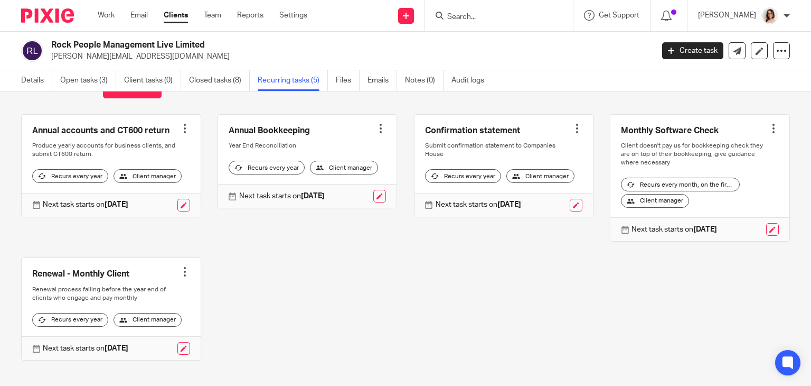
scroll to position [44, 0]
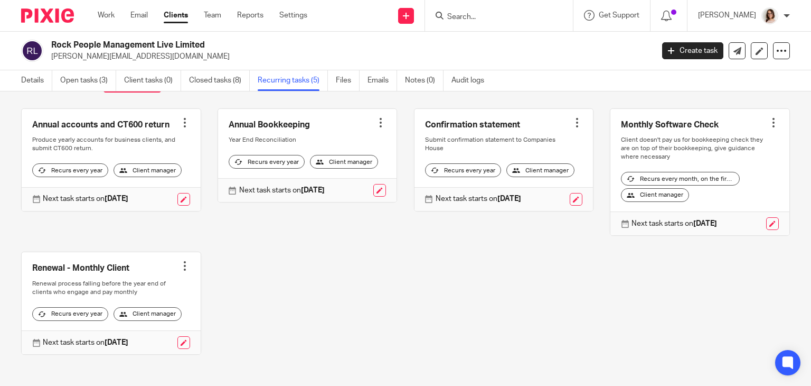
click at [173, 17] on link "Clients" at bounding box center [176, 15] width 24 height 11
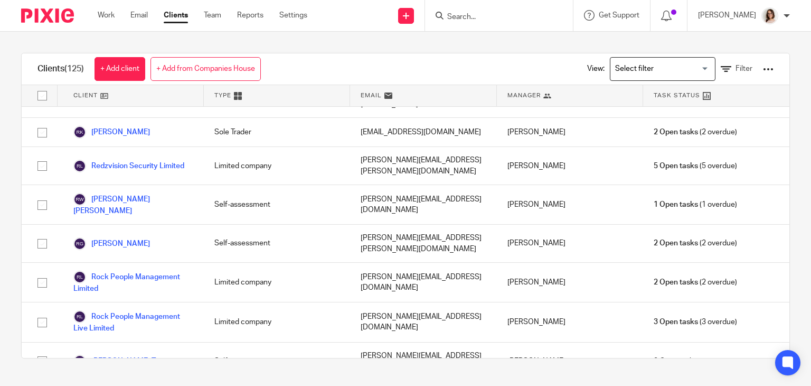
scroll to position [3031, 0]
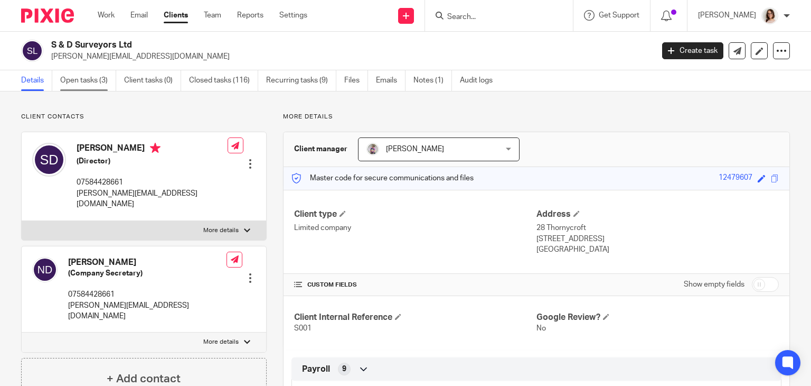
click at [93, 77] on link "Open tasks (3)" at bounding box center [88, 80] width 56 height 21
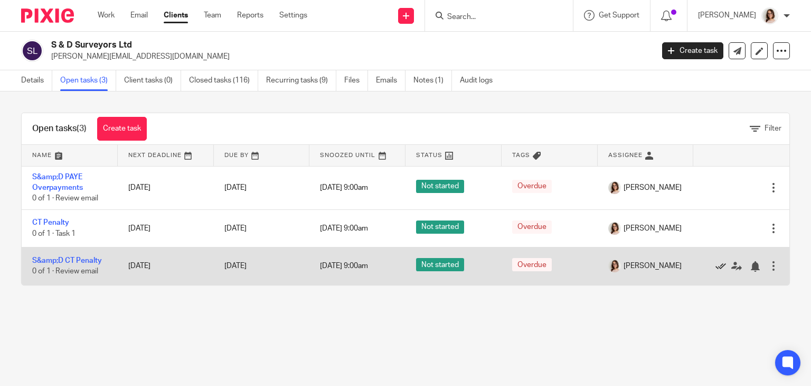
click at [716, 262] on icon at bounding box center [721, 266] width 11 height 11
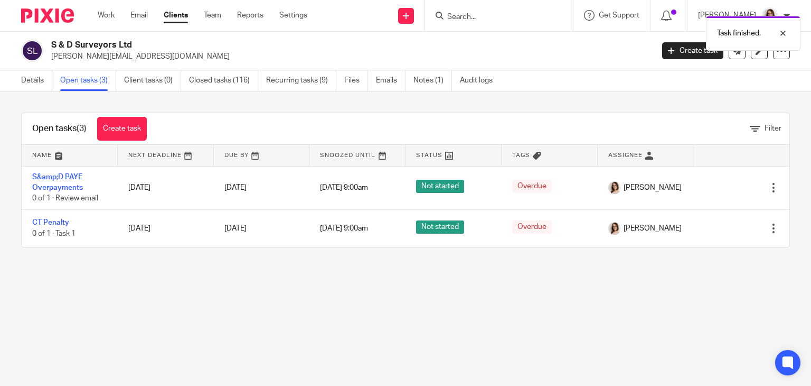
click at [178, 20] on link "Clients" at bounding box center [176, 15] width 24 height 11
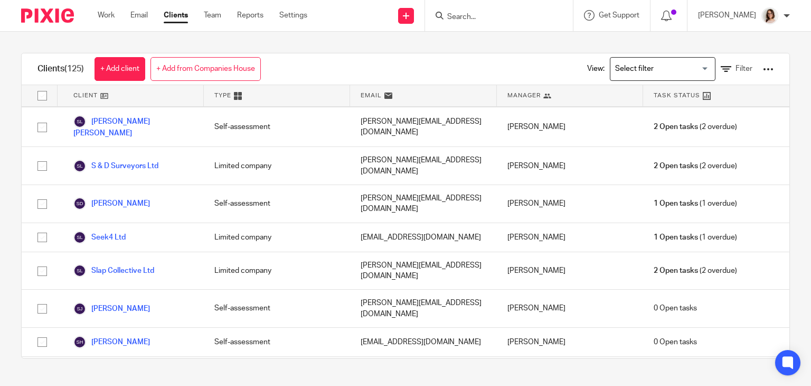
scroll to position [3452, 0]
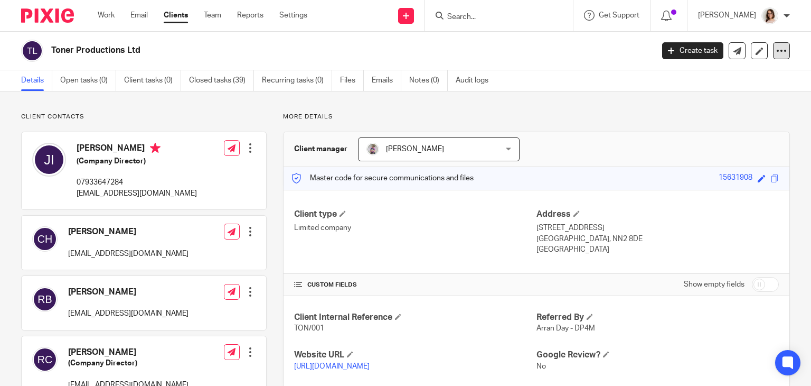
click at [776, 52] on icon at bounding box center [781, 50] width 11 height 11
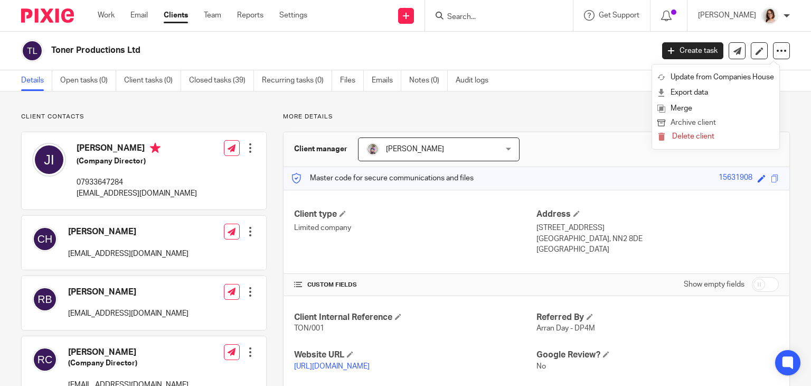
click at [680, 124] on button "Archive client" at bounding box center [716, 123] width 117 height 14
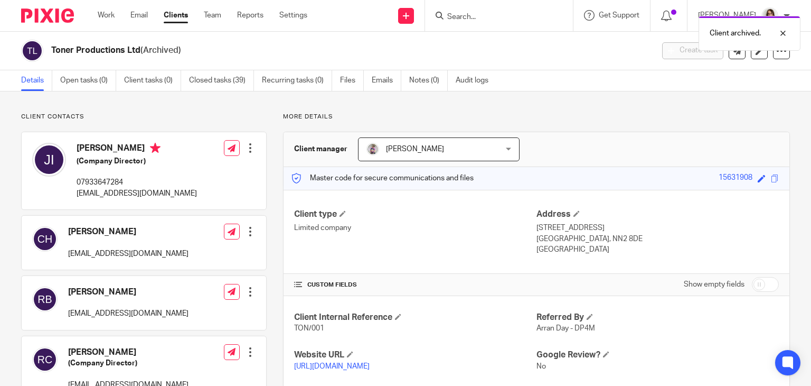
click at [178, 17] on link "Clients" at bounding box center [176, 15] width 24 height 11
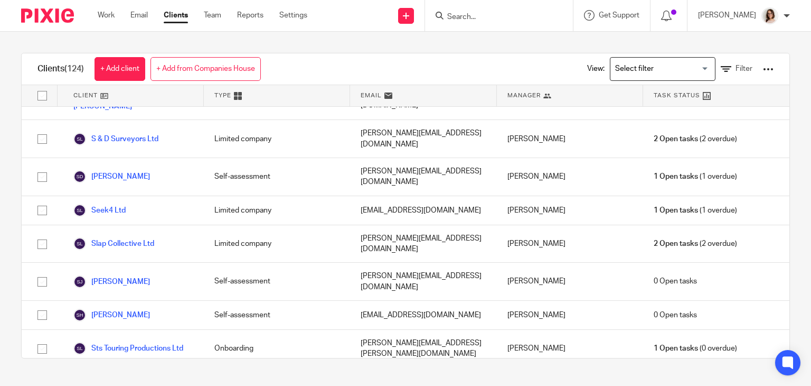
scroll to position [3558, 0]
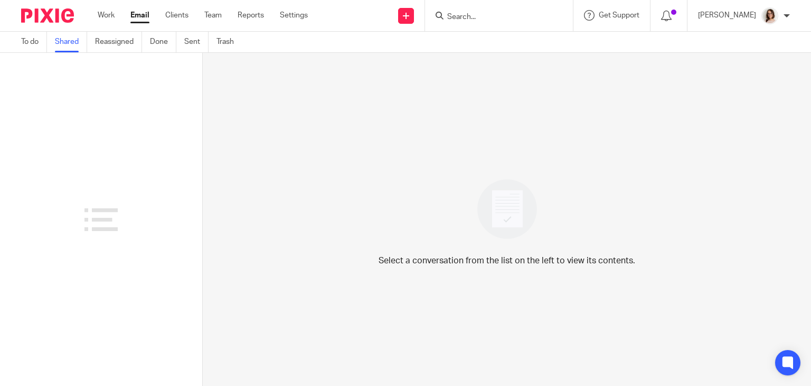
drag, startPoint x: 0, startPoint y: 0, endPoint x: 135, endPoint y: 20, distance: 136.7
click at [135, 20] on link "Email" at bounding box center [139, 15] width 19 height 11
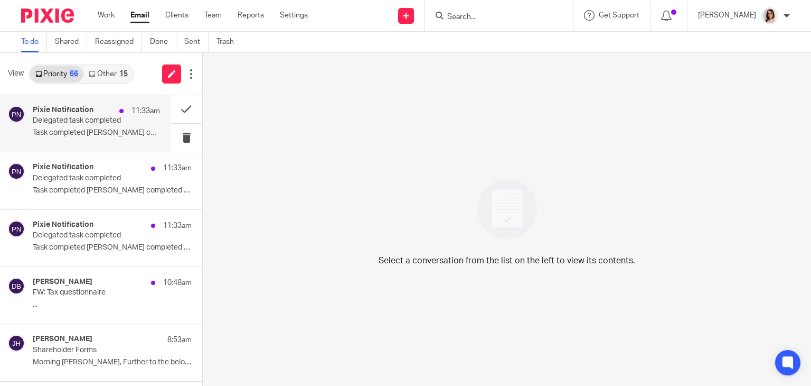
click at [104, 128] on p "Task completed [PERSON_NAME] completed a task..." at bounding box center [96, 132] width 127 height 9
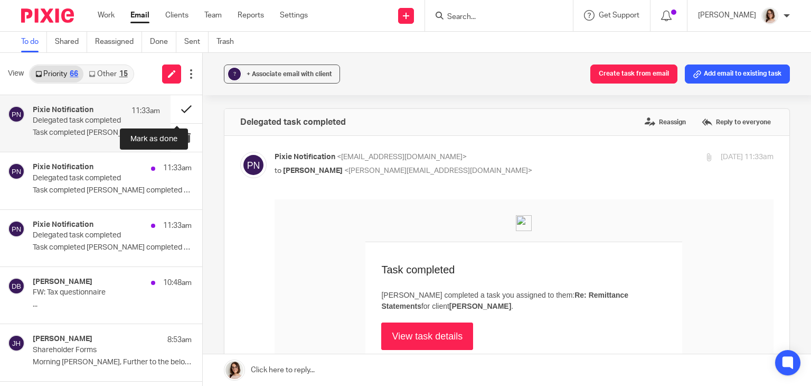
click at [180, 107] on button at bounding box center [187, 109] width 32 height 28
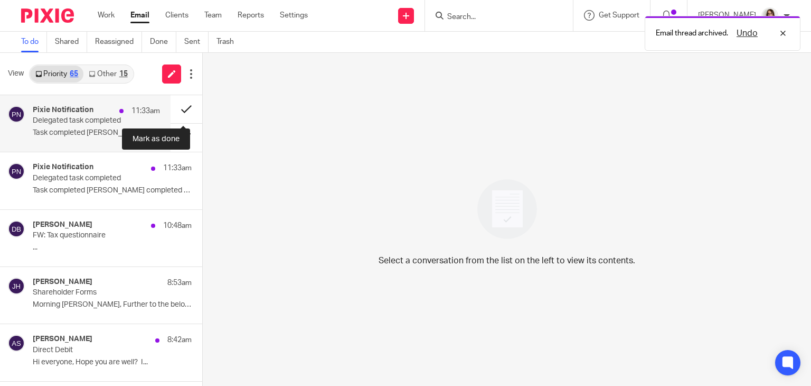
click at [175, 107] on button at bounding box center [187, 109] width 32 height 28
click at [175, 109] on button at bounding box center [187, 109] width 32 height 28
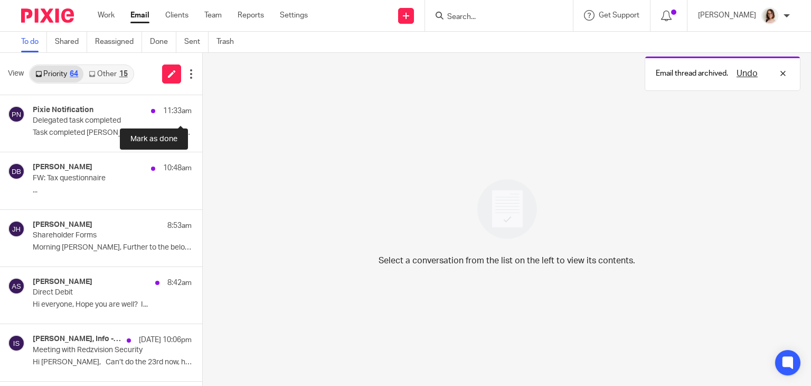
click at [202, 109] on button at bounding box center [206, 109] width 8 height 28
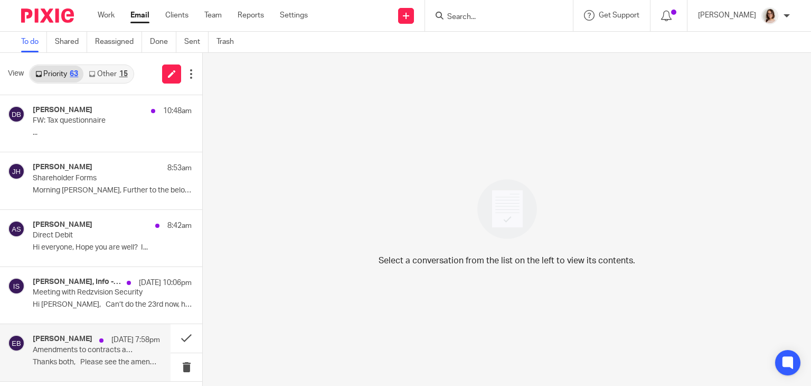
click at [67, 358] on p "Thanks both, Please see the amendment..." at bounding box center [96, 362] width 127 height 9
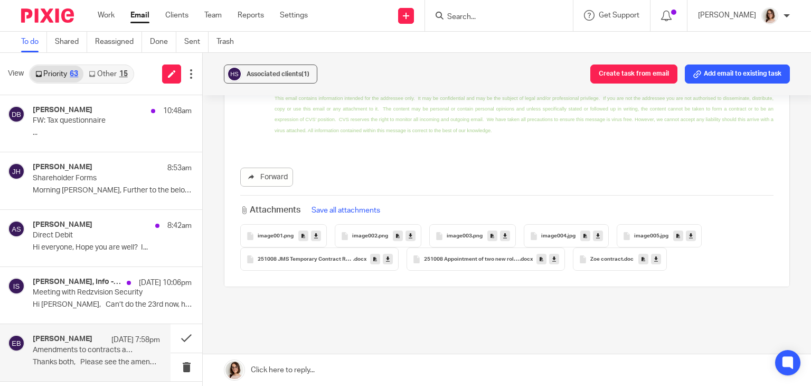
scroll to position [369, 0]
click at [386, 257] on icon at bounding box center [388, 257] width 4 height 8
click at [651, 254] on link at bounding box center [656, 256] width 10 height 11
click at [549, 256] on link at bounding box center [554, 256] width 10 height 11
click at [140, 19] on link "Email" at bounding box center [139, 15] width 19 height 11
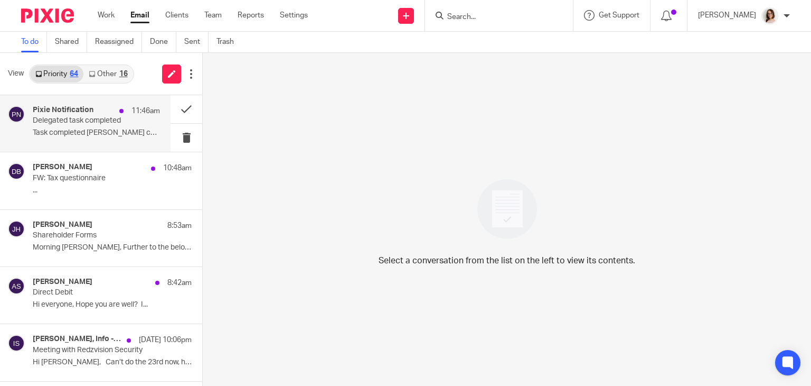
click at [95, 123] on p "Delegated task completed" at bounding box center [84, 120] width 102 height 9
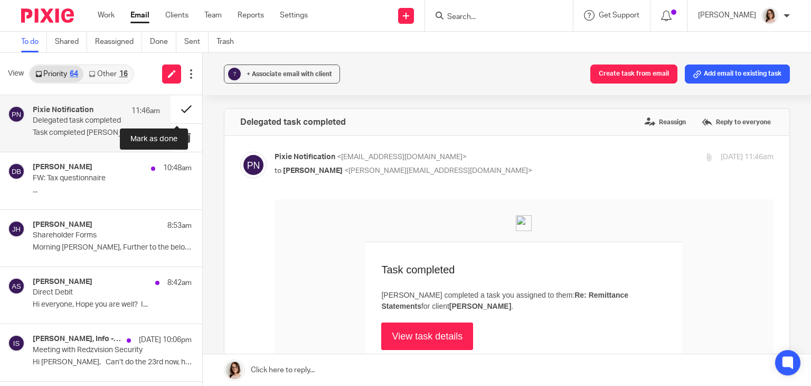
click at [179, 111] on button at bounding box center [187, 109] width 32 height 28
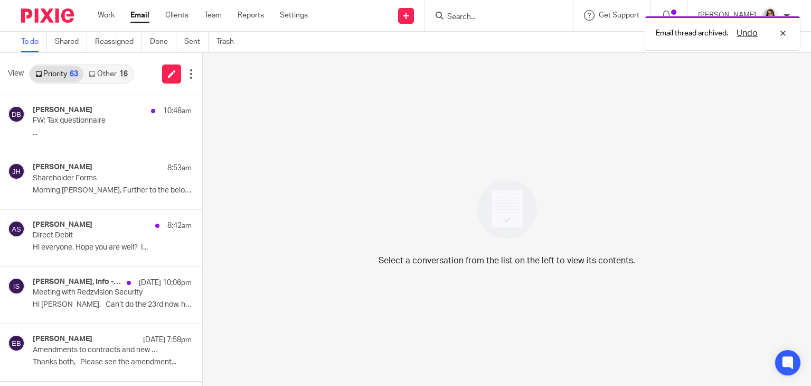
click at [106, 74] on link "Other 16" at bounding box center [107, 73] width 49 height 17
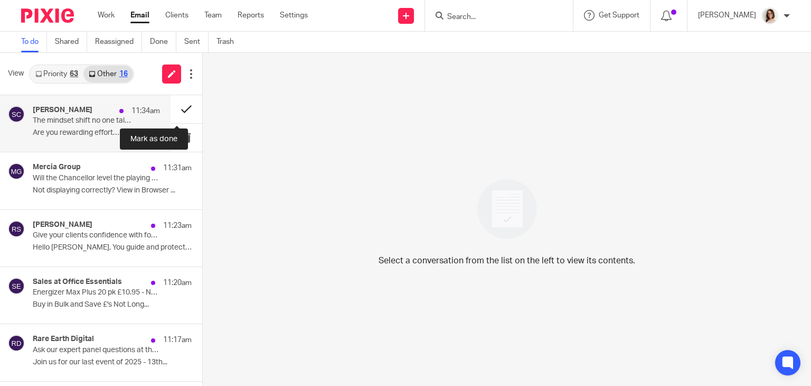
click at [175, 109] on button at bounding box center [187, 109] width 32 height 28
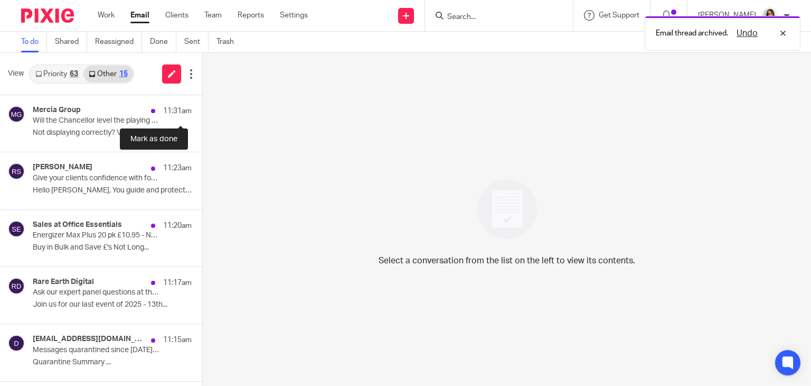
click at [202, 109] on button at bounding box center [206, 109] width 8 height 28
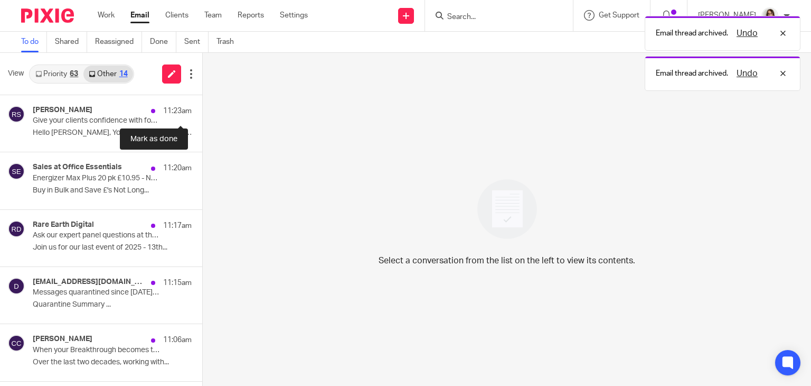
click at [202, 109] on button at bounding box center [206, 109] width 8 height 28
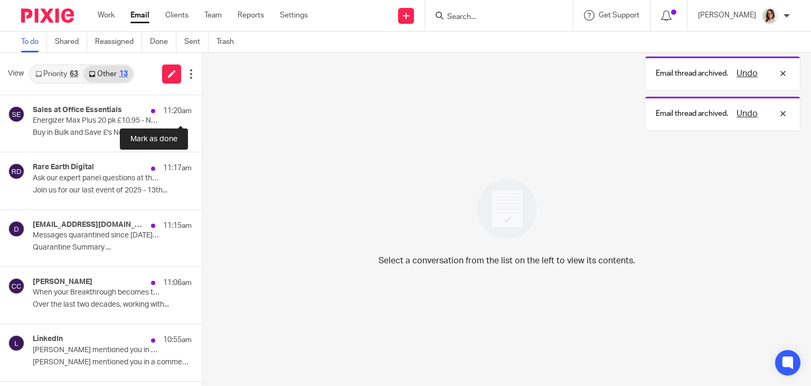
click at [202, 109] on button at bounding box center [206, 109] width 8 height 28
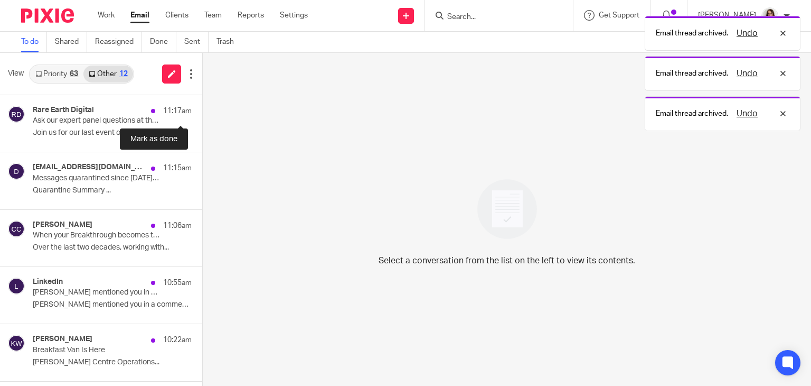
click at [202, 109] on button at bounding box center [206, 109] width 8 height 28
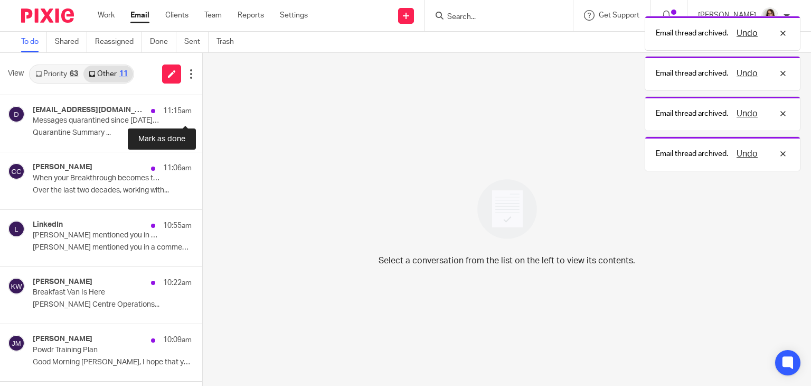
click at [202, 109] on button at bounding box center [206, 109] width 8 height 28
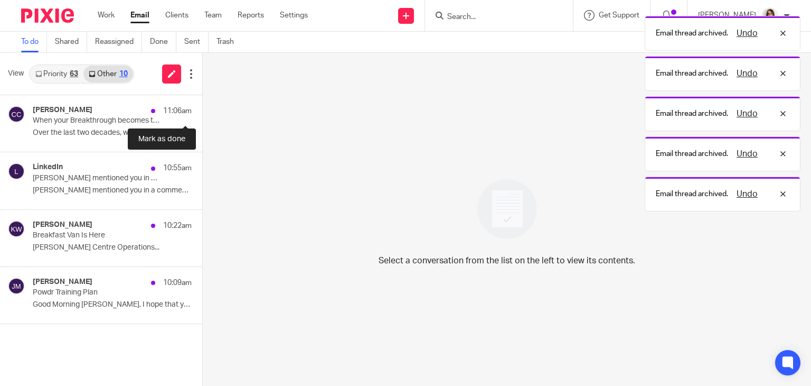
click at [202, 109] on button at bounding box center [206, 109] width 8 height 28
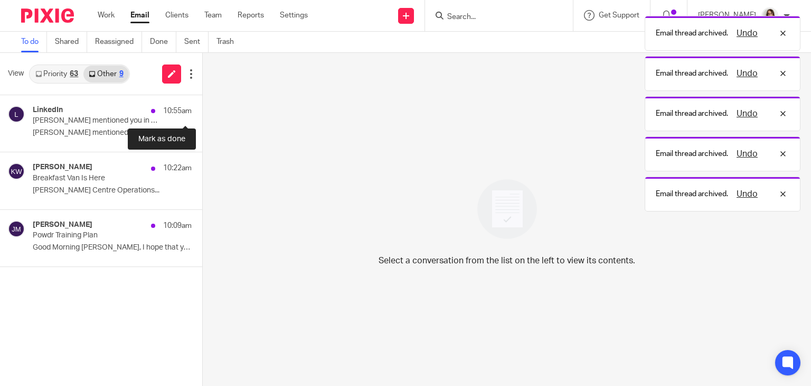
click at [202, 109] on button at bounding box center [206, 109] width 8 height 28
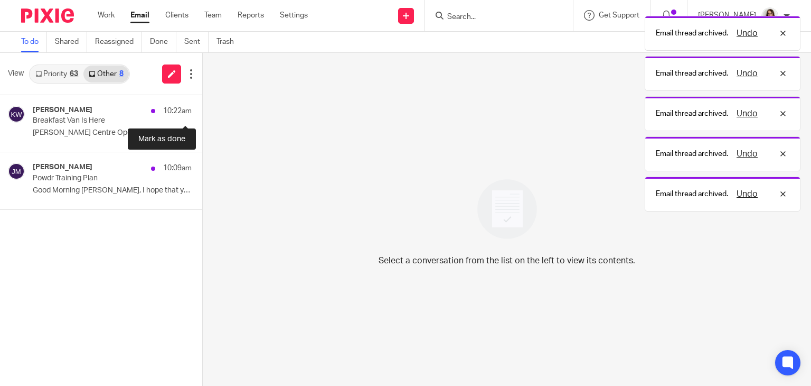
click at [202, 109] on button at bounding box center [206, 109] width 8 height 28
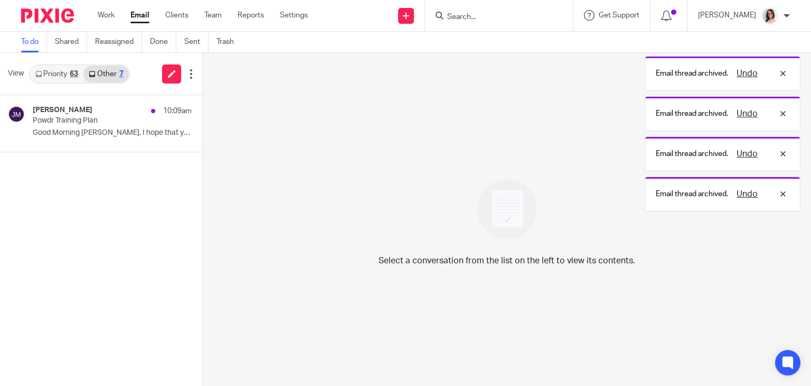
click at [136, 15] on link "Email" at bounding box center [139, 15] width 19 height 11
